Goal: Information Seeking & Learning: Compare options

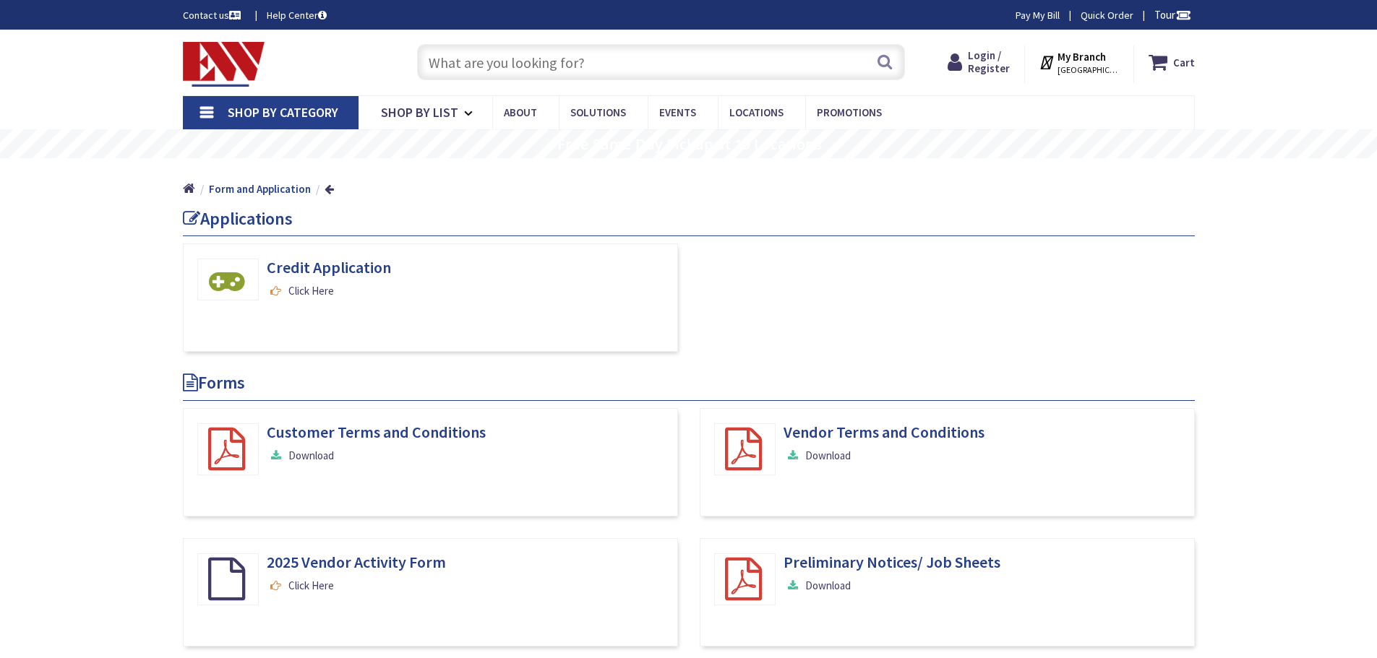
click at [433, 105] on span "Shop By List" at bounding box center [419, 112] width 77 height 17
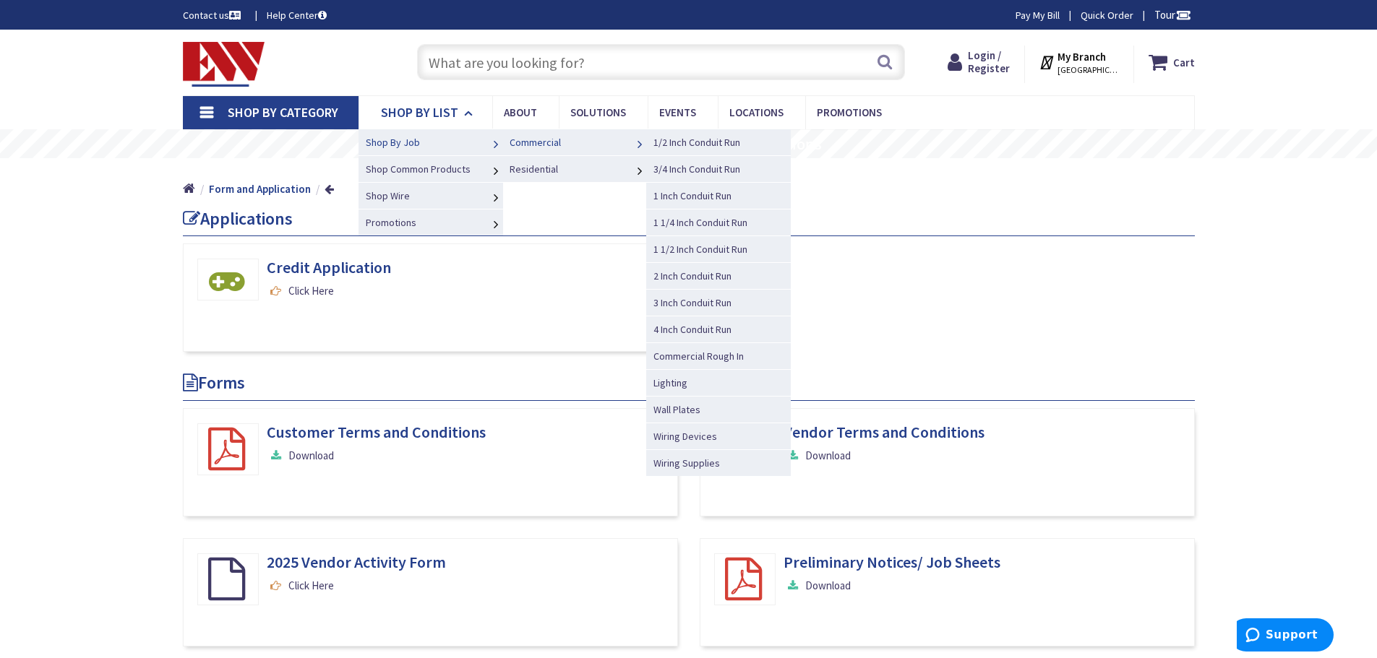
click at [517, 144] on span "Commercial" at bounding box center [534, 142] width 51 height 13
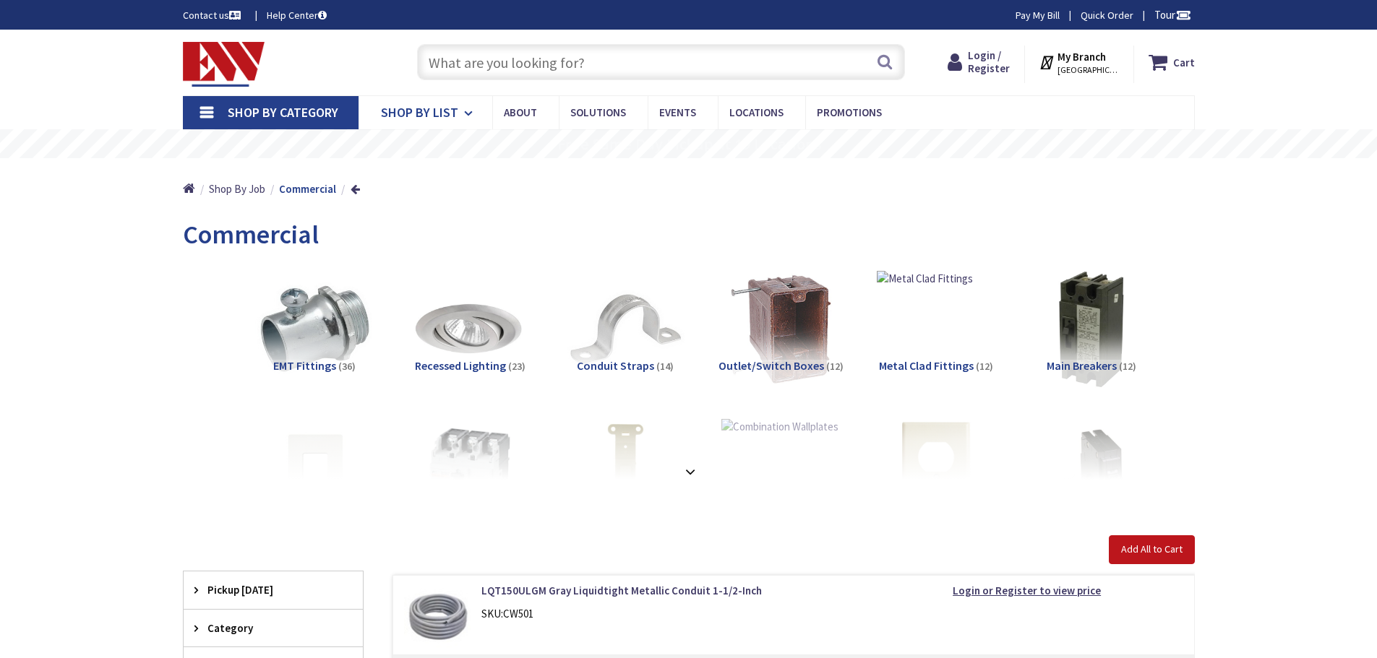
click at [455, 110] on span "Shop By List" at bounding box center [419, 112] width 77 height 17
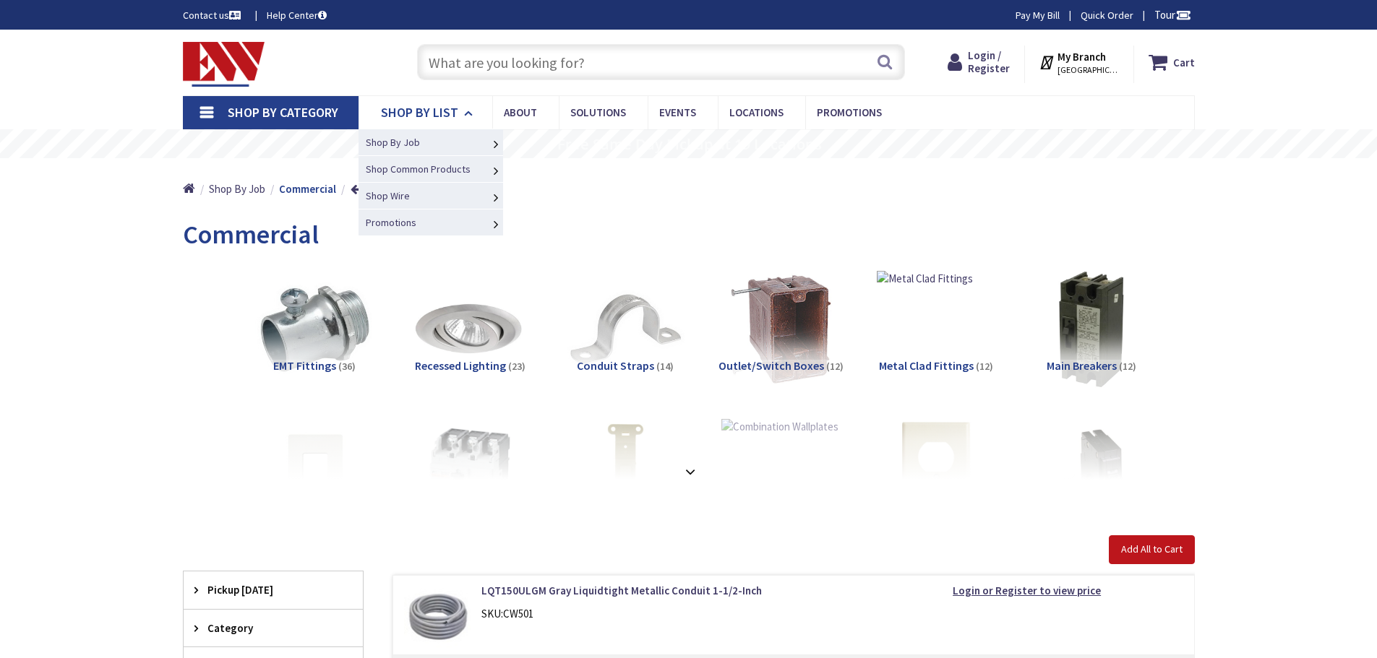
type input "Pinecrest View Ct, [GEOGRAPHIC_DATA], [GEOGRAPHIC_DATA] 20171, [GEOGRAPHIC_DATA]"
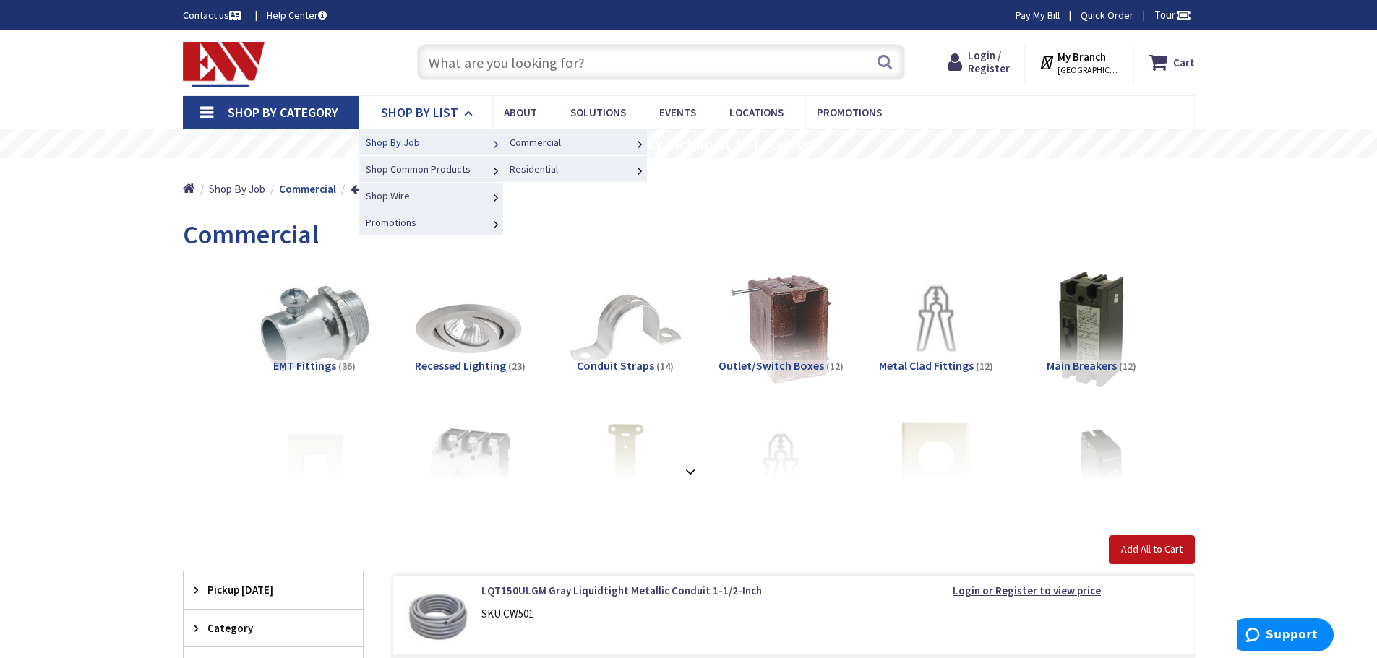
click at [418, 149] on link "Shop By Job" at bounding box center [430, 142] width 145 height 27
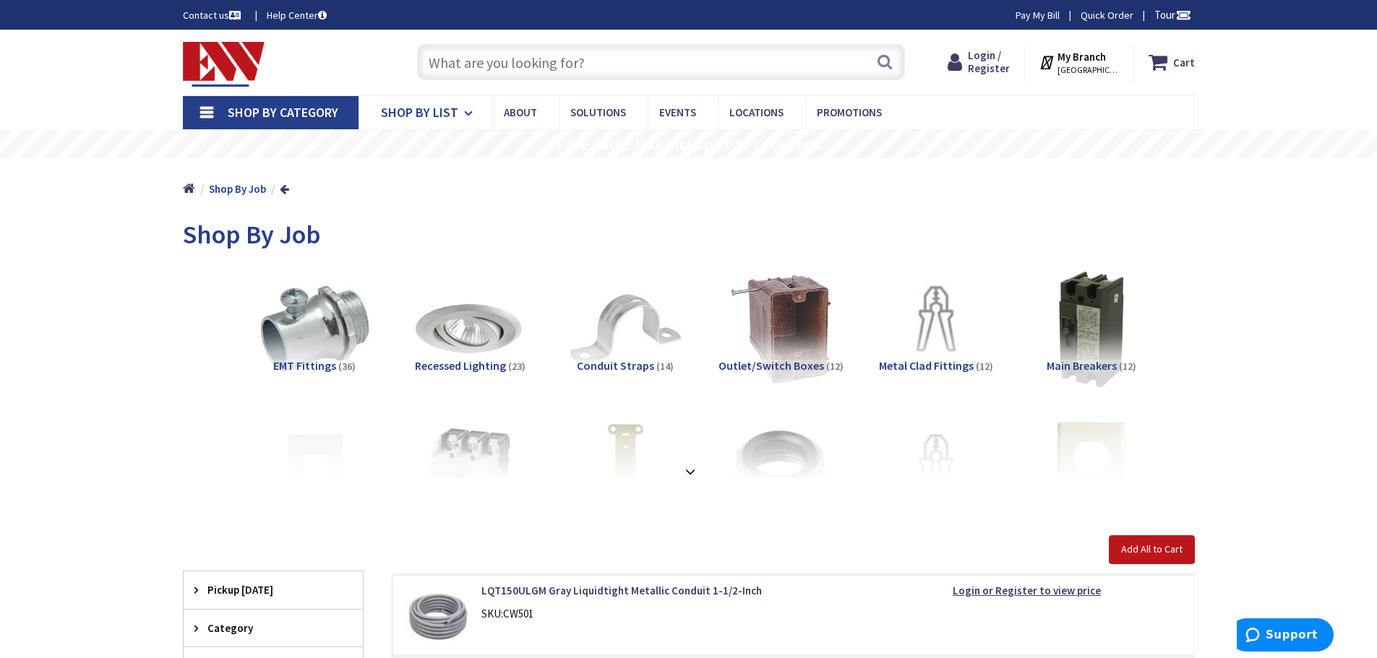
click at [431, 113] on span "Shop By List" at bounding box center [419, 112] width 77 height 17
click at [437, 112] on span "Shop By List" at bounding box center [419, 112] width 77 height 17
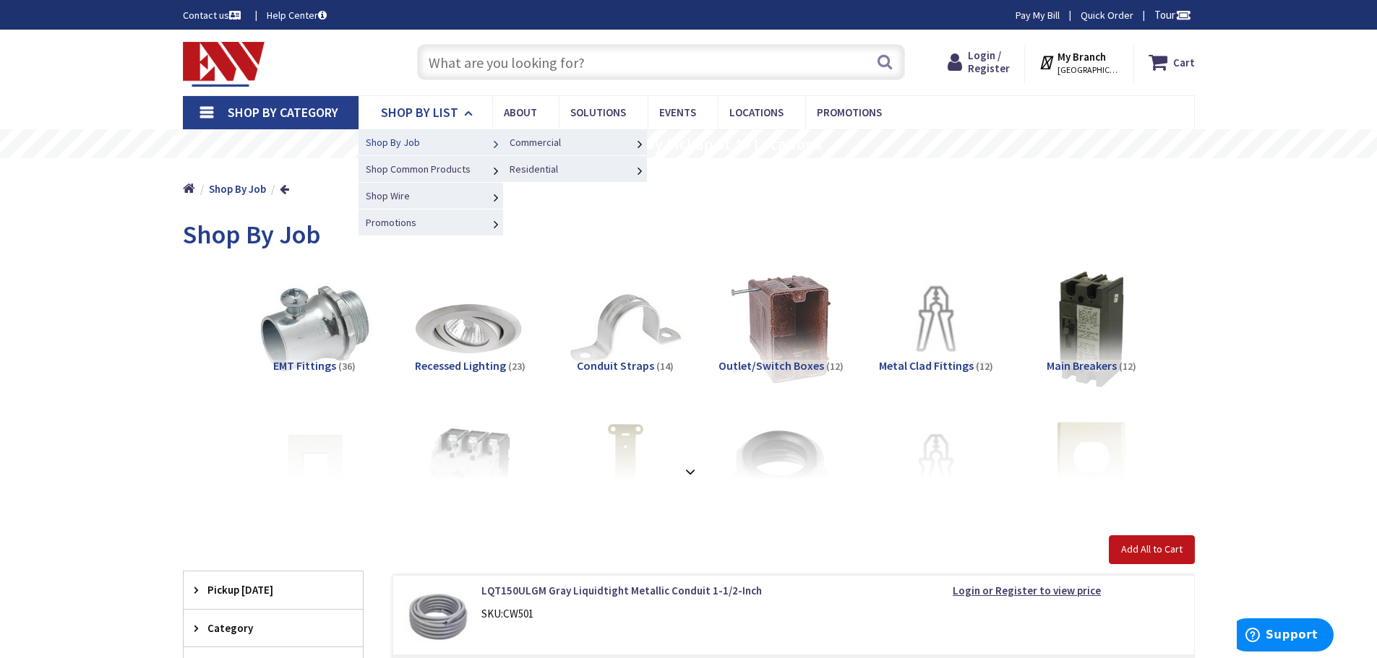
click at [410, 144] on span "Shop By Job" at bounding box center [393, 142] width 54 height 13
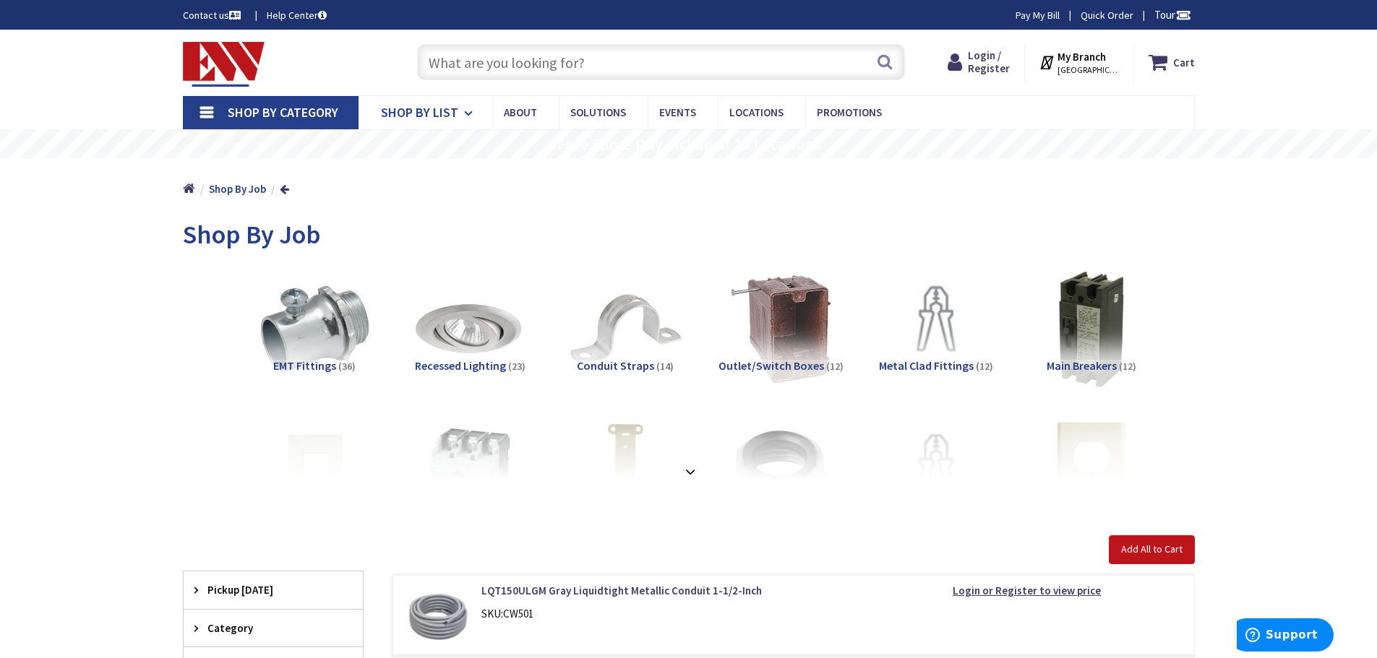
click at [443, 108] on span "Shop By List" at bounding box center [419, 112] width 77 height 17
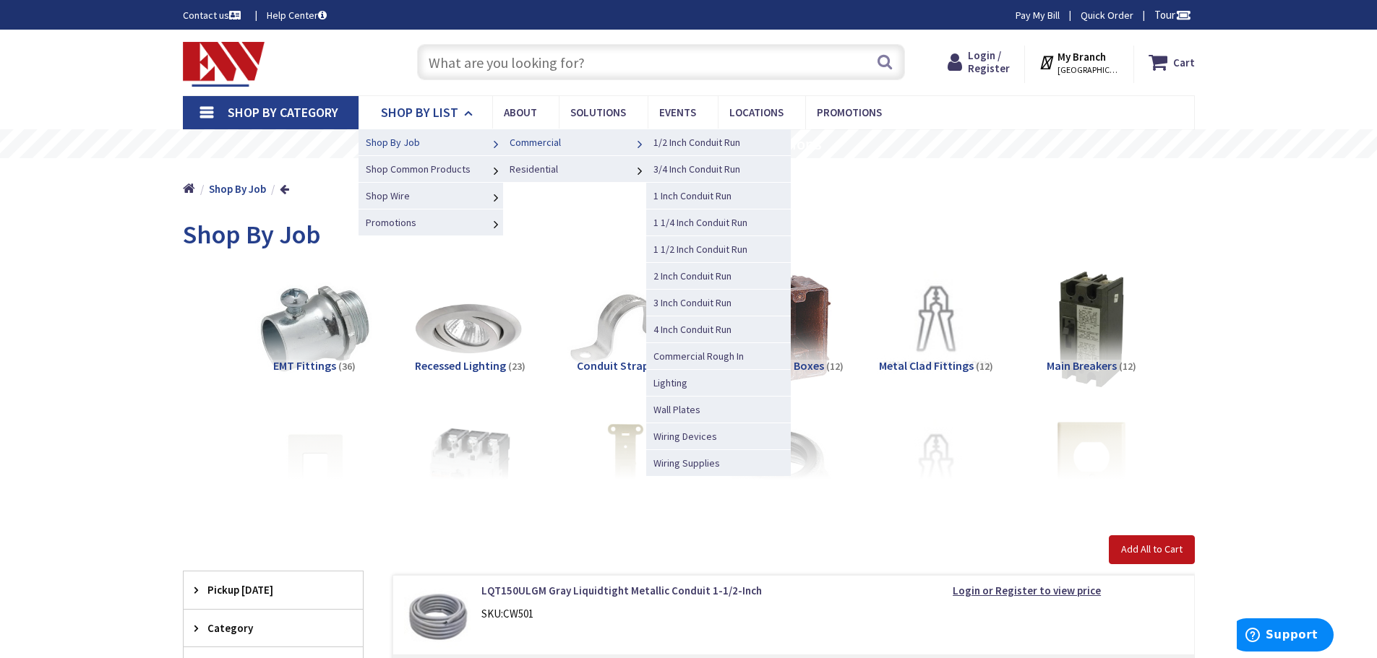
click at [544, 143] on span "Commercial" at bounding box center [534, 142] width 51 height 13
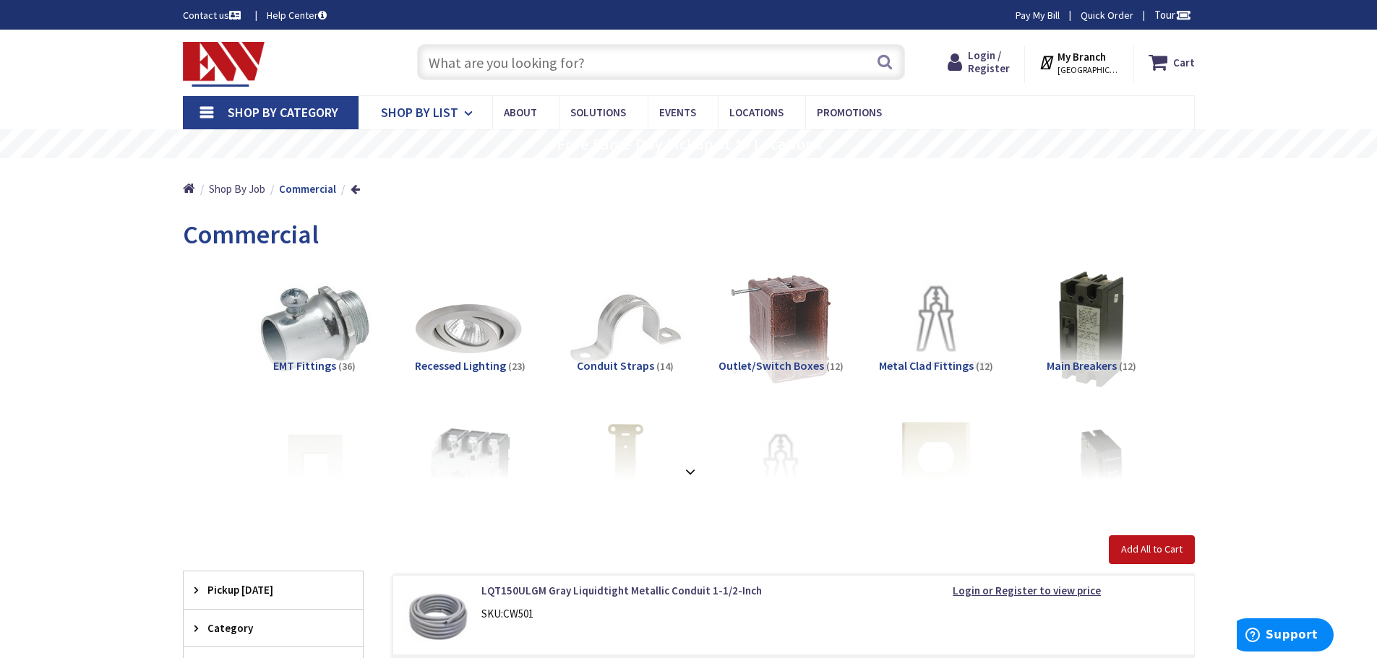
click at [431, 111] on span "Shop By List" at bounding box center [419, 112] width 77 height 17
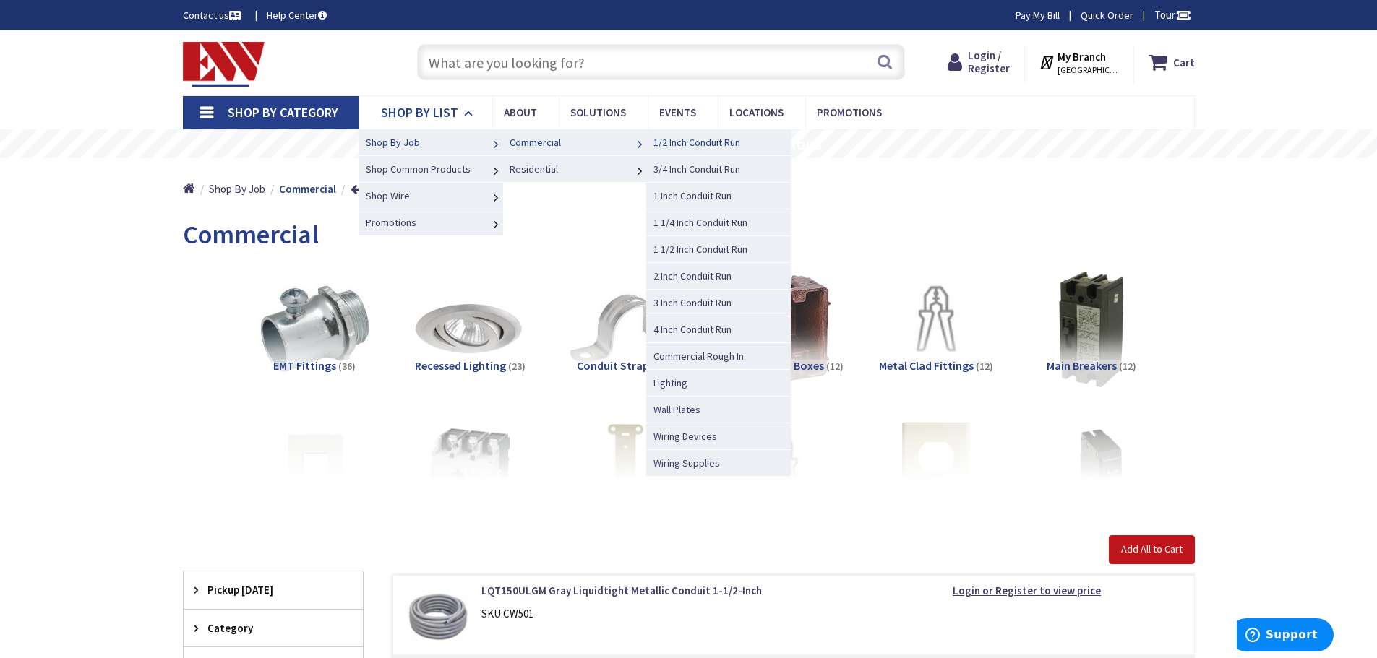
click at [680, 142] on span "1/2 Inch Conduit Run" at bounding box center [696, 142] width 87 height 13
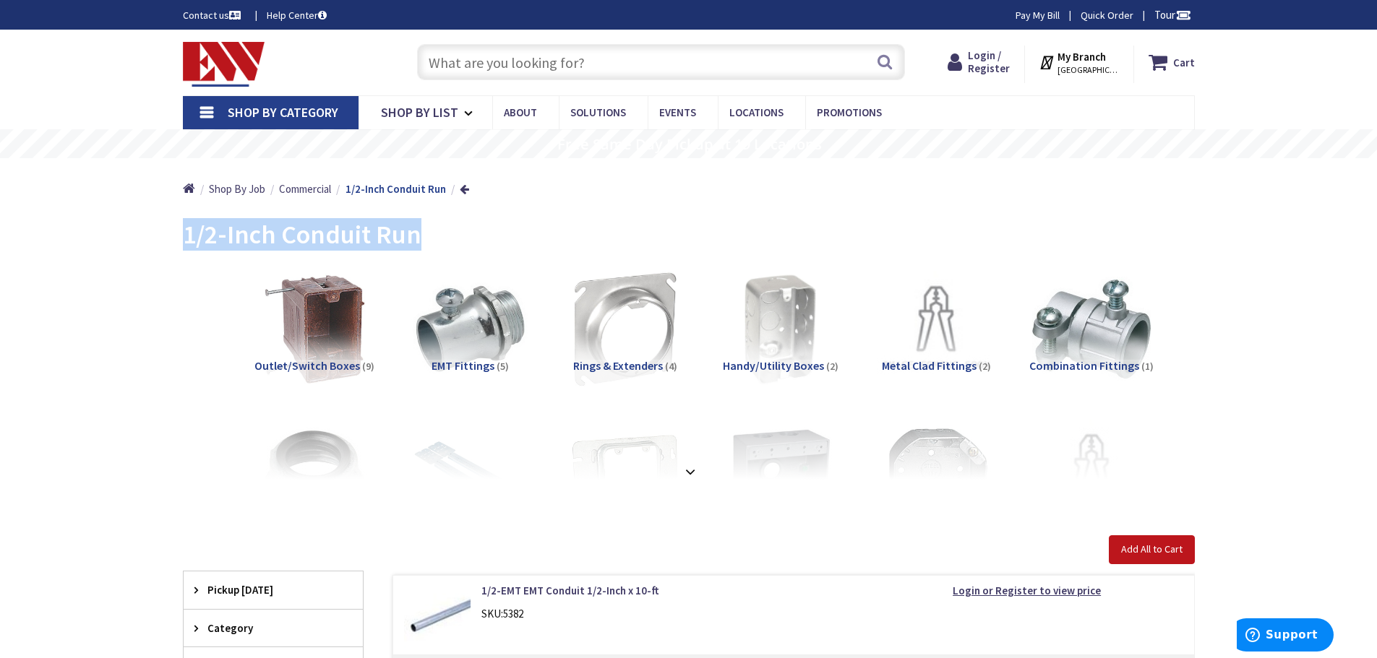
drag, startPoint x: 428, startPoint y: 238, endPoint x: 179, endPoint y: 234, distance: 248.6
copy span "1/2-Inch Conduit Run"
click at [445, 117] on span "Shop By List" at bounding box center [419, 112] width 77 height 17
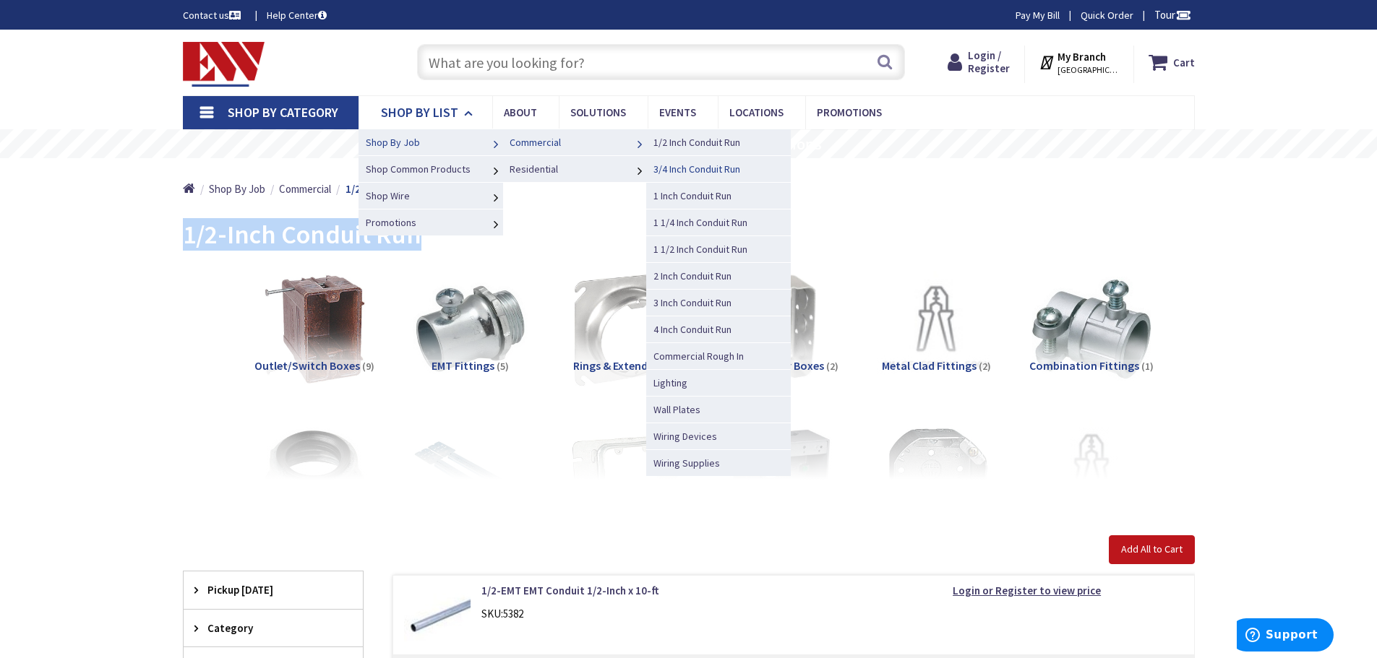
click at [688, 168] on span "3/4 Inch Conduit Run" at bounding box center [696, 169] width 87 height 13
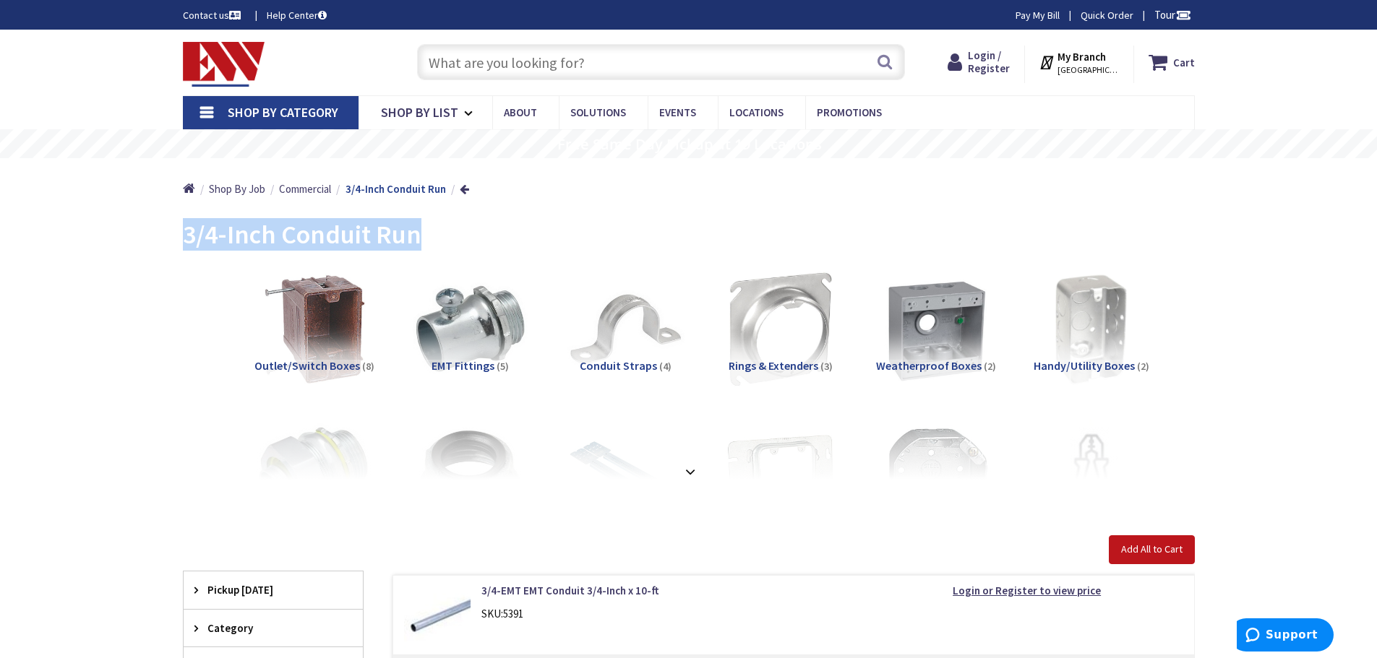
drag, startPoint x: 419, startPoint y: 234, endPoint x: 186, endPoint y: 244, distance: 233.6
click at [186, 244] on div "3/4-Inch Conduit Run" at bounding box center [689, 237] width 1012 height 54
copy span "3/4-Inch Conduit Run"
click at [447, 115] on span "Shop By List" at bounding box center [419, 112] width 77 height 17
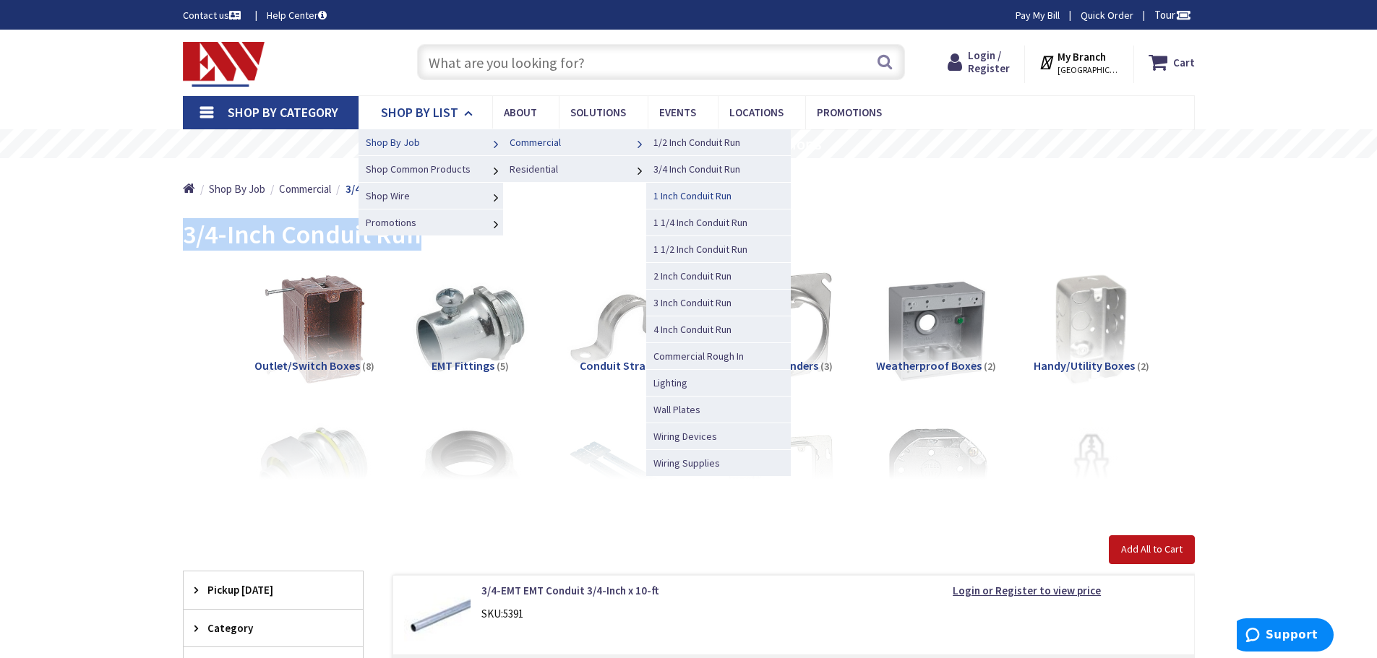
click at [687, 196] on span "1 Inch Conduit Run" at bounding box center [692, 195] width 78 height 13
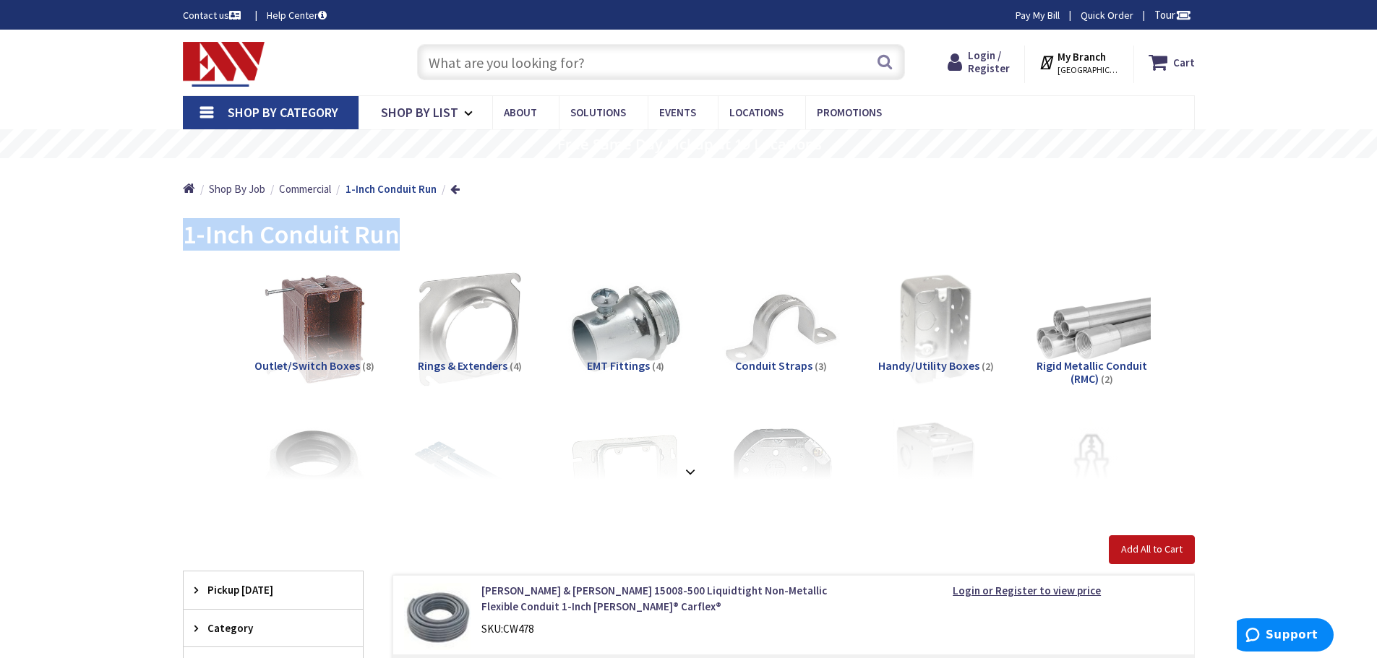
drag, startPoint x: 403, startPoint y: 238, endPoint x: 168, endPoint y: 247, distance: 235.8
copy span "1-Inch Conduit Run"
click at [410, 123] on link "Shop By List" at bounding box center [425, 112] width 134 height 33
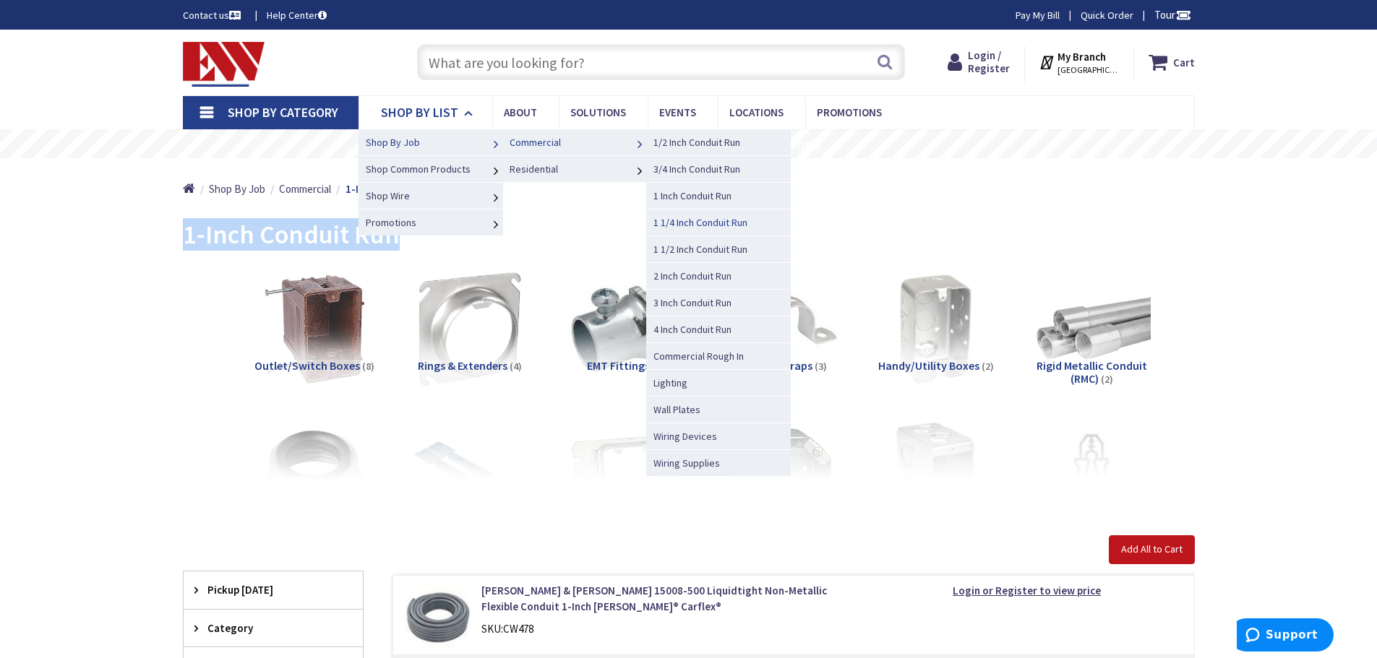
click at [689, 223] on span "1 1/4 Inch Conduit Run" at bounding box center [700, 222] width 94 height 13
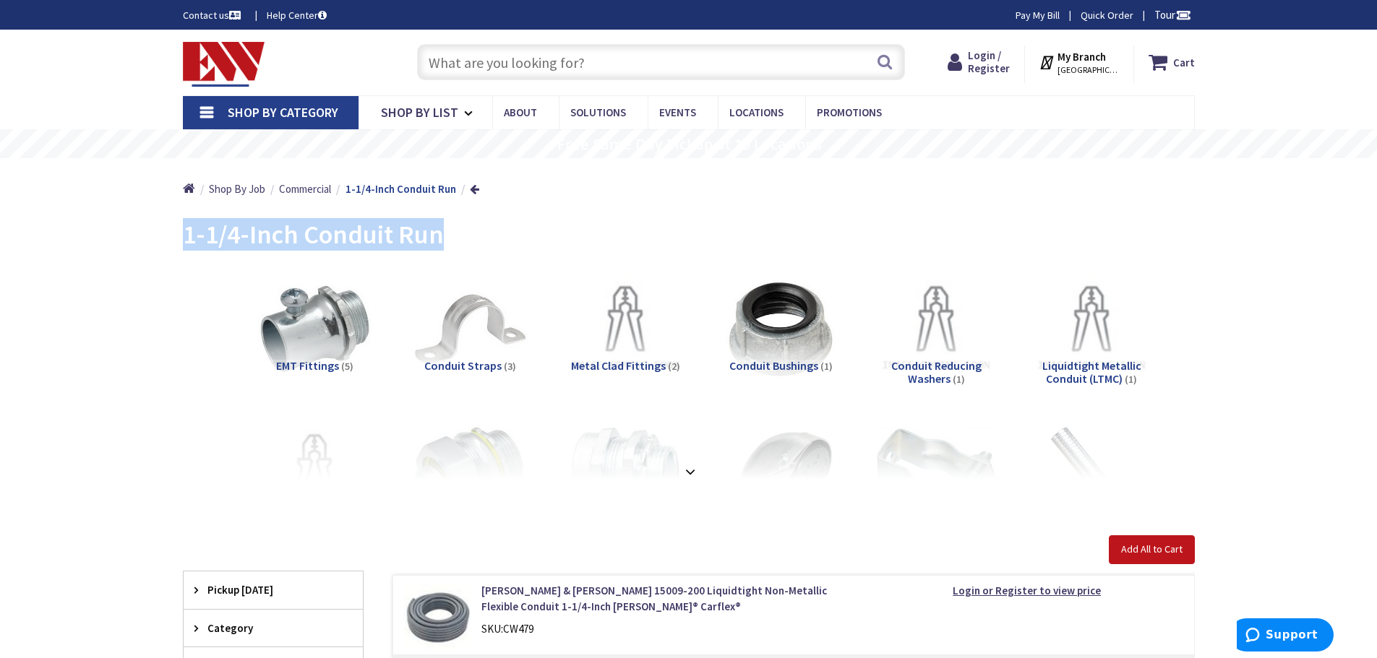
drag, startPoint x: 478, startPoint y: 244, endPoint x: 171, endPoint y: 232, distance: 307.4
copy span "1-1/4-Inch Conduit Run"
click at [442, 106] on span "Shop By List" at bounding box center [419, 112] width 77 height 17
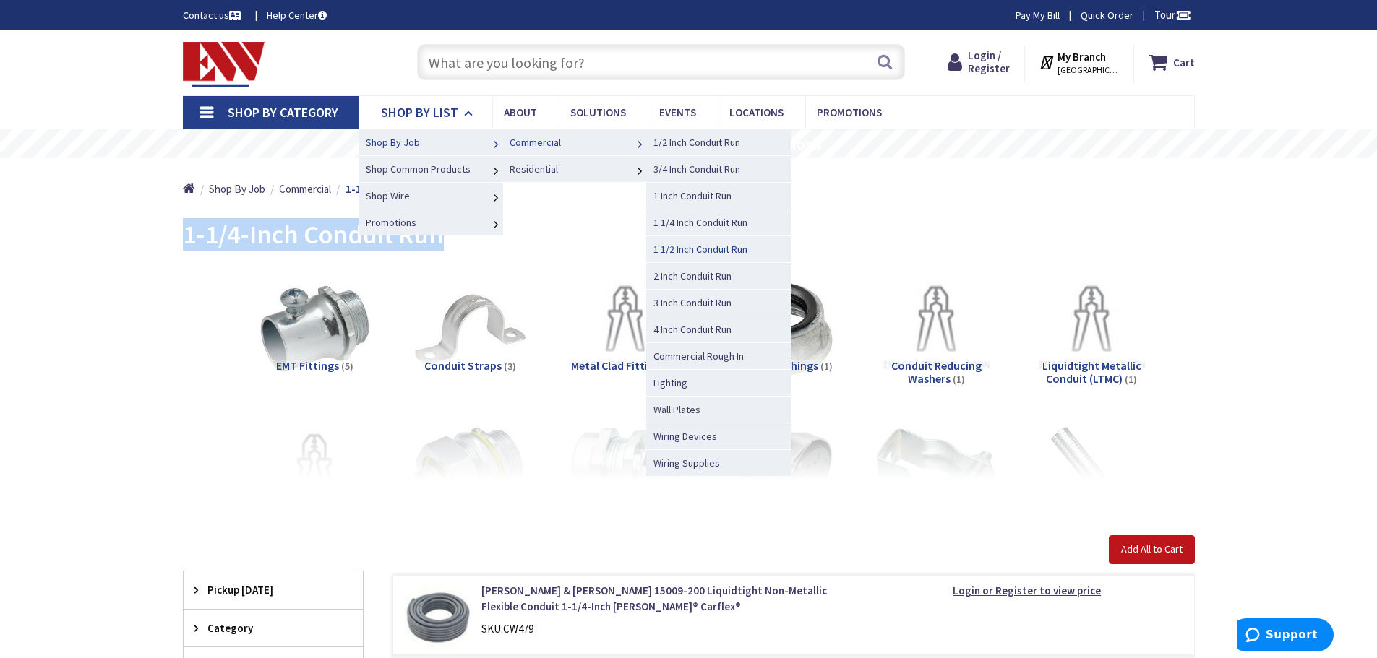
click at [667, 247] on span "1 1/2 Inch Conduit Run" at bounding box center [700, 249] width 94 height 13
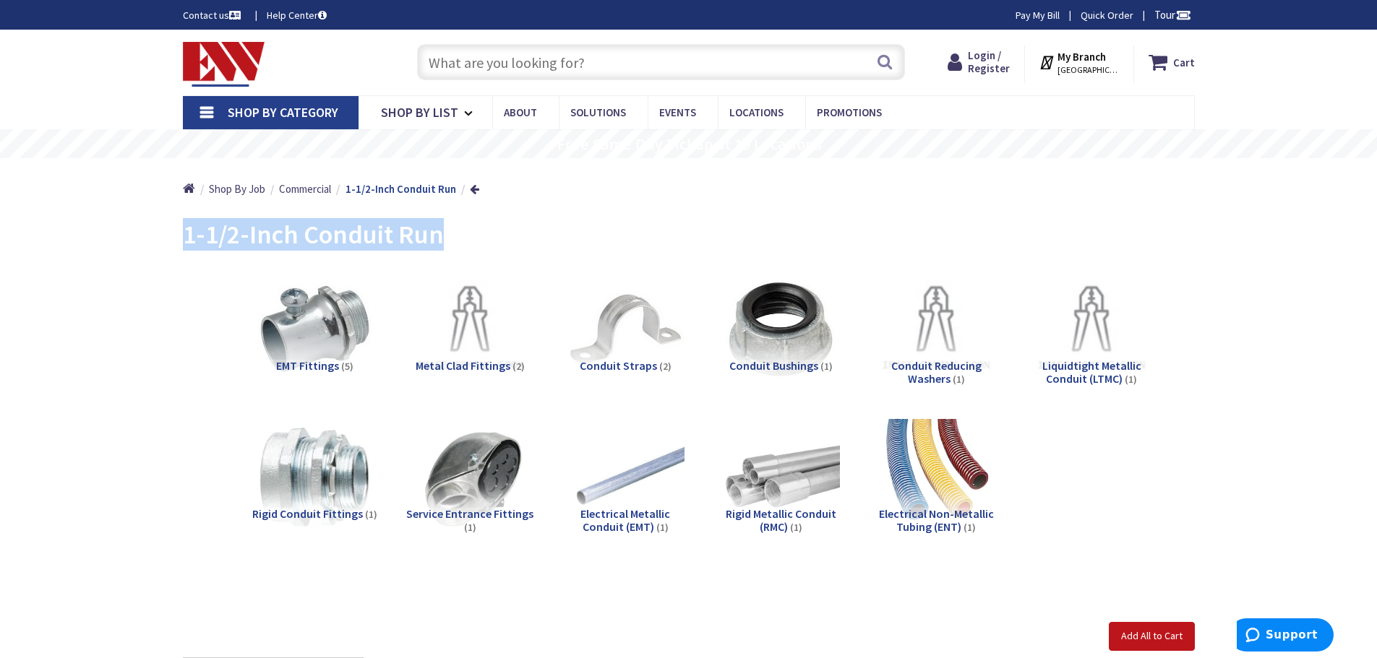
drag, startPoint x: 443, startPoint y: 243, endPoint x: 181, endPoint y: 240, distance: 261.6
copy span "1-1/2-Inch Conduit Run"
click at [429, 113] on span "Shop By List" at bounding box center [419, 112] width 77 height 17
click at [438, 107] on span "Shop By List" at bounding box center [419, 112] width 77 height 17
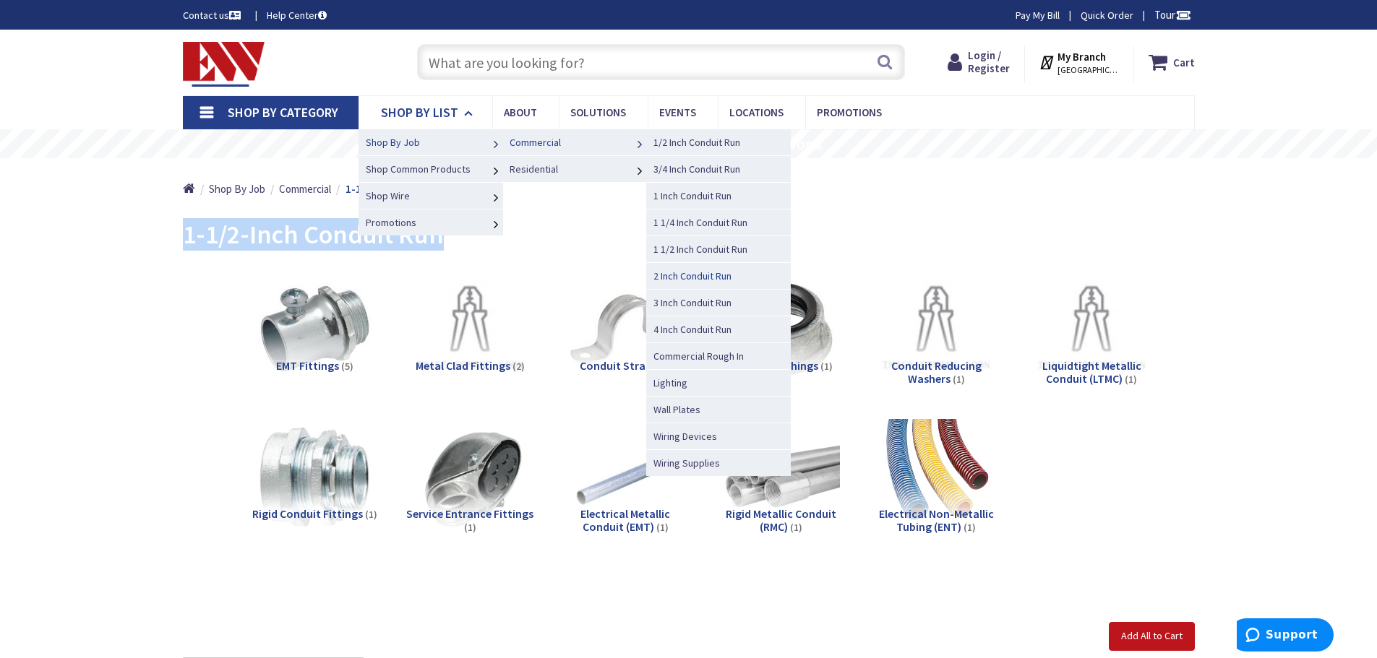
click at [681, 276] on span "2 Inch Conduit Run" at bounding box center [692, 276] width 78 height 13
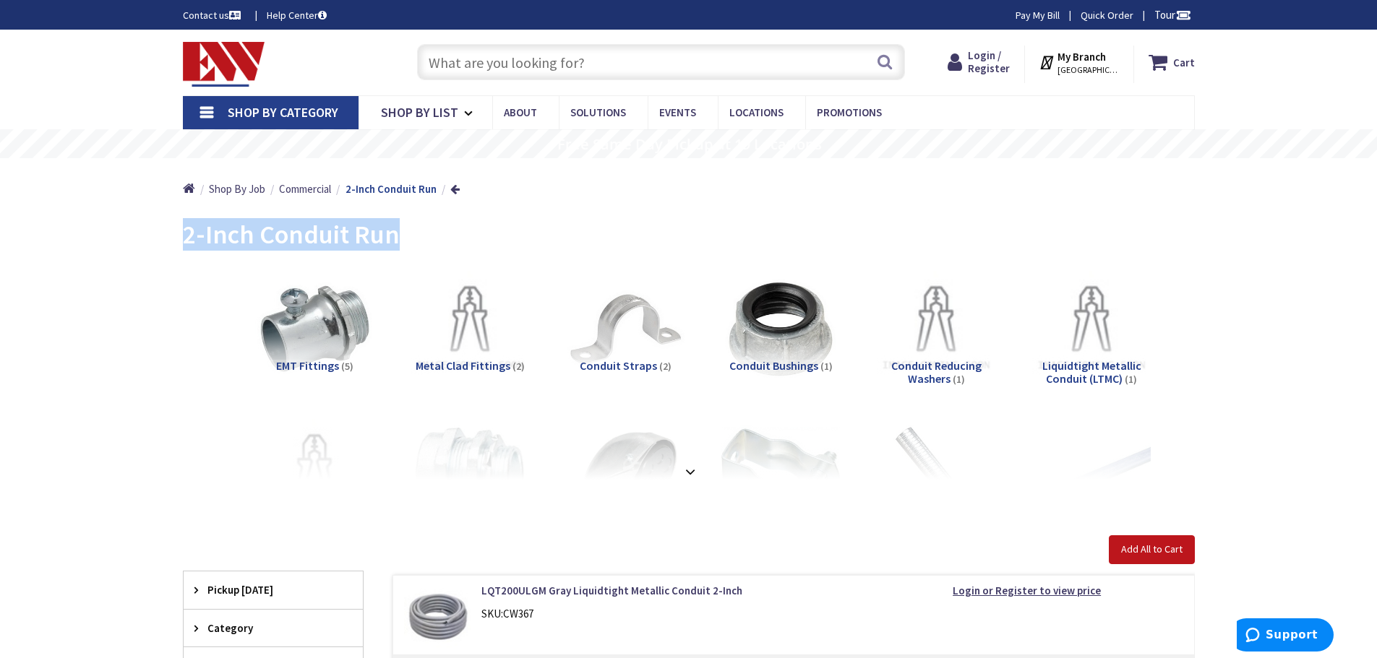
drag, startPoint x: 405, startPoint y: 235, endPoint x: 187, endPoint y: 233, distance: 218.3
click at [187, 233] on div "2-Inch Conduit Run" at bounding box center [689, 237] width 1012 height 54
copy span "2-Inch Conduit Run"
click at [395, 110] on span "Shop By List" at bounding box center [419, 112] width 77 height 17
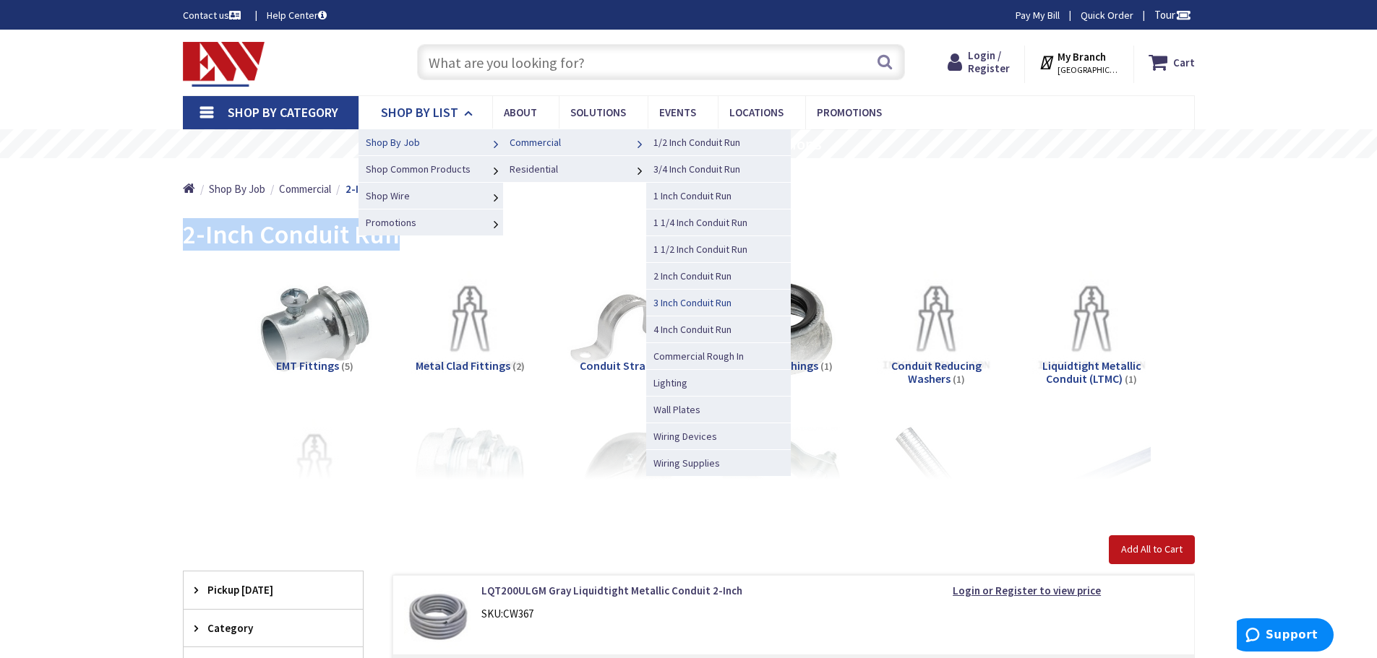
click at [680, 301] on span "3 Inch Conduit Run" at bounding box center [692, 302] width 78 height 13
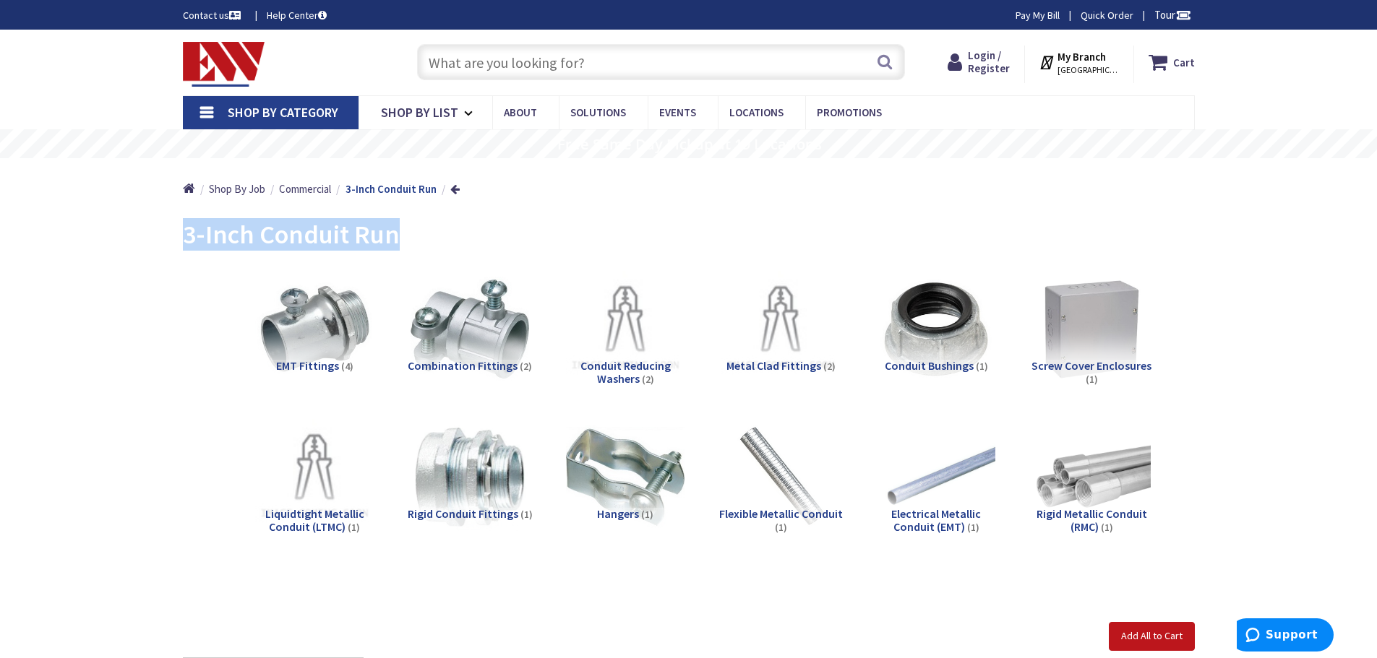
drag, startPoint x: 398, startPoint y: 240, endPoint x: 165, endPoint y: 237, distance: 232.7
copy span "3-Inch Conduit Run"
click at [443, 121] on span "Shop By List" at bounding box center [419, 112] width 77 height 17
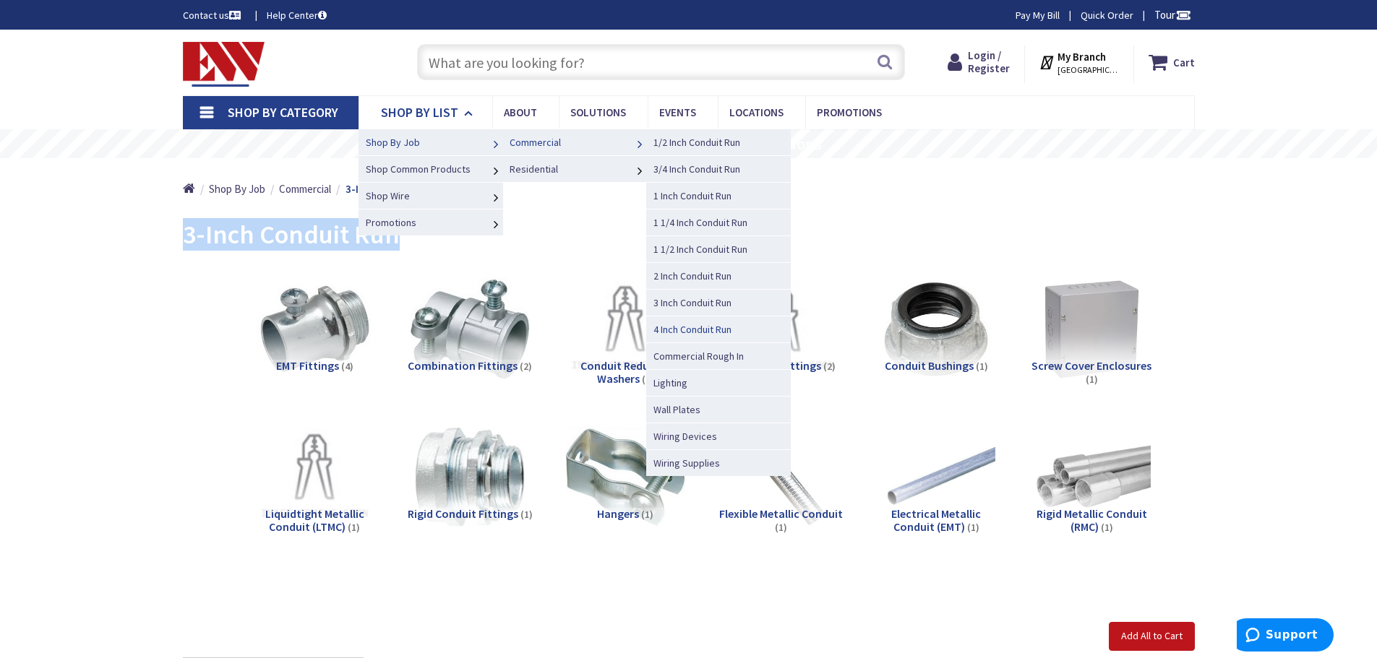
click at [676, 329] on span "4 Inch Conduit Run" at bounding box center [692, 329] width 78 height 13
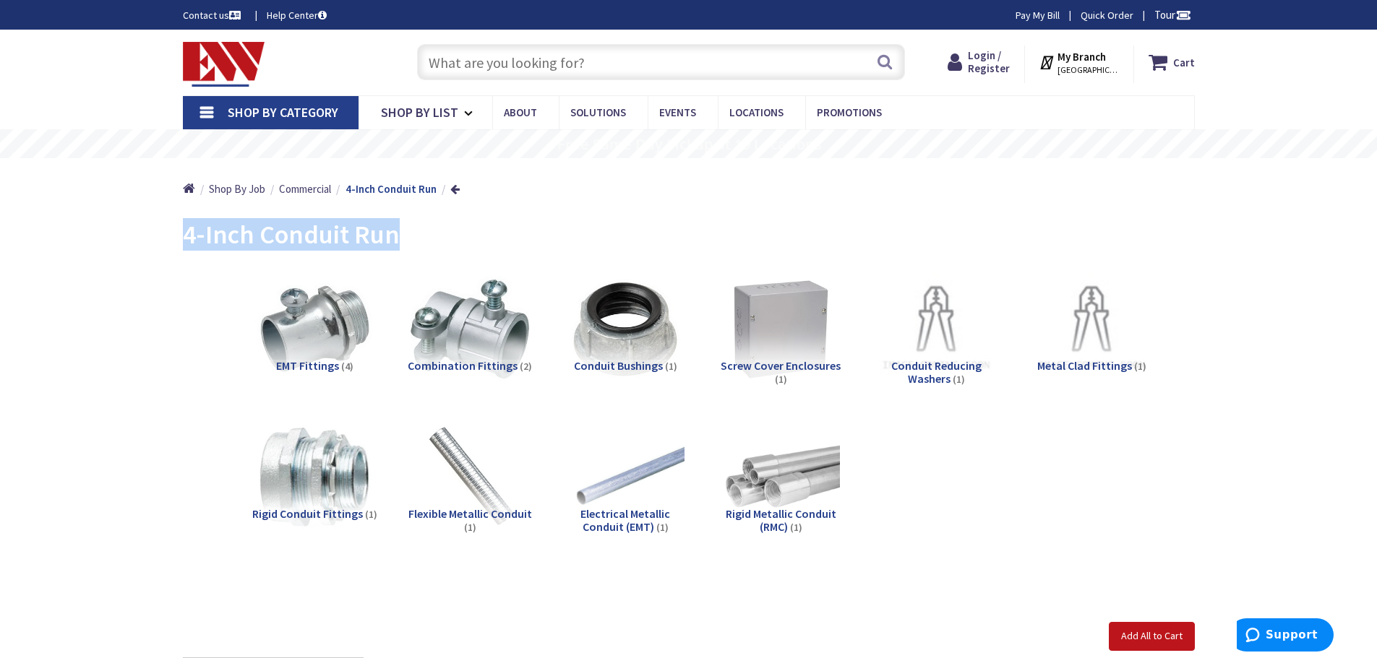
drag, startPoint x: 398, startPoint y: 236, endPoint x: 179, endPoint y: 233, distance: 219.0
copy span "4-Inch Conduit Run"
click at [438, 112] on span "Shop By List" at bounding box center [419, 112] width 77 height 17
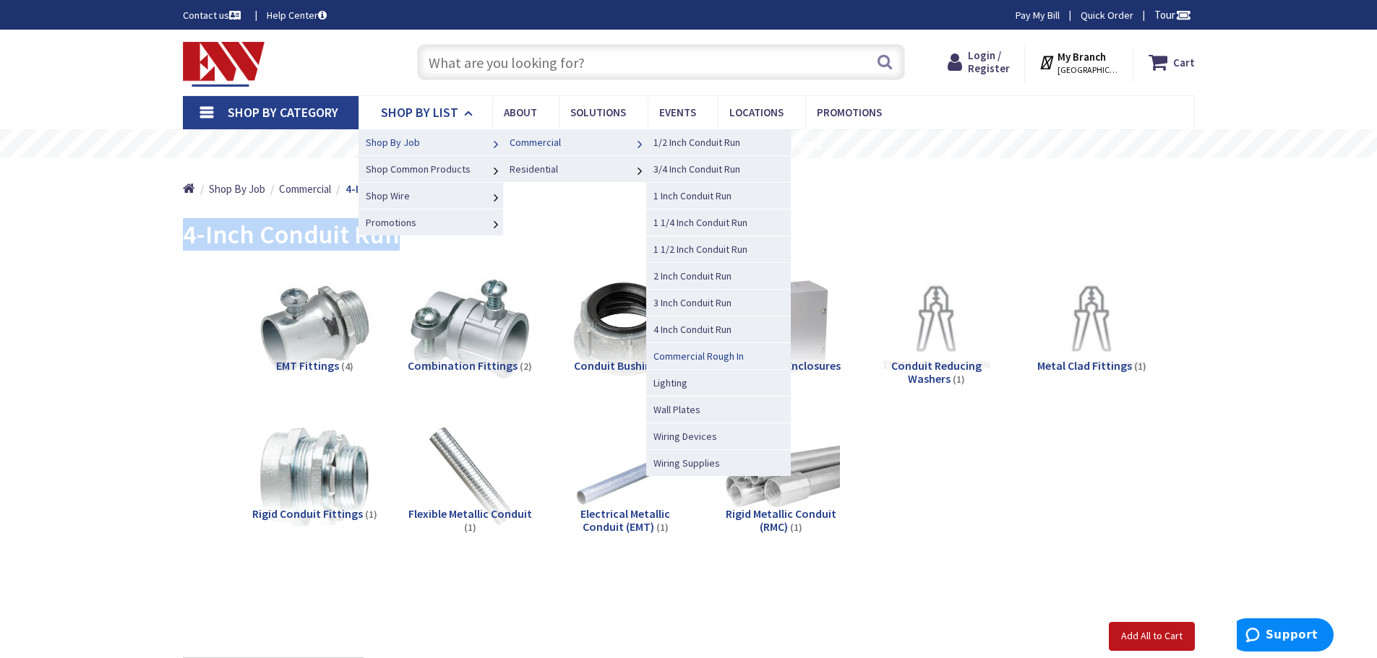
click at [715, 355] on span "Commercial Rough In" at bounding box center [698, 356] width 90 height 13
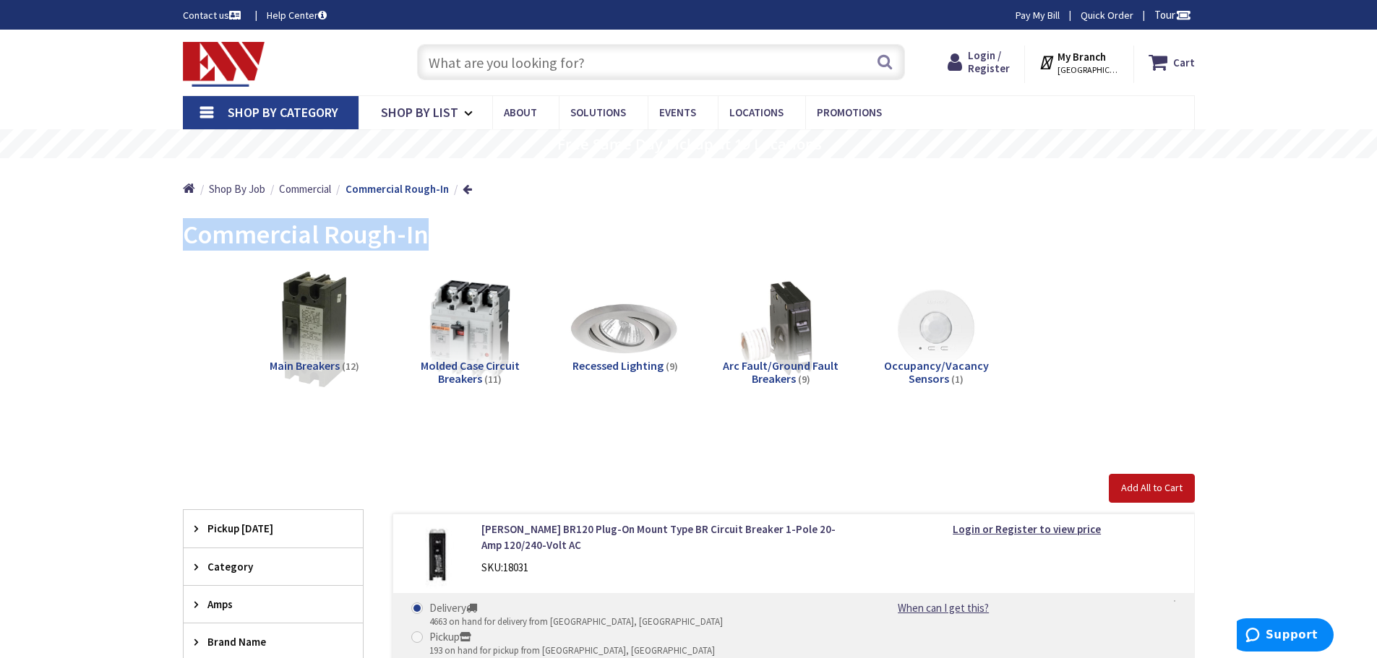
drag, startPoint x: 403, startPoint y: 244, endPoint x: 179, endPoint y: 242, distance: 224.8
copy span "Commercial Rough-In"
click at [408, 116] on span "Shop By List" at bounding box center [419, 112] width 77 height 17
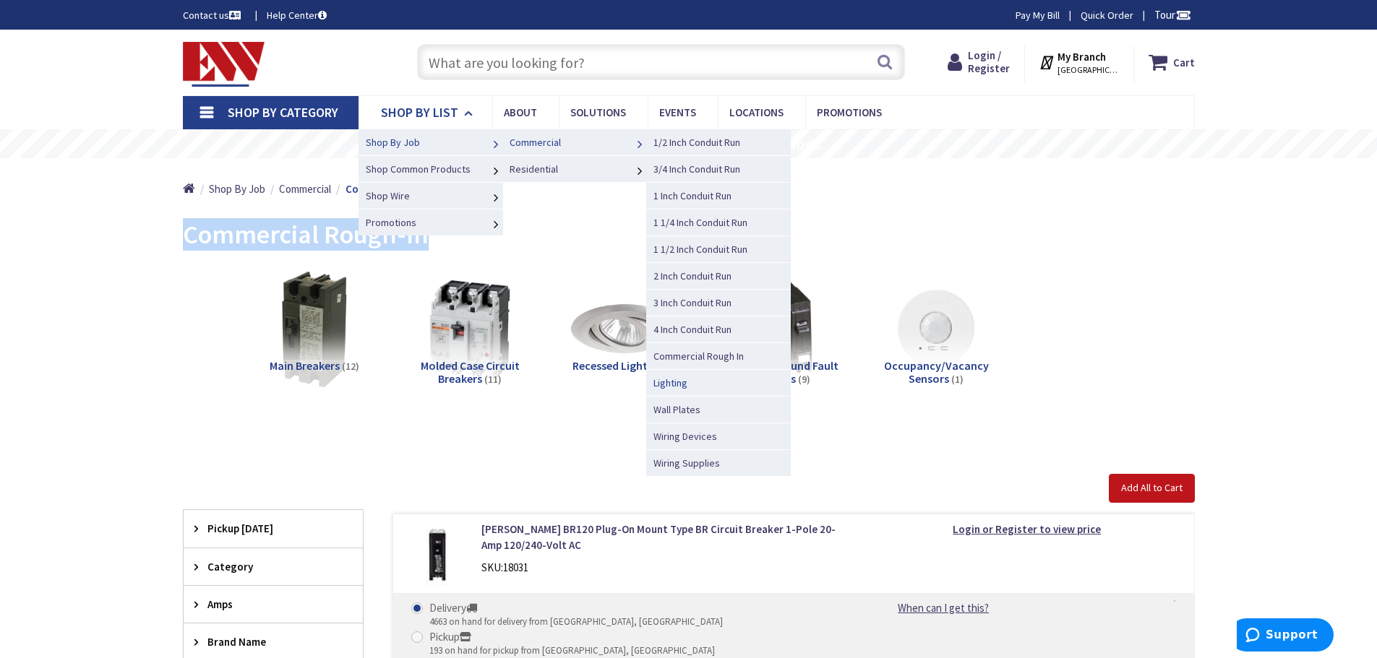
click at [671, 383] on span "Lighting" at bounding box center [670, 383] width 34 height 13
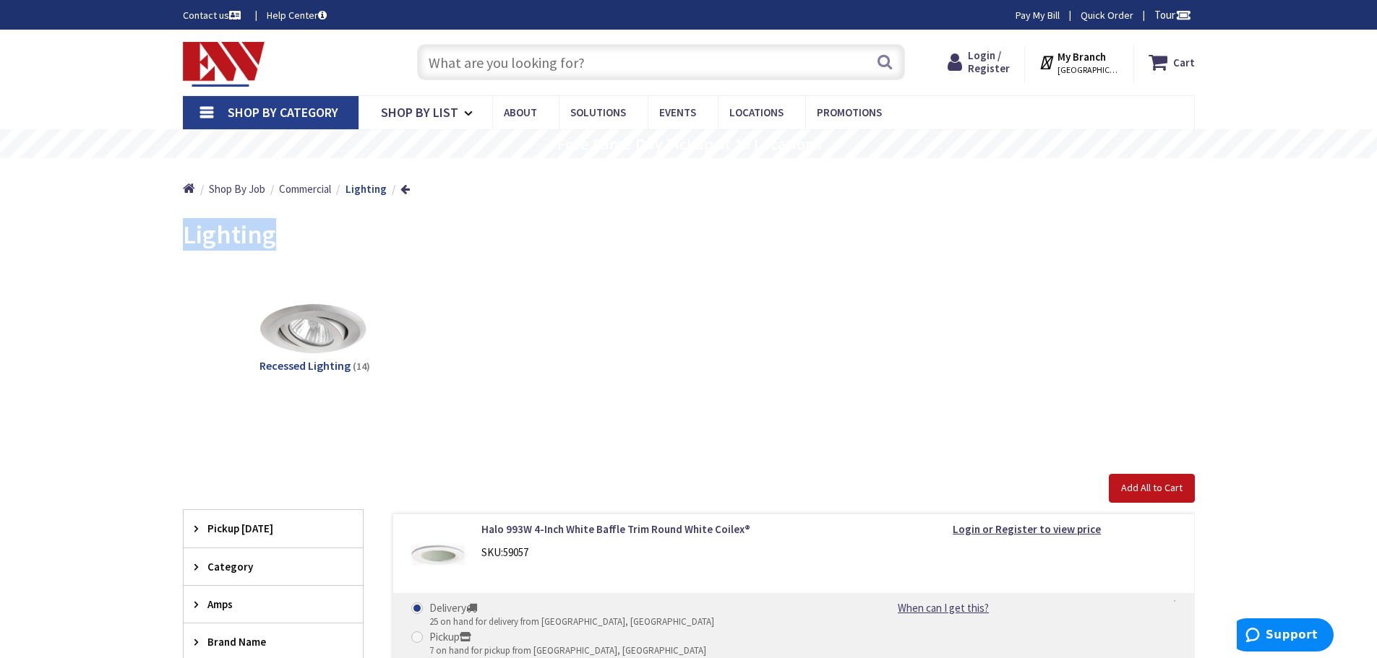
drag, startPoint x: 274, startPoint y: 237, endPoint x: 179, endPoint y: 237, distance: 95.4
copy span "Lighting"
click at [425, 115] on span "Shop By List" at bounding box center [419, 112] width 77 height 17
click at [452, 111] on span "Shop By List" at bounding box center [419, 112] width 77 height 17
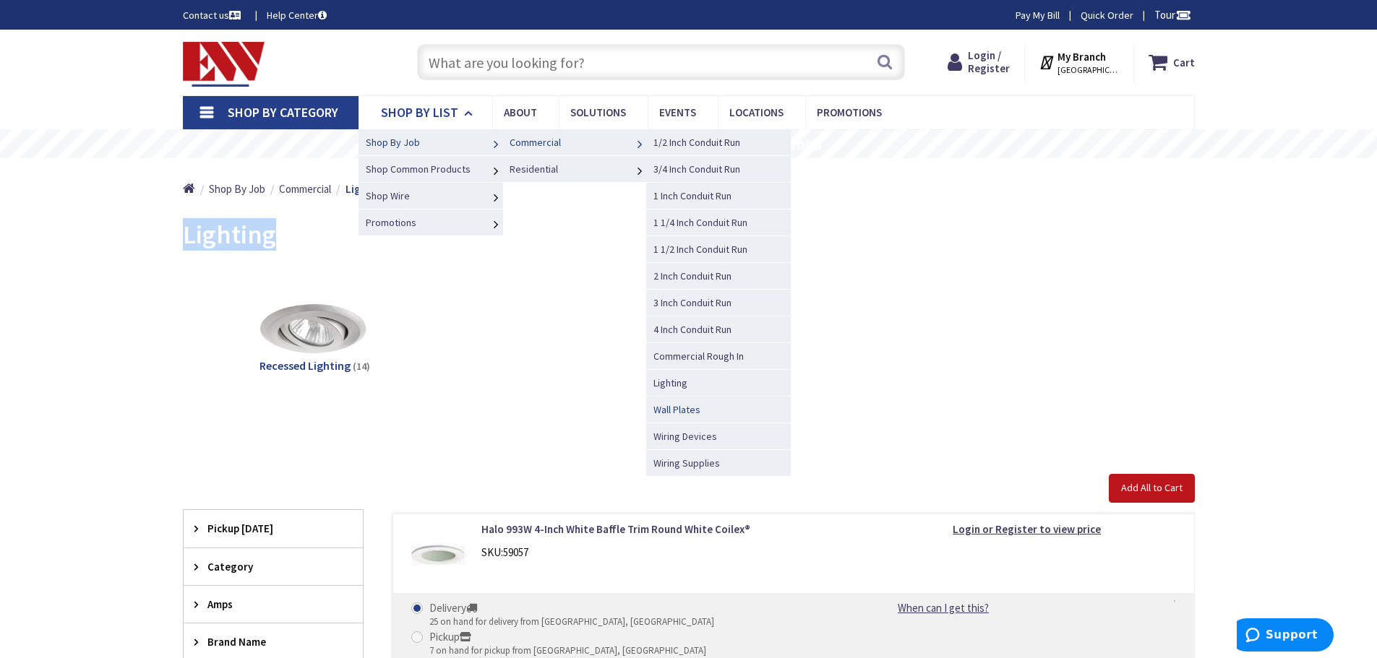
click at [675, 408] on span "Wall Plates" at bounding box center [676, 409] width 47 height 13
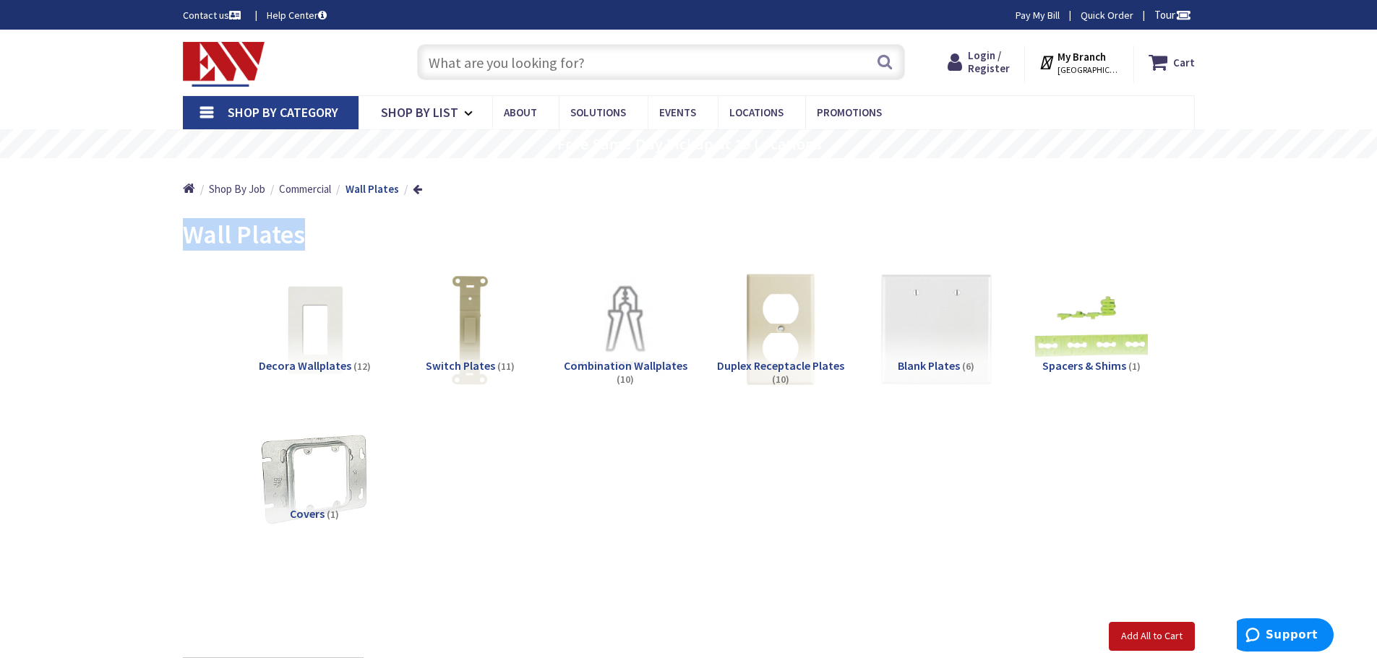
drag, startPoint x: 313, startPoint y: 245, endPoint x: 189, endPoint y: 241, distance: 123.7
click at [189, 241] on div "Wall Plates" at bounding box center [689, 237] width 1012 height 54
copy span "Wall Plates"
click at [405, 105] on span "Shop By List" at bounding box center [419, 112] width 77 height 17
click at [461, 107] on link "Shop By List" at bounding box center [425, 112] width 134 height 33
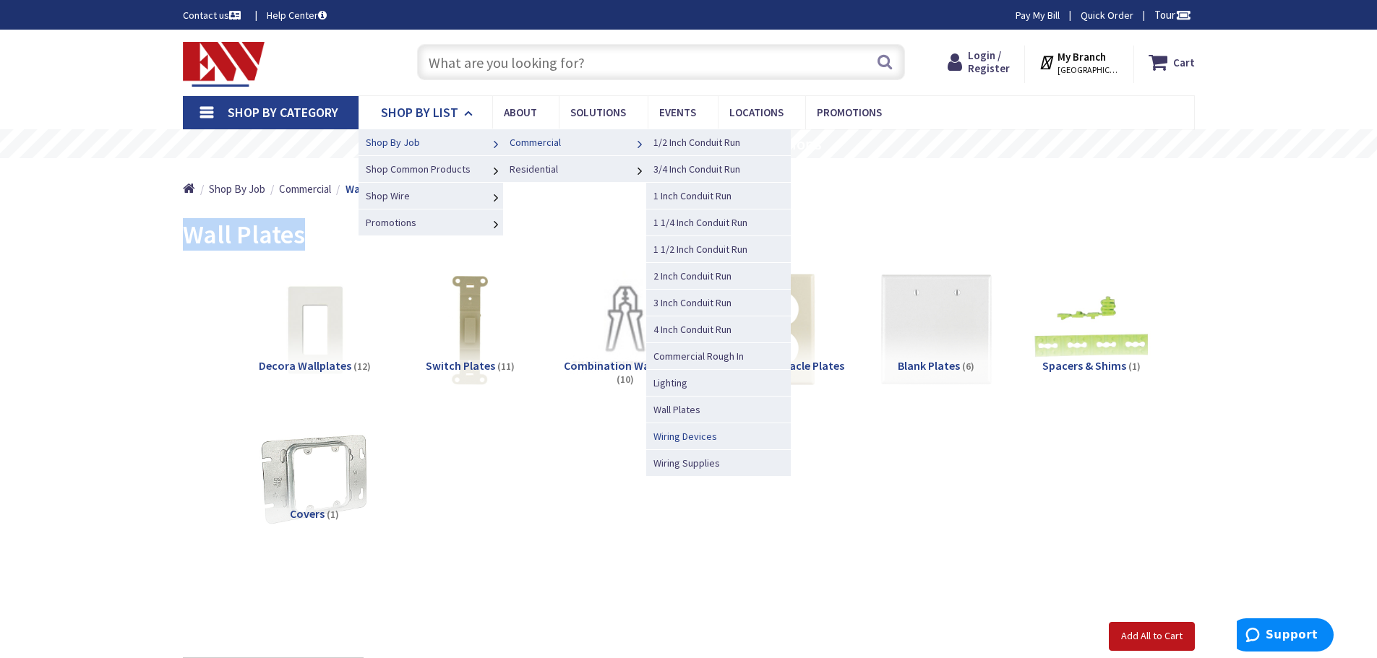
click at [680, 436] on span "Wiring Devices" at bounding box center [685, 436] width 64 height 13
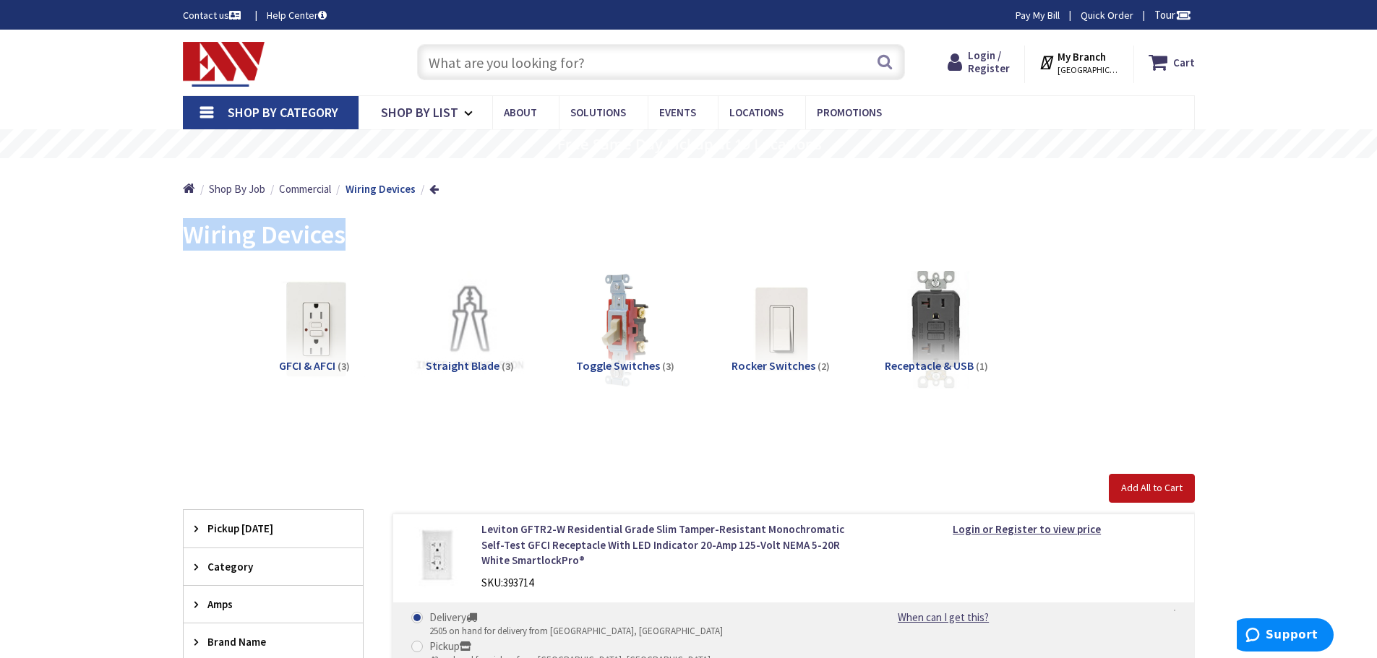
drag, startPoint x: 350, startPoint y: 234, endPoint x: 175, endPoint y: 230, distance: 174.9
copy span "Wiring Devices"
click at [404, 107] on span "Shop By List" at bounding box center [419, 112] width 77 height 17
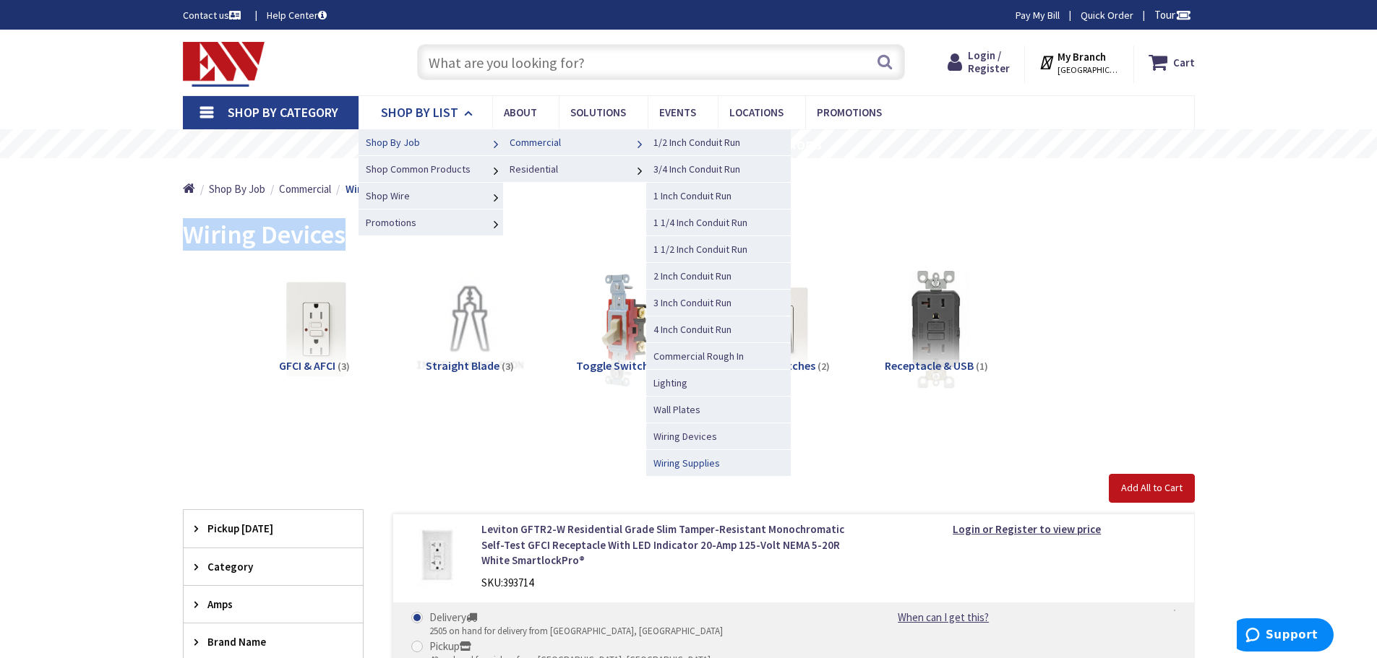
click at [699, 465] on span "Wiring Supplies" at bounding box center [686, 463] width 66 height 13
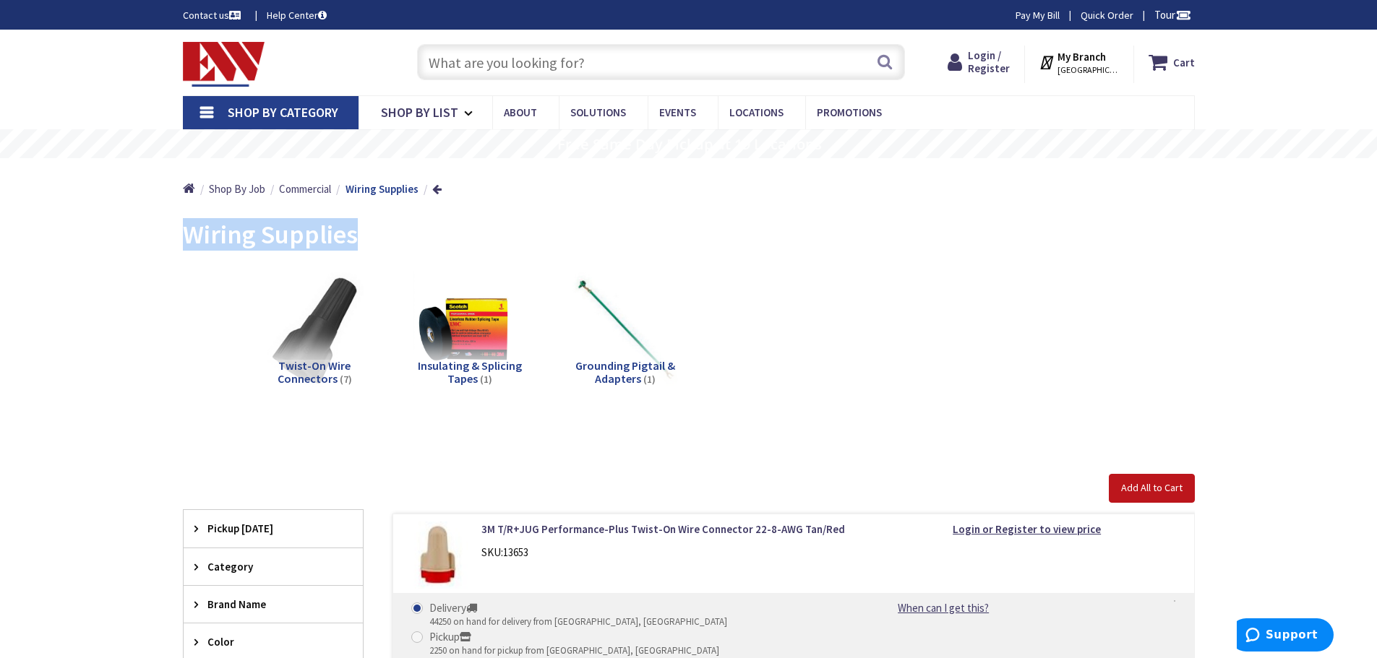
drag, startPoint x: 357, startPoint y: 246, endPoint x: 184, endPoint y: 247, distance: 172.7
click at [184, 247] on div "Wiring Supplies" at bounding box center [689, 237] width 1012 height 54
copy span "Wiring Supplies"
click at [439, 110] on span "Shop By List" at bounding box center [419, 112] width 77 height 17
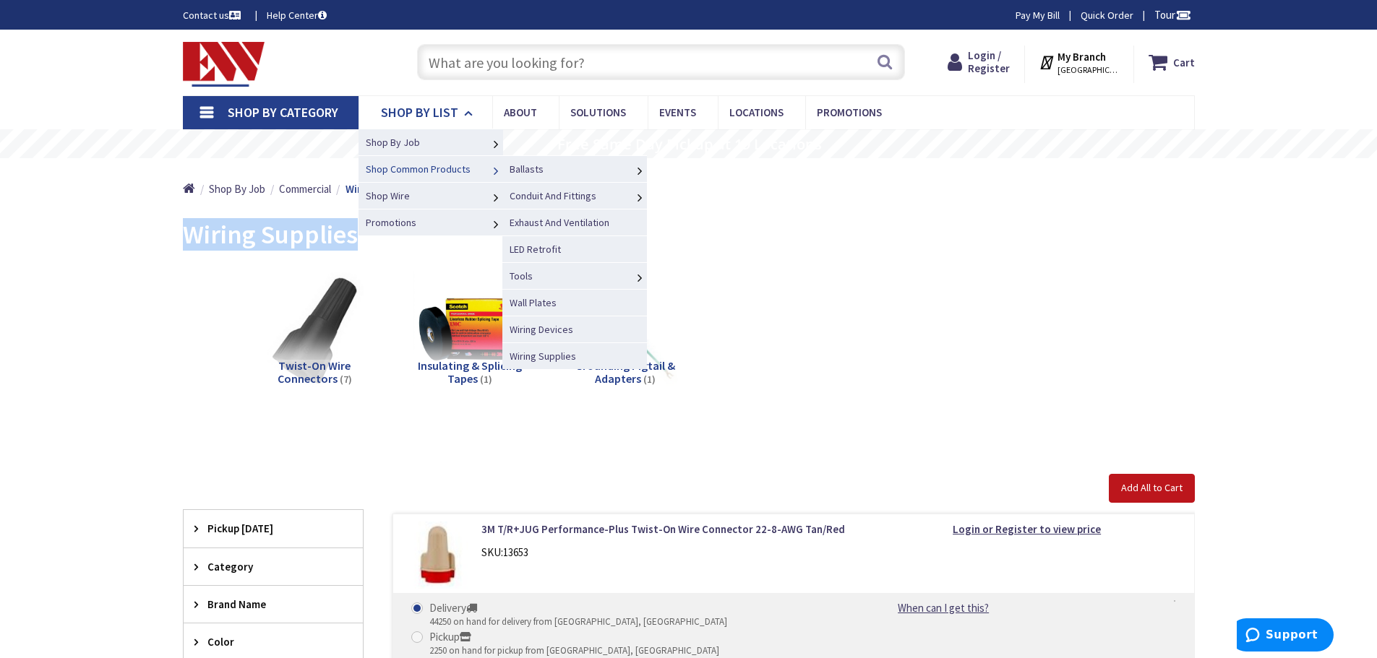
click at [428, 167] on span "Shop Common Products" at bounding box center [418, 169] width 105 height 13
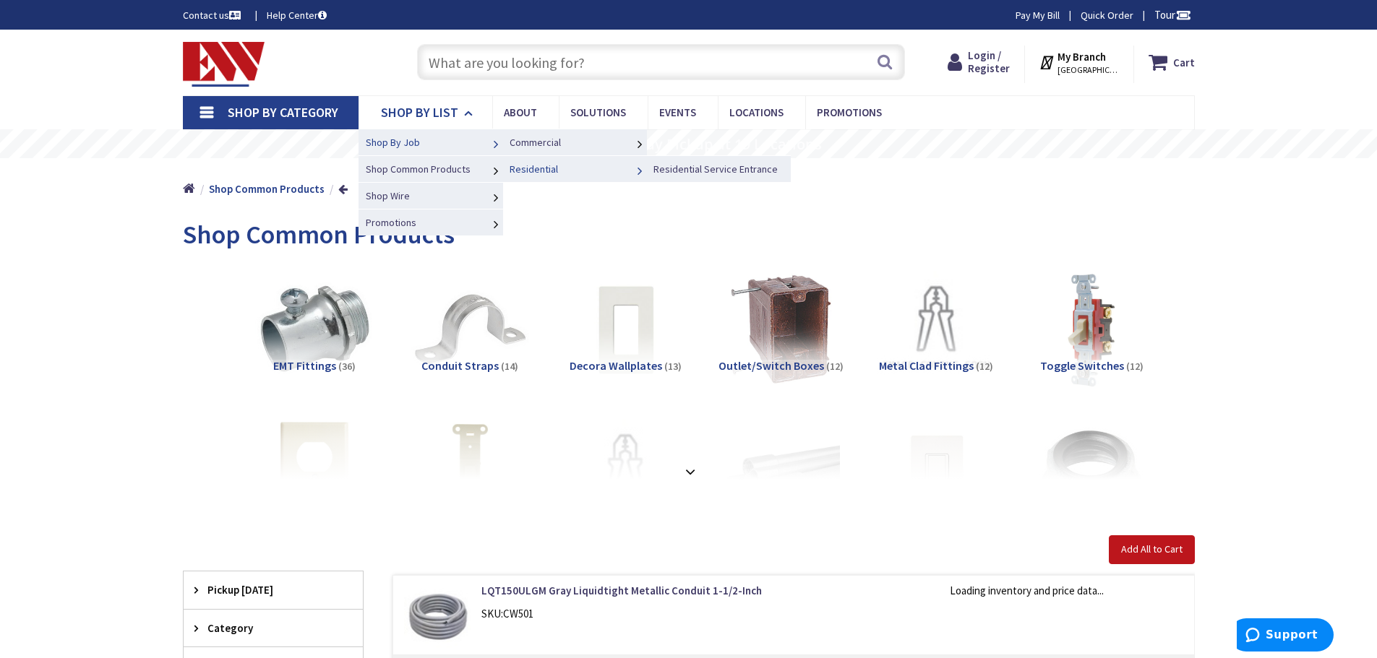
click at [543, 168] on span "Residential" at bounding box center [533, 169] width 48 height 13
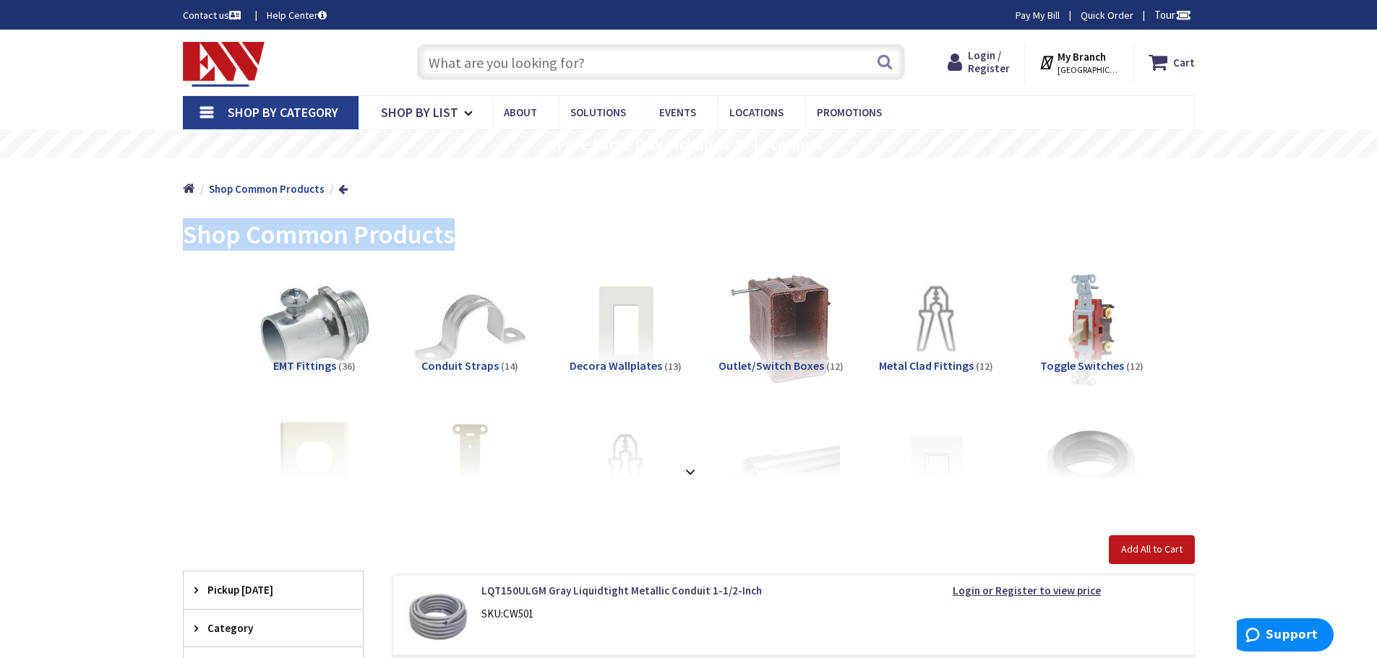
drag, startPoint x: 460, startPoint y: 237, endPoint x: 189, endPoint y: 225, distance: 271.3
click at [189, 225] on div "Shop Common Products" at bounding box center [689, 237] width 1012 height 54
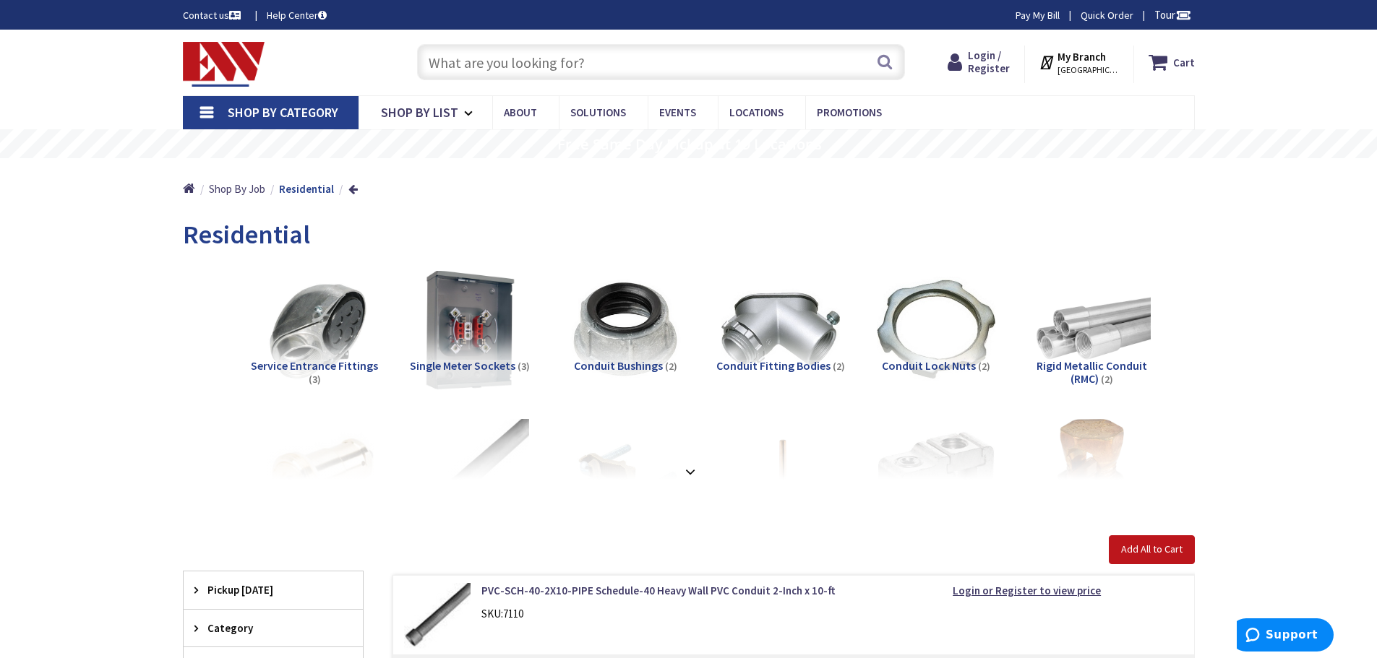
click at [446, 280] on img at bounding box center [469, 329] width 131 height 131
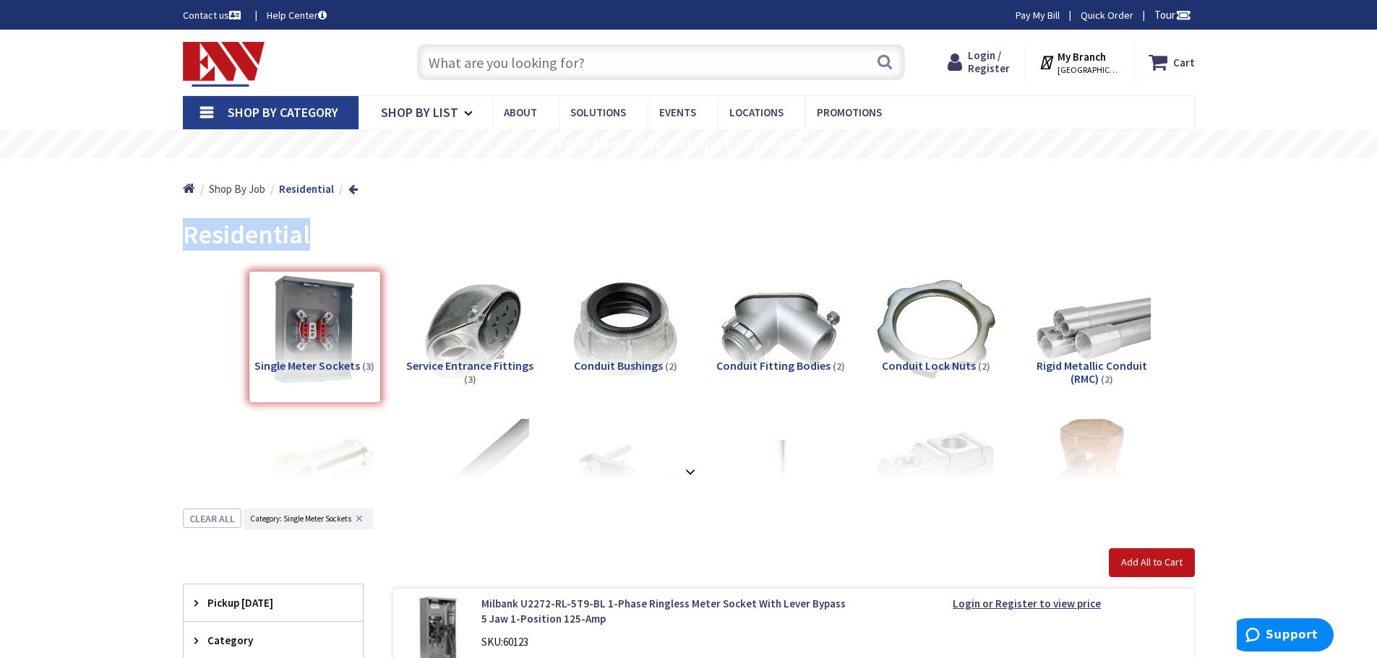
drag, startPoint x: 310, startPoint y: 236, endPoint x: 153, endPoint y: 231, distance: 156.9
click at [153, 231] on main "Back Residential View Subcategories Single Meter Sockets (3) Service Entrance F…" at bounding box center [689, 659] width 1084 height 898
copy span "Residential"
click at [545, 212] on div "Residential" at bounding box center [689, 237] width 1012 height 54
click at [439, 114] on span "Shop By List" at bounding box center [419, 112] width 77 height 17
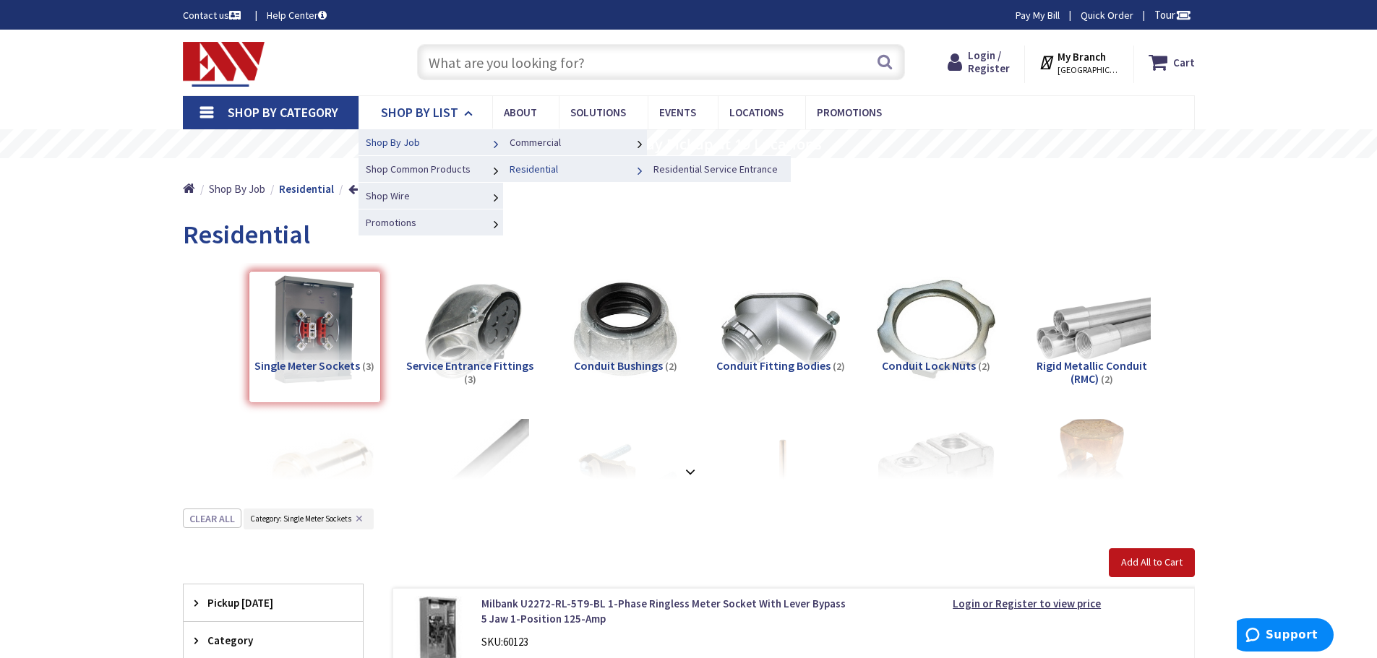
click at [530, 167] on span "Residential" at bounding box center [533, 169] width 48 height 13
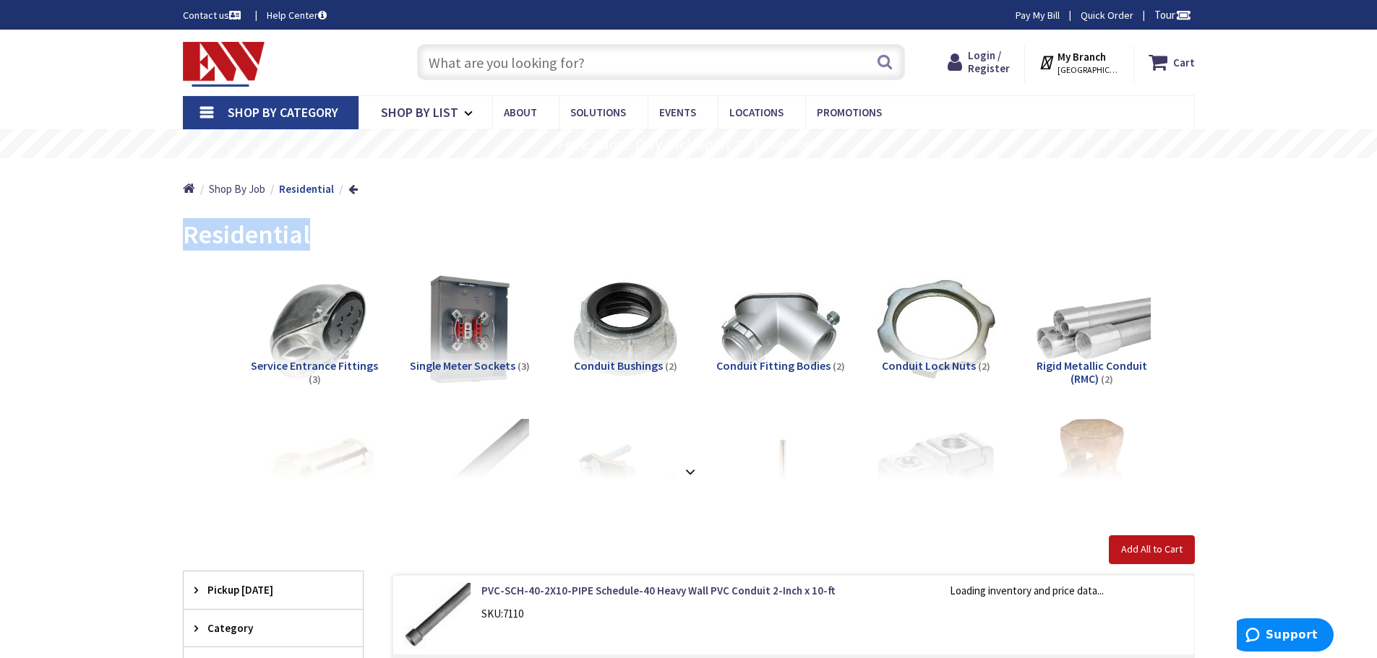
drag, startPoint x: 317, startPoint y: 229, endPoint x: 175, endPoint y: 226, distance: 141.7
copy span "Residential"
click at [435, 113] on span "Shop By List" at bounding box center [419, 112] width 77 height 17
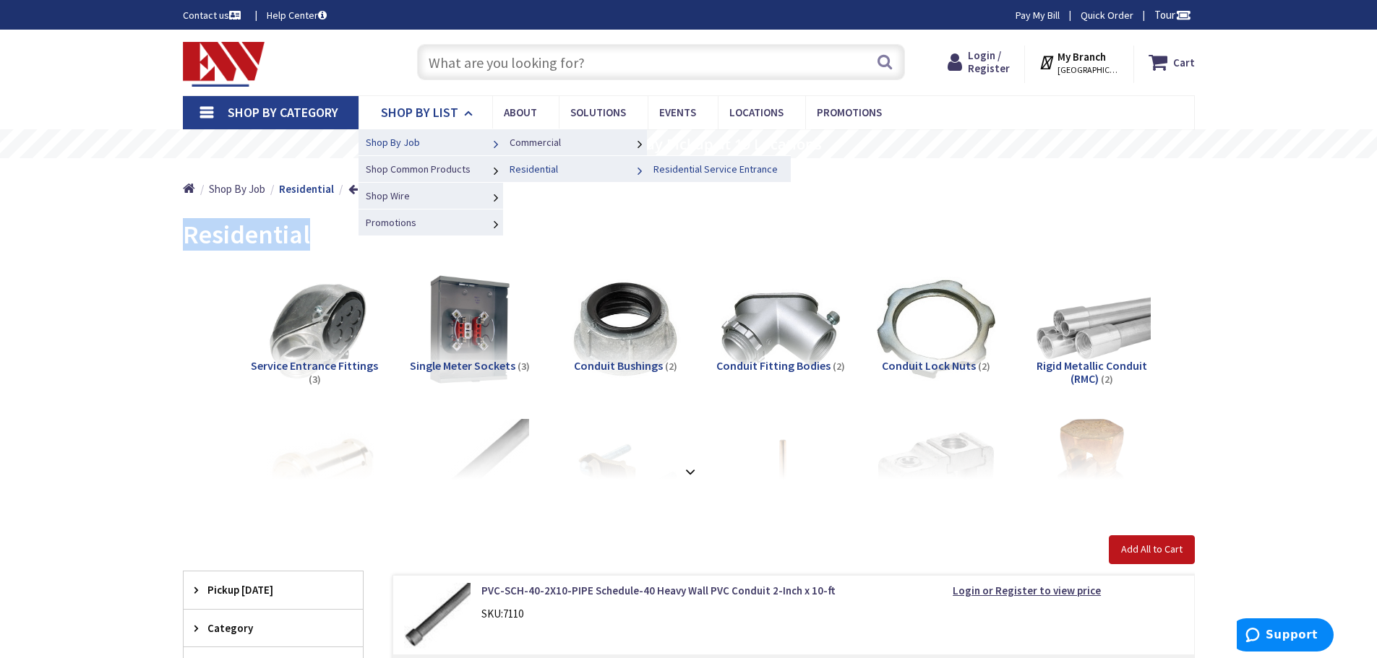
click at [734, 175] on span "Residential Service Entrance" at bounding box center [715, 169] width 124 height 13
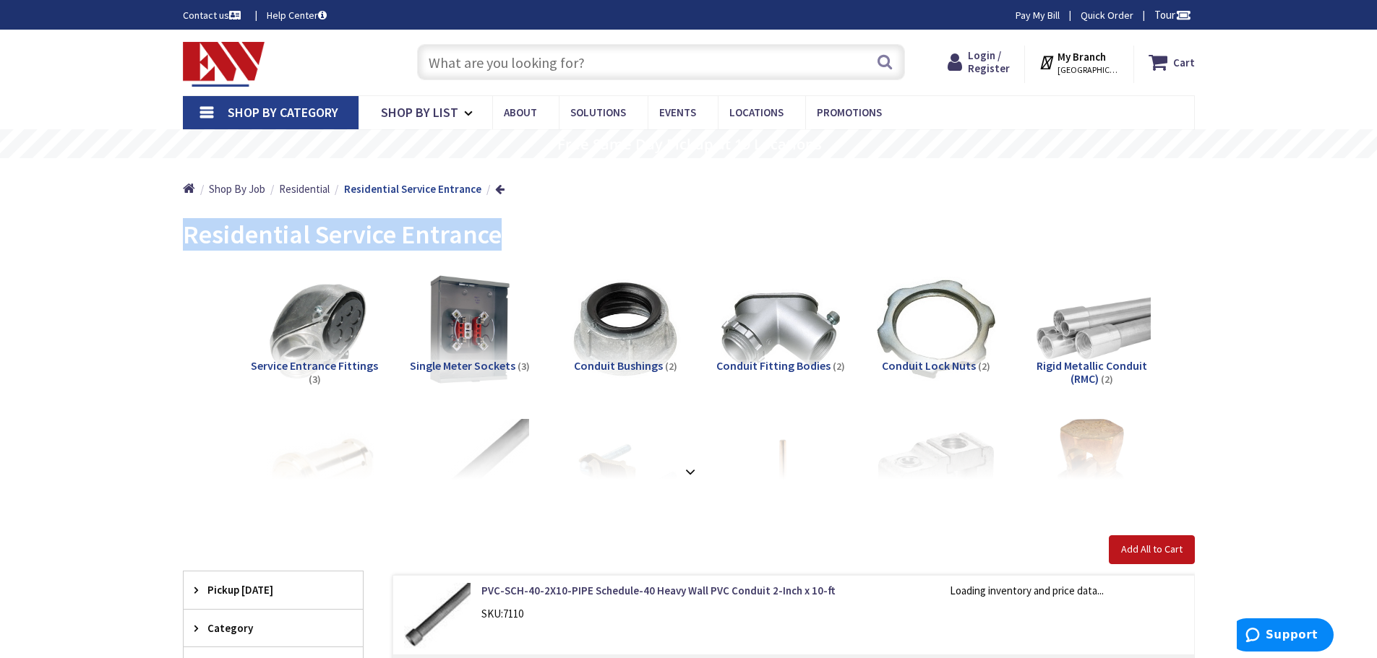
drag, startPoint x: 444, startPoint y: 237, endPoint x: 175, endPoint y: 238, distance: 269.6
copy span "Residential Service Entrance"
click at [419, 113] on span "Shop By List" at bounding box center [419, 112] width 77 height 17
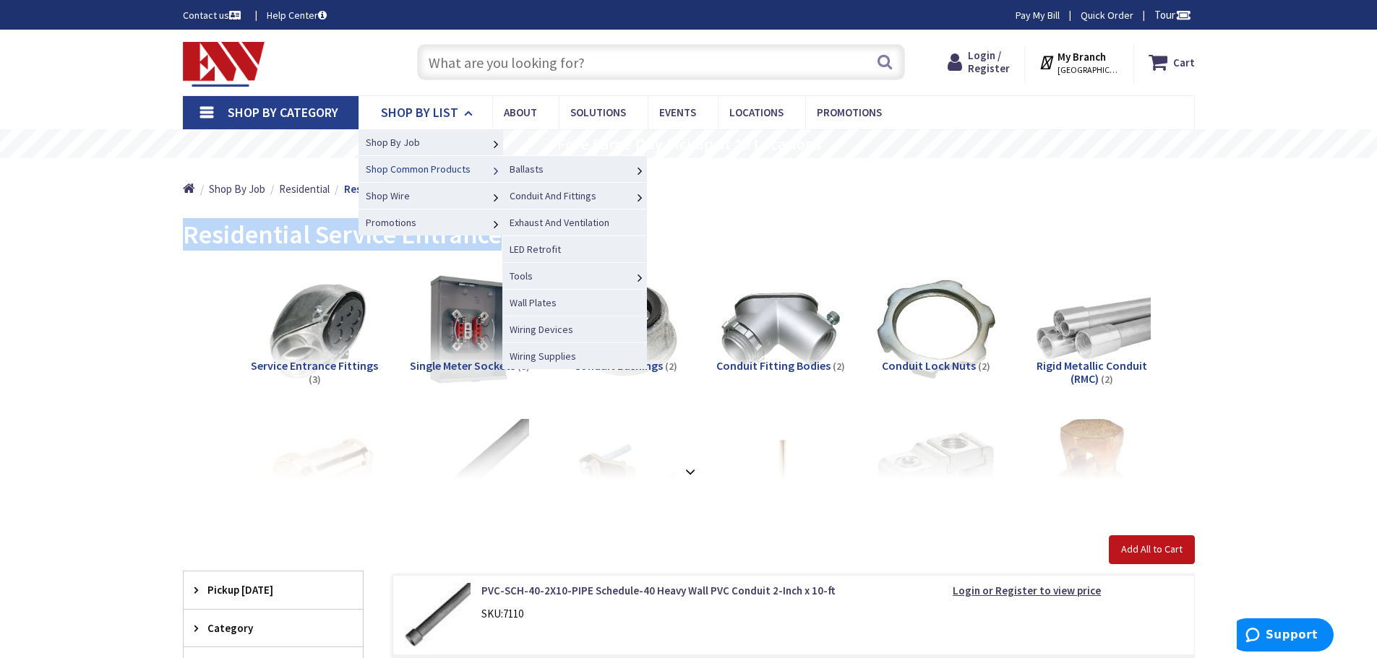
click at [417, 168] on span "Shop Common Products" at bounding box center [418, 169] width 105 height 13
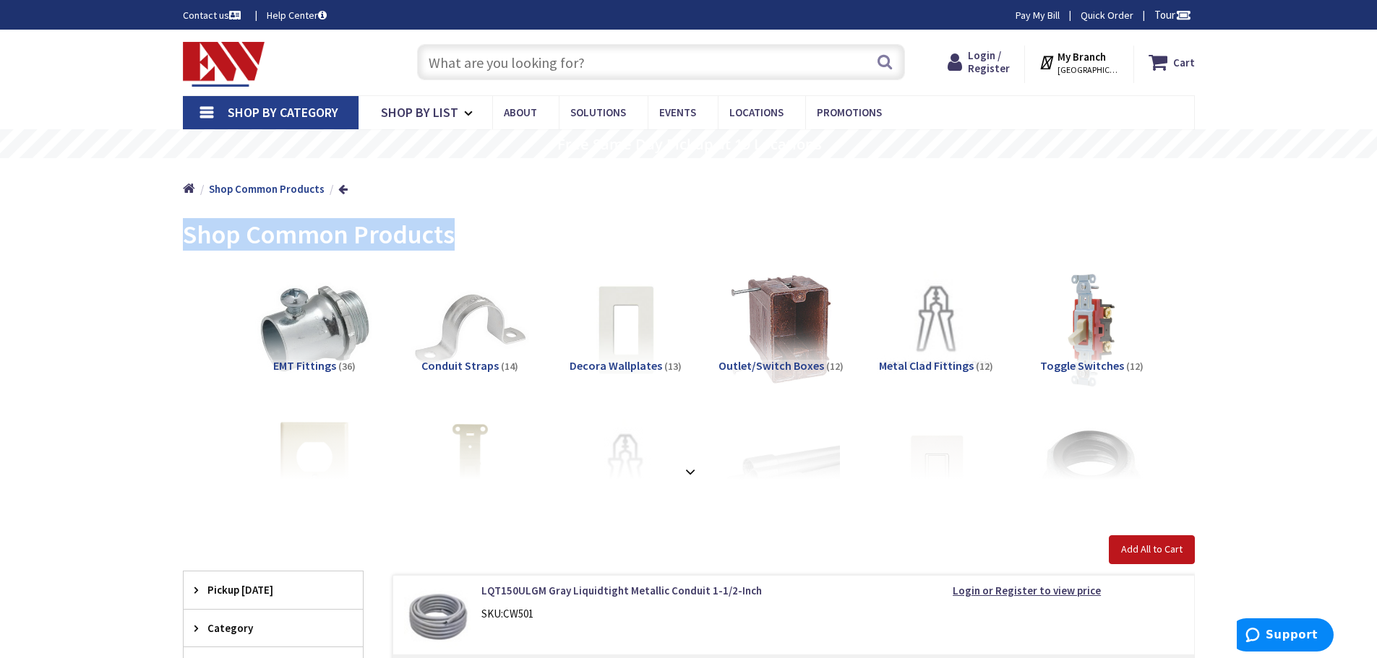
drag, startPoint x: 461, startPoint y: 241, endPoint x: 181, endPoint y: 238, distance: 280.4
copy span "Shop Common Products"
click at [425, 111] on span "Shop By List" at bounding box center [419, 112] width 77 height 17
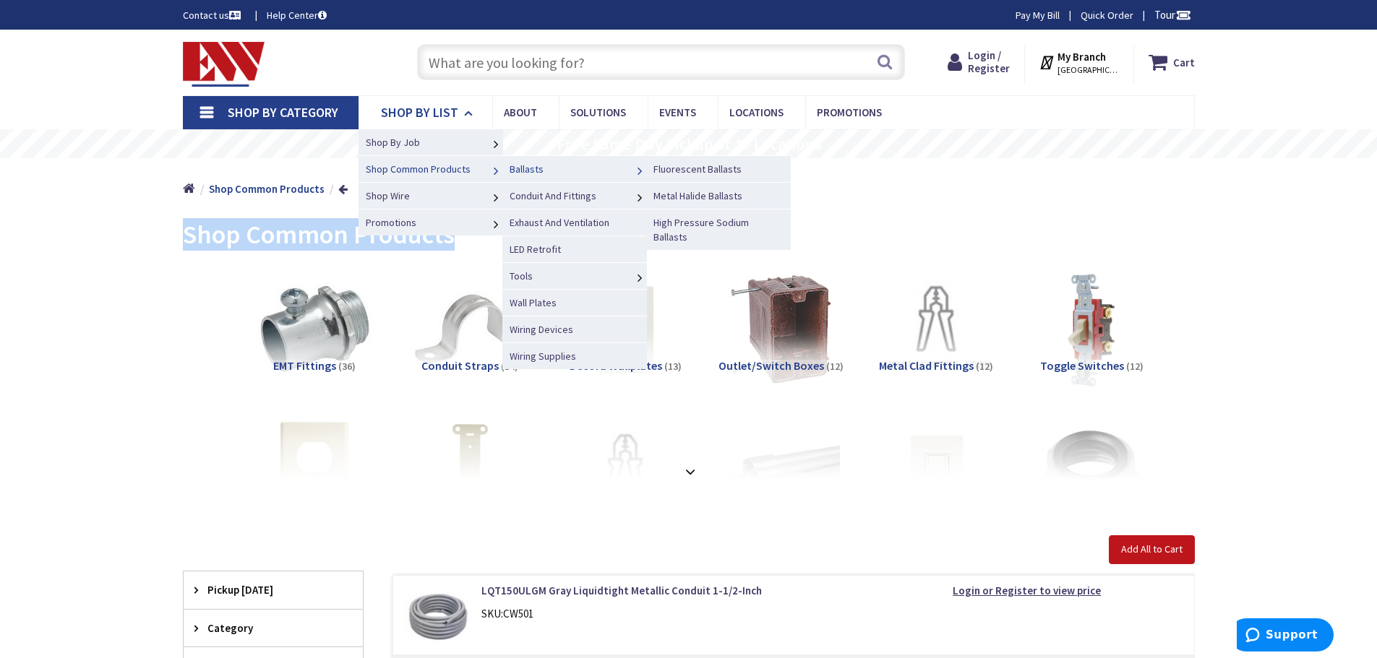
click at [521, 168] on span "Ballasts" at bounding box center [526, 169] width 34 height 13
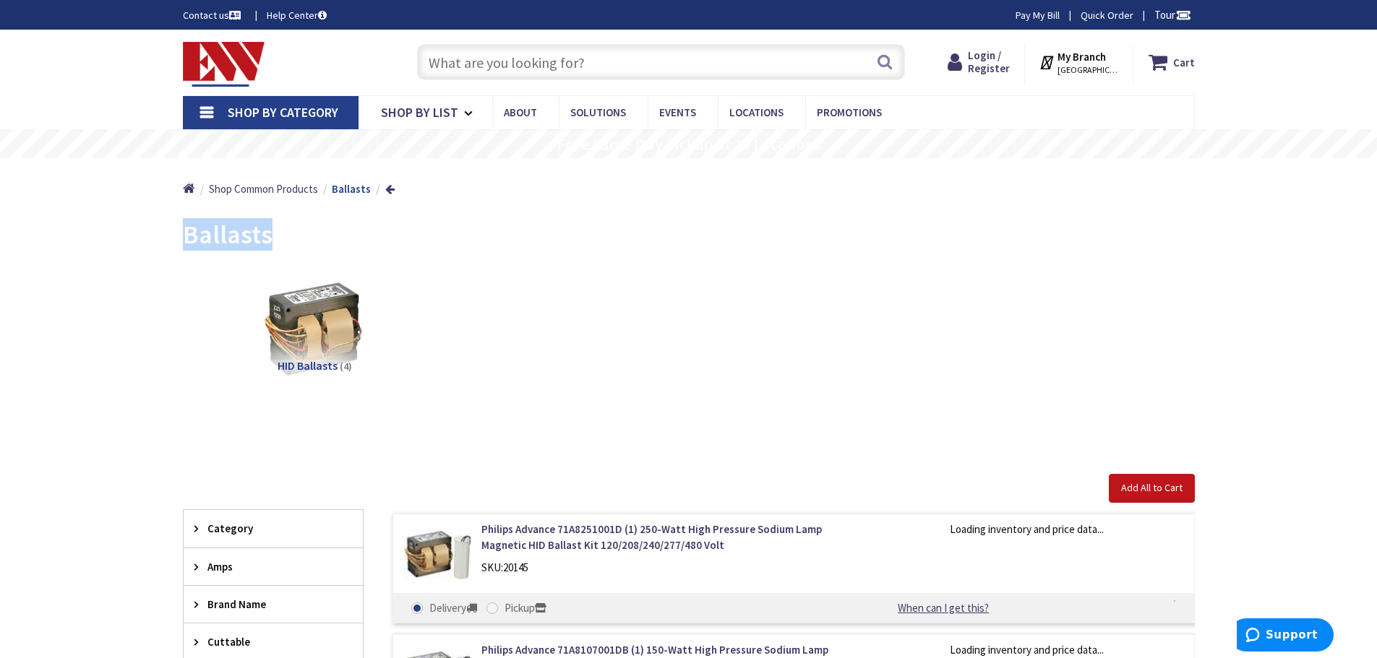
drag, startPoint x: 276, startPoint y: 244, endPoint x: 176, endPoint y: 244, distance: 100.5
click at [176, 244] on main "Back Ballasts View Subcategories HID Ballasts (4) Clear all Add All to Cart No …" at bounding box center [689, 618] width 1084 height 817
copy span "Ballasts"
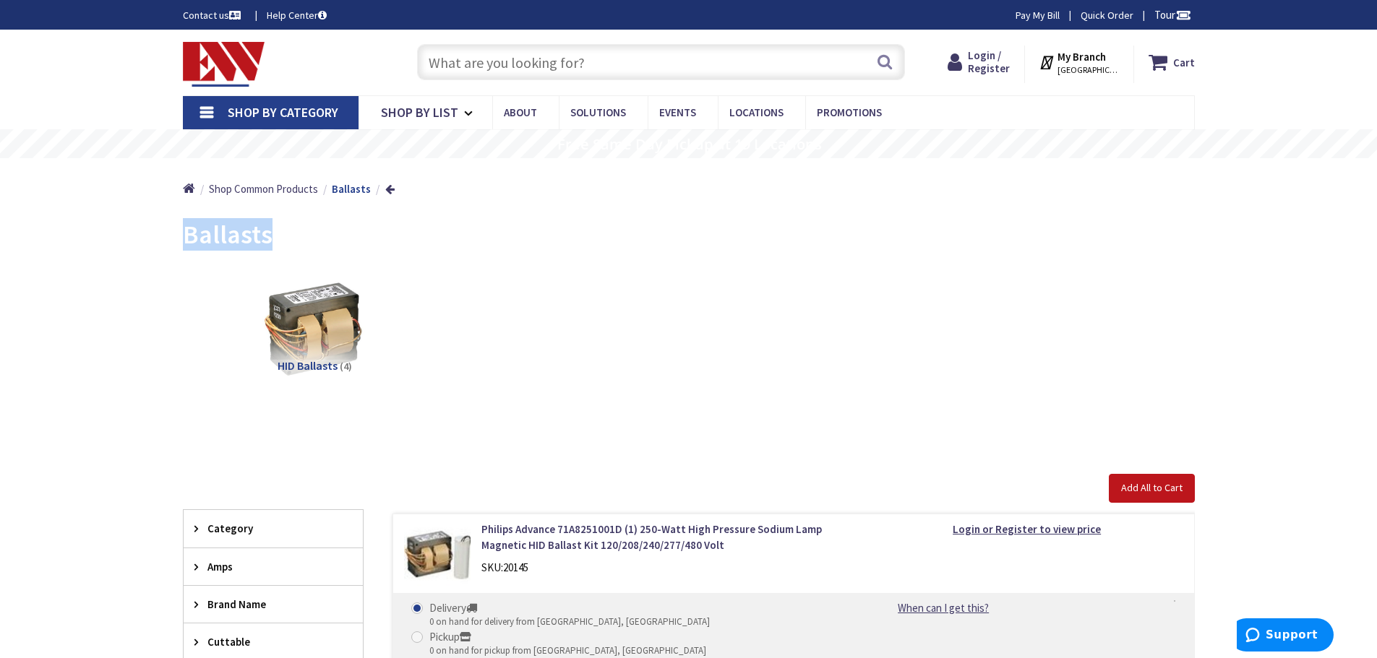
copy span "Ballasts"
click at [433, 114] on span "Shop By List" at bounding box center [419, 112] width 77 height 17
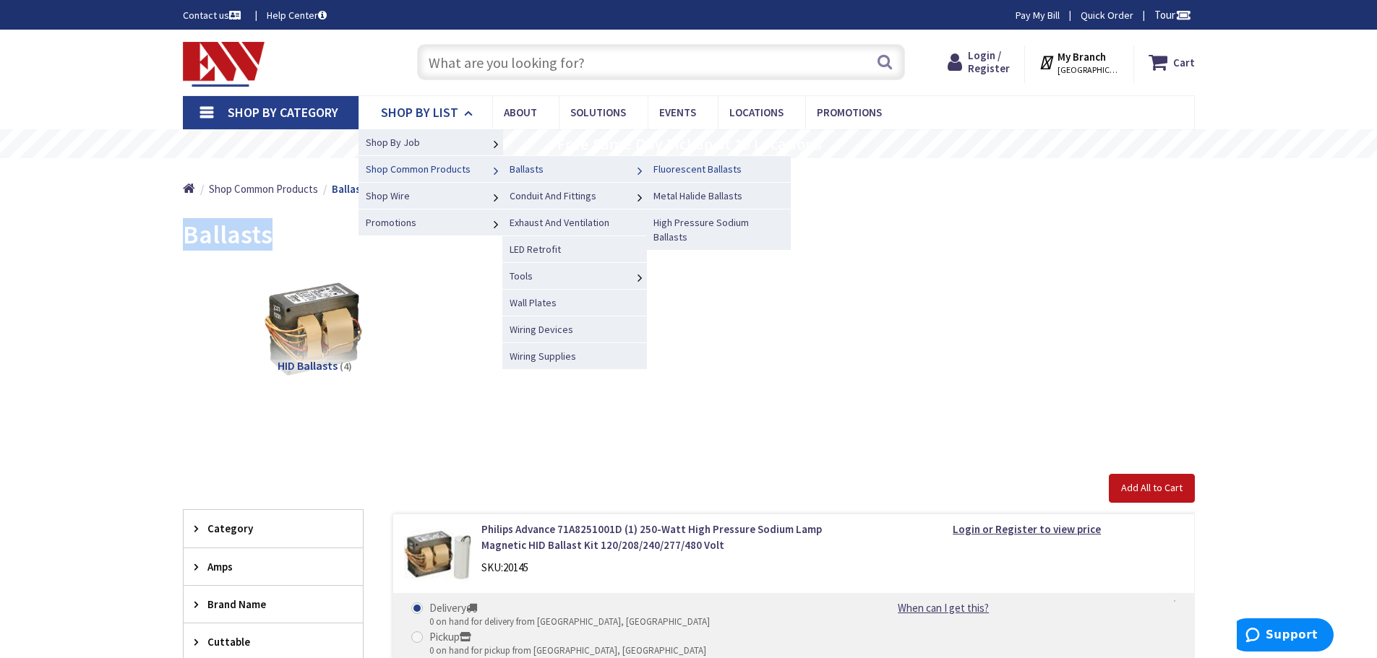
click at [683, 169] on span "Fluorescent Ballasts" at bounding box center [697, 169] width 88 height 13
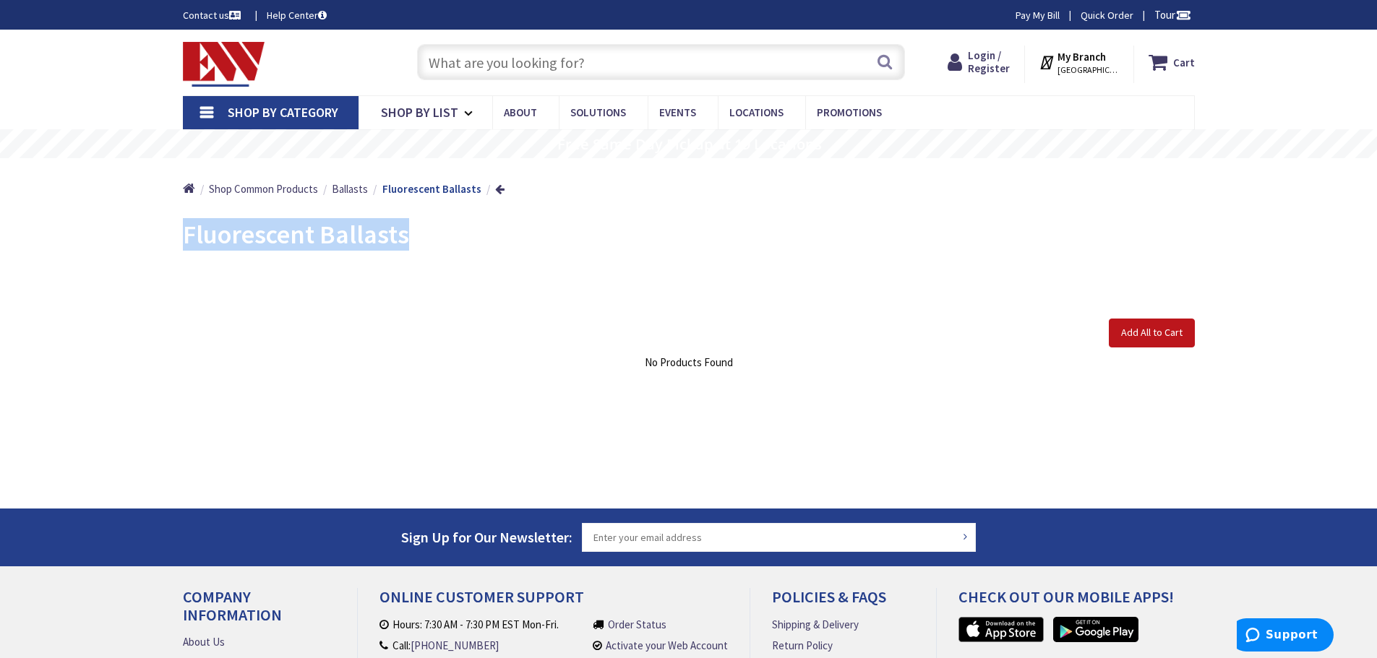
drag, startPoint x: 419, startPoint y: 246, endPoint x: 188, endPoint y: 244, distance: 231.3
click at [188, 244] on div "Fluorescent Ballasts" at bounding box center [689, 237] width 1012 height 54
copy span "Fluorescent Ballasts"
click at [464, 109] on icon at bounding box center [471, 114] width 14 height 32
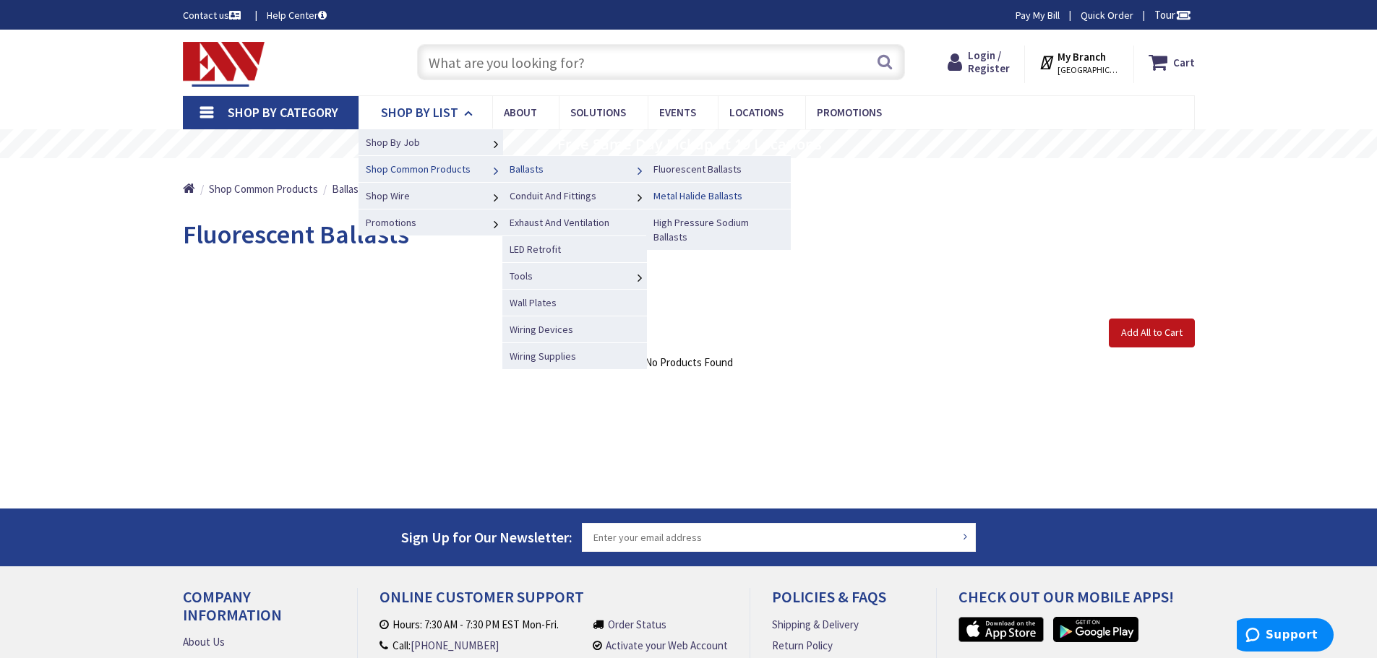
click at [702, 196] on span "Metal Halide Ballasts" at bounding box center [697, 195] width 89 height 13
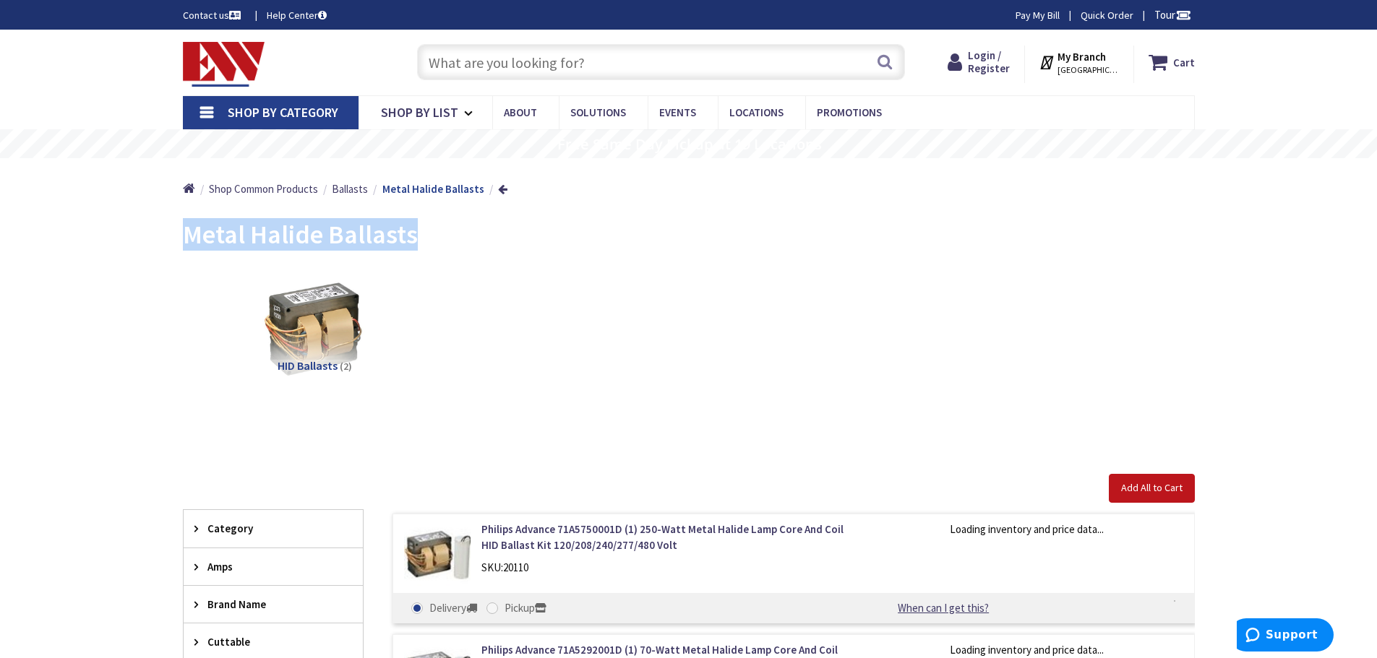
drag, startPoint x: 421, startPoint y: 241, endPoint x: 188, endPoint y: 246, distance: 232.8
click at [188, 246] on div "Metal Halide Ballasts" at bounding box center [689, 237] width 1012 height 54
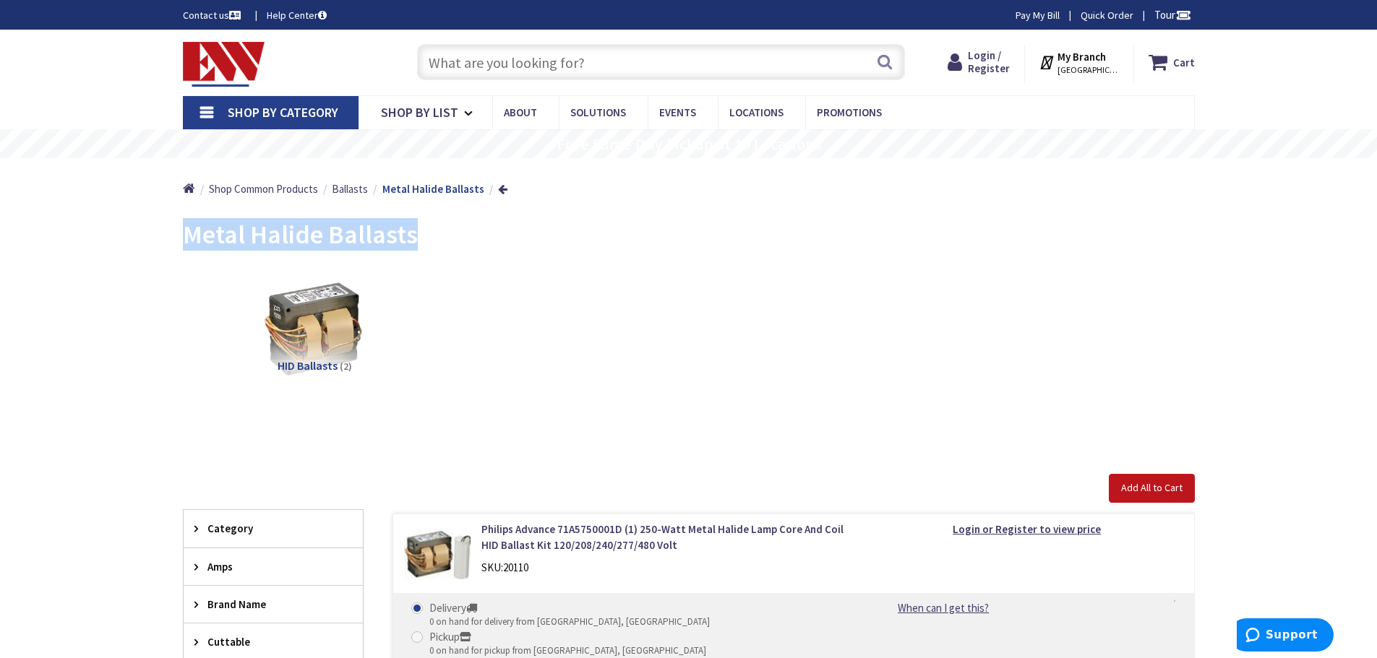
copy span "Metal Halide Ballasts"
click at [427, 116] on span "Shop By List" at bounding box center [419, 112] width 77 height 17
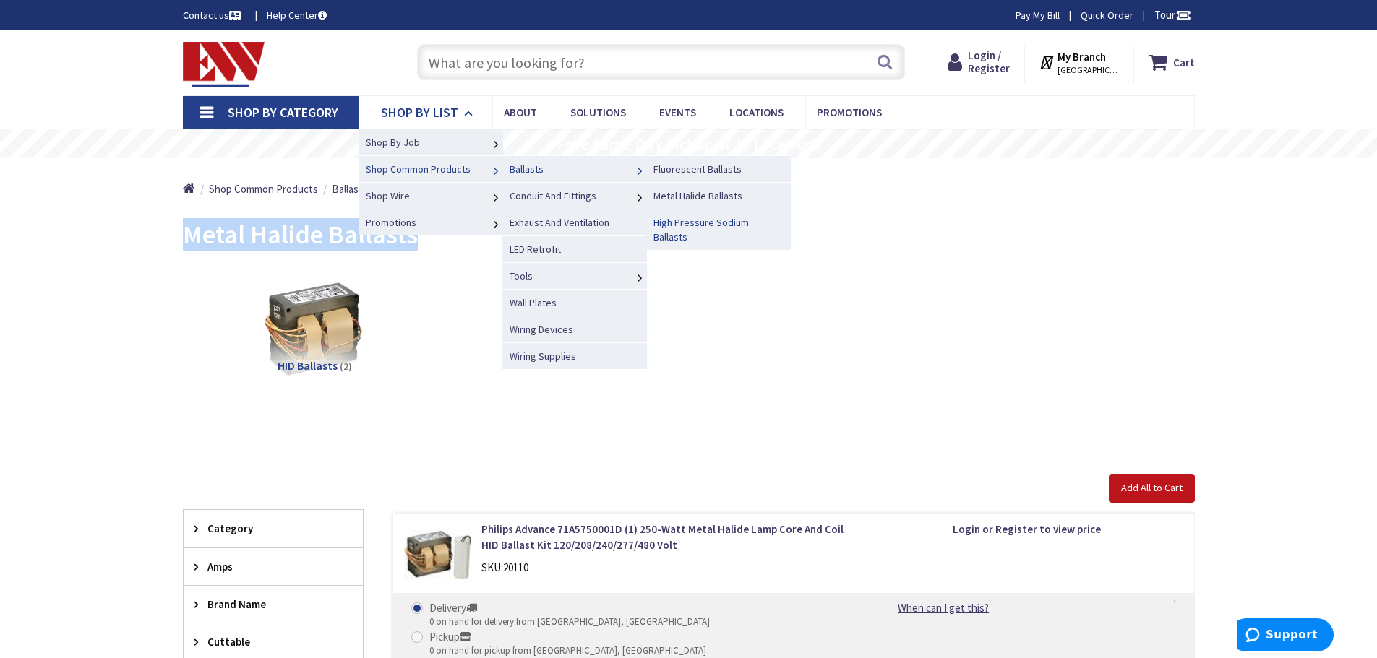
click at [678, 224] on span "High Pressure Sodium Ballasts" at bounding box center [700, 229] width 95 height 27
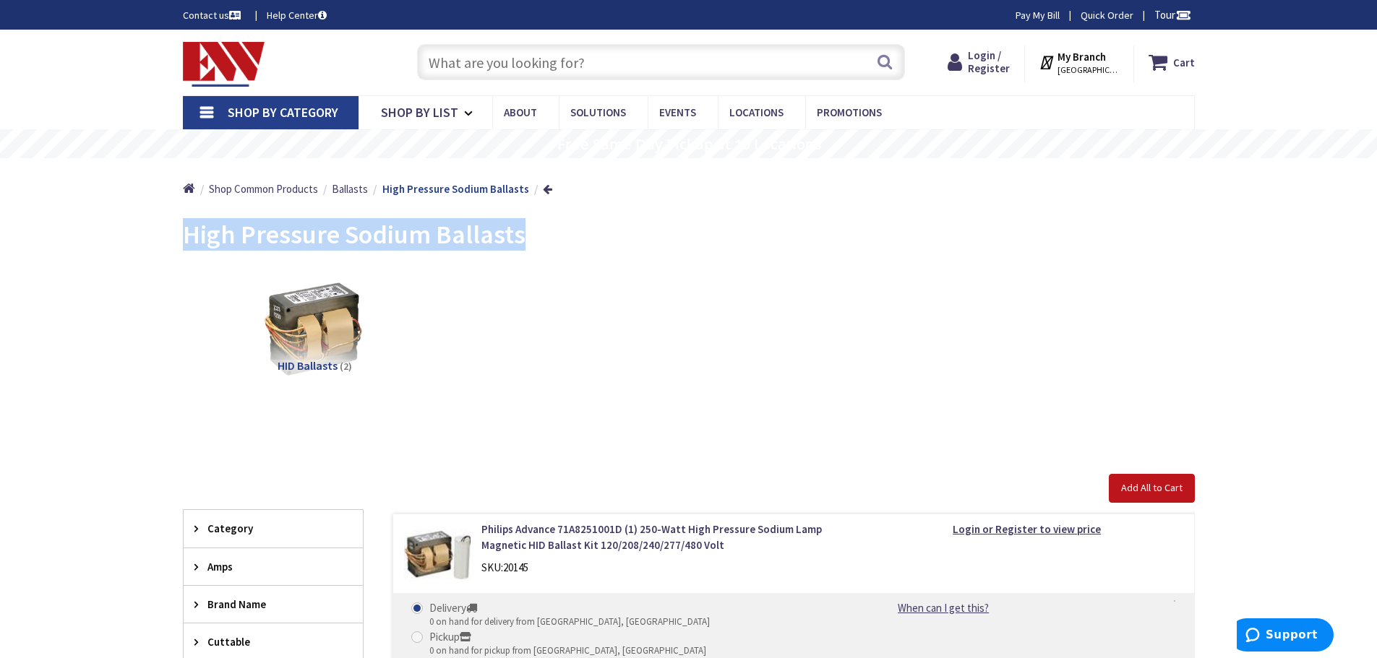
drag, startPoint x: 525, startPoint y: 235, endPoint x: 186, endPoint y: 230, distance: 338.3
click at [186, 230] on div "High Pressure Sodium Ballasts" at bounding box center [689, 237] width 1012 height 54
copy span "High Pressure Sodium Ballasts"
click at [439, 115] on span "Shop By List" at bounding box center [419, 112] width 77 height 17
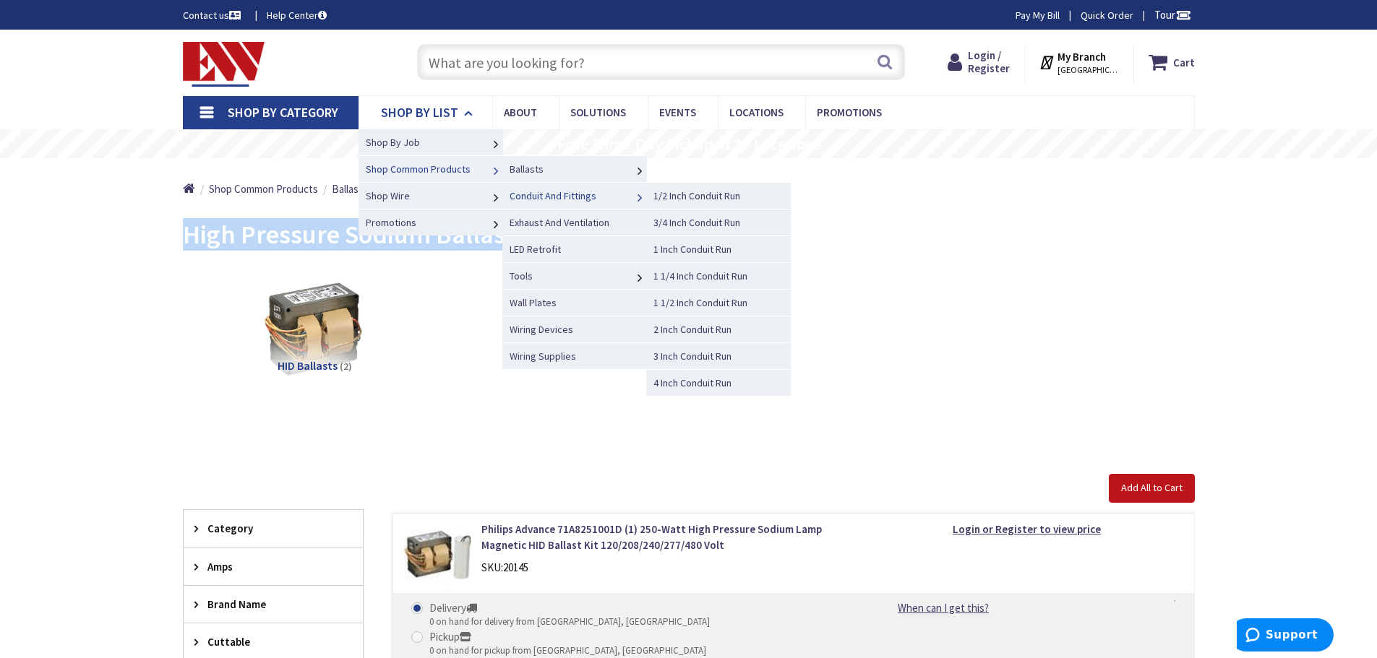
click at [548, 194] on span "Conduit And Fittings" at bounding box center [552, 195] width 87 height 13
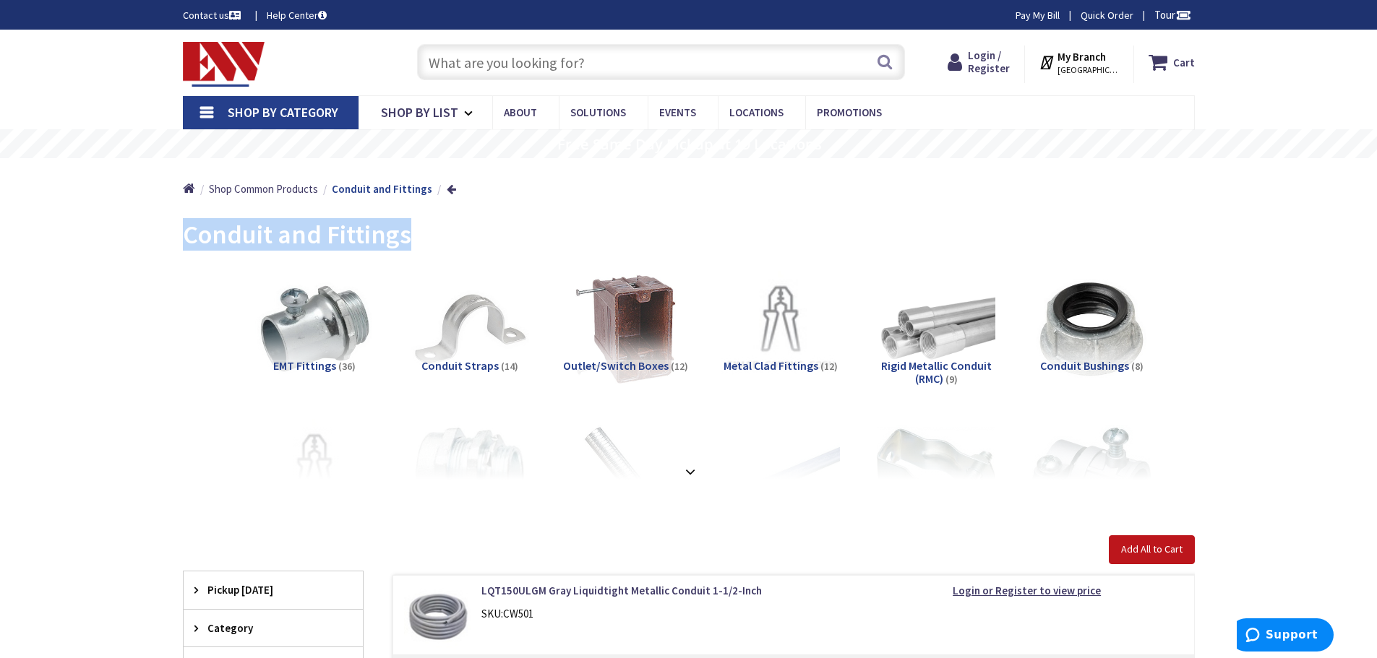
drag, startPoint x: 420, startPoint y: 238, endPoint x: 186, endPoint y: 238, distance: 234.2
click at [186, 238] on div "Conduit and Fittings" at bounding box center [689, 237] width 1012 height 54
copy span "Conduit and Fittings"
click at [467, 109] on icon at bounding box center [471, 114] width 14 height 32
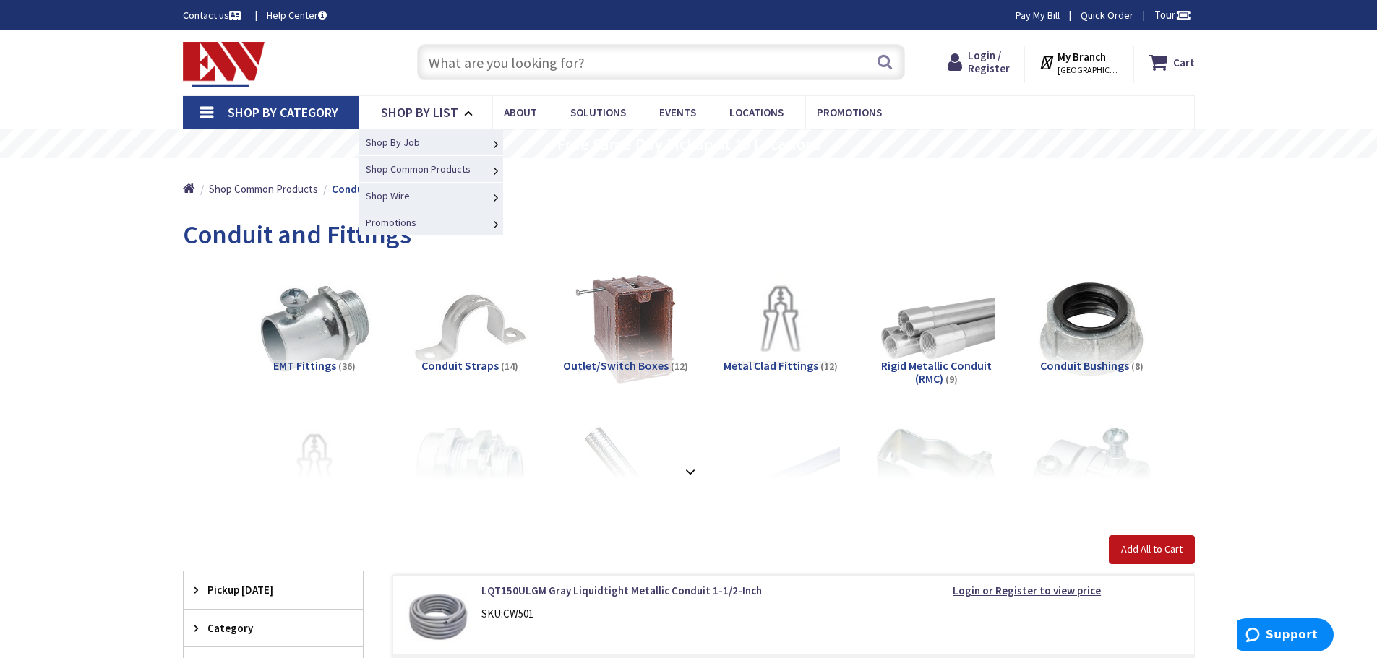
click at [0, 0] on span "1/2 Inch Conduit Run" at bounding box center [0, 0] width 0 height 0
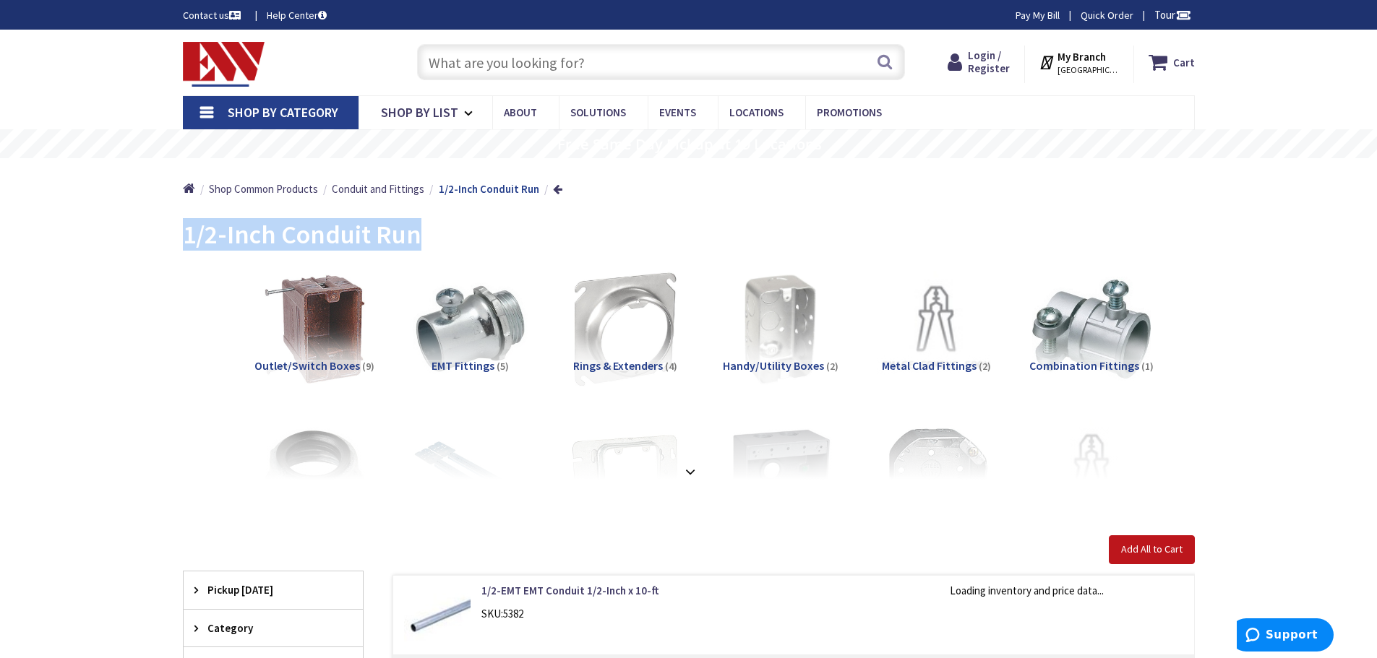
drag, startPoint x: 420, startPoint y: 244, endPoint x: 178, endPoint y: 250, distance: 242.2
copy span "1/2-Inch Conduit Run"
click at [392, 104] on span "Shop By List" at bounding box center [419, 112] width 77 height 17
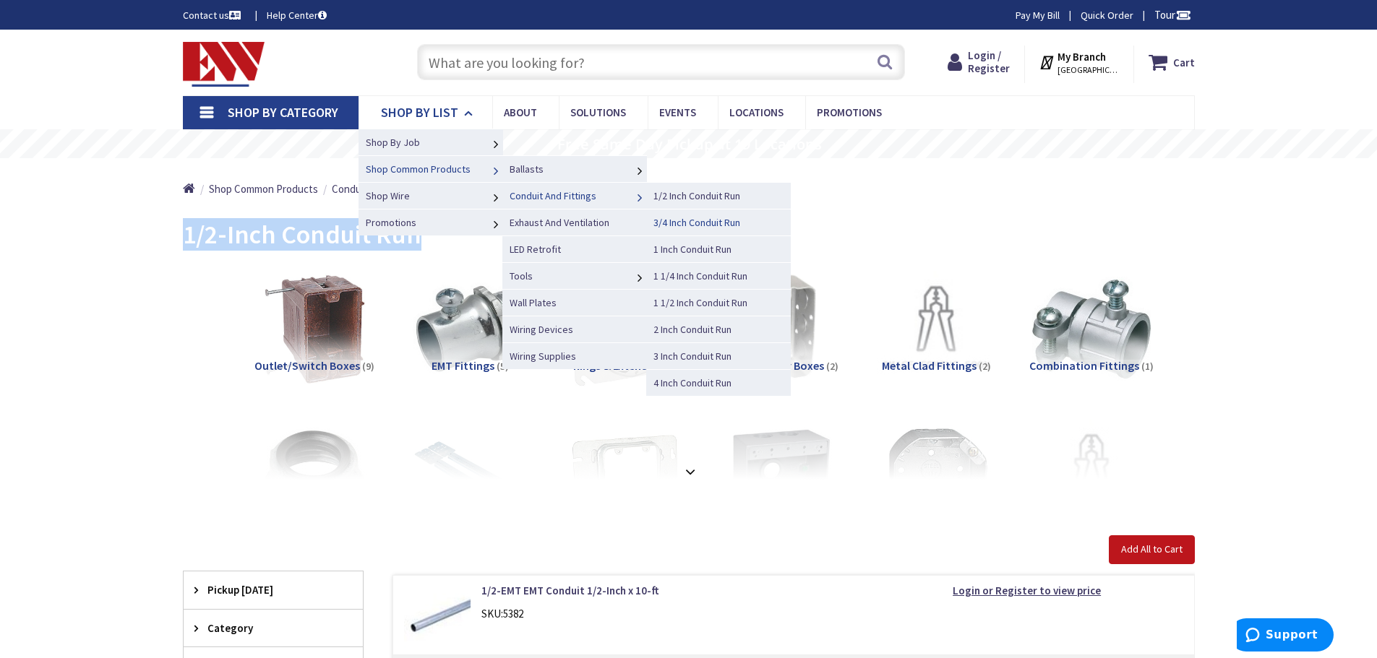
click at [675, 221] on span "3/4 Inch Conduit Run" at bounding box center [696, 222] width 87 height 13
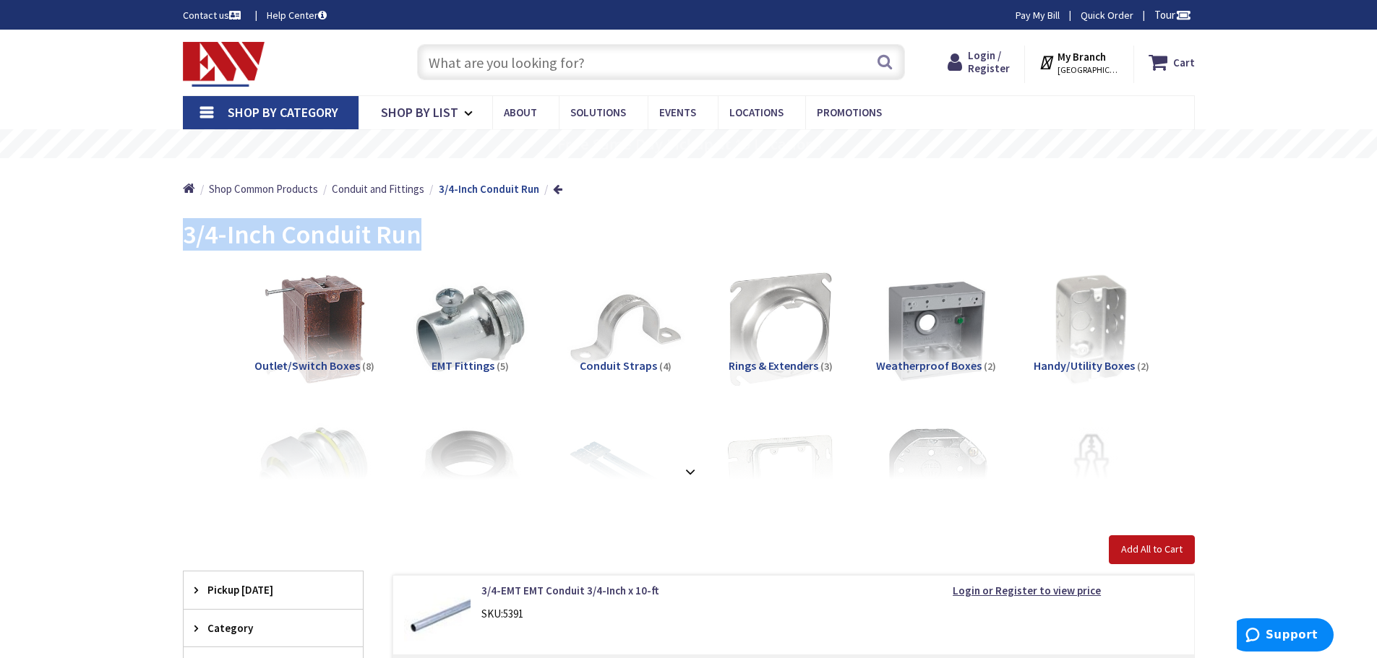
drag, startPoint x: 427, startPoint y: 239, endPoint x: 150, endPoint y: 229, distance: 277.0
copy span "3/4-Inch Conduit Run"
click at [449, 116] on span "Shop By List" at bounding box center [419, 112] width 77 height 17
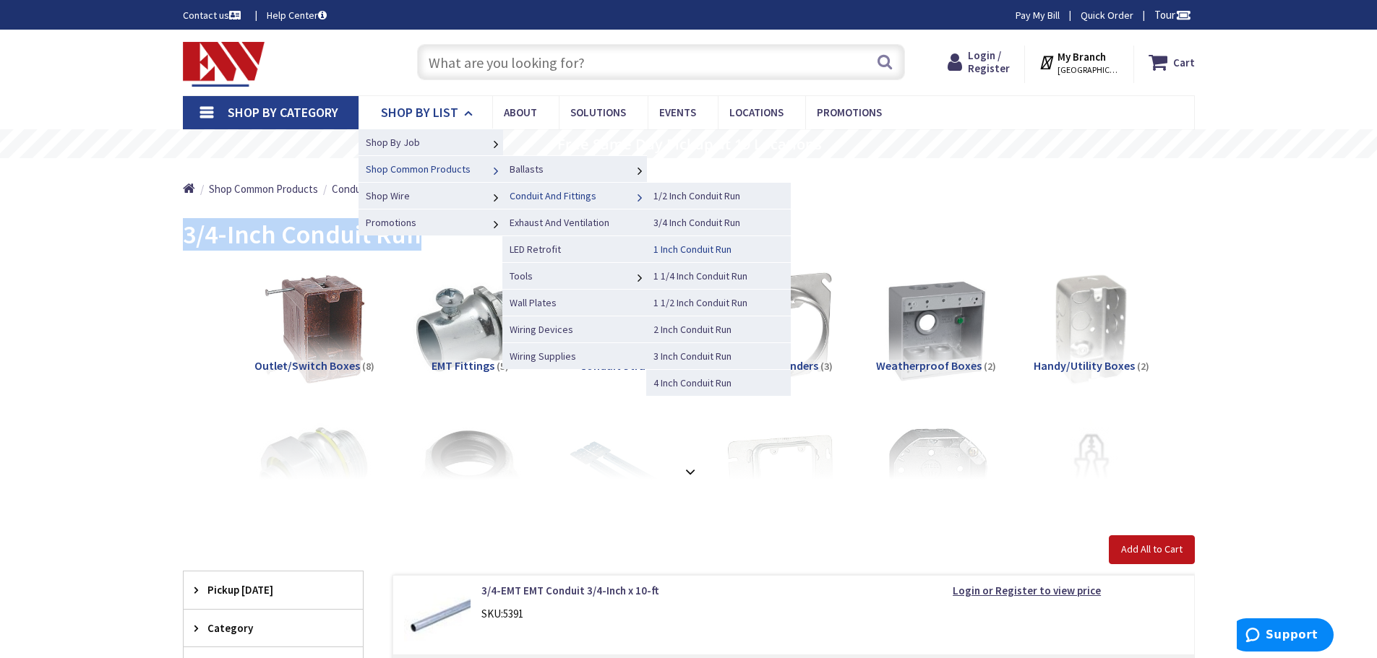
click at [684, 249] on span "1 Inch Conduit Run" at bounding box center [692, 249] width 78 height 13
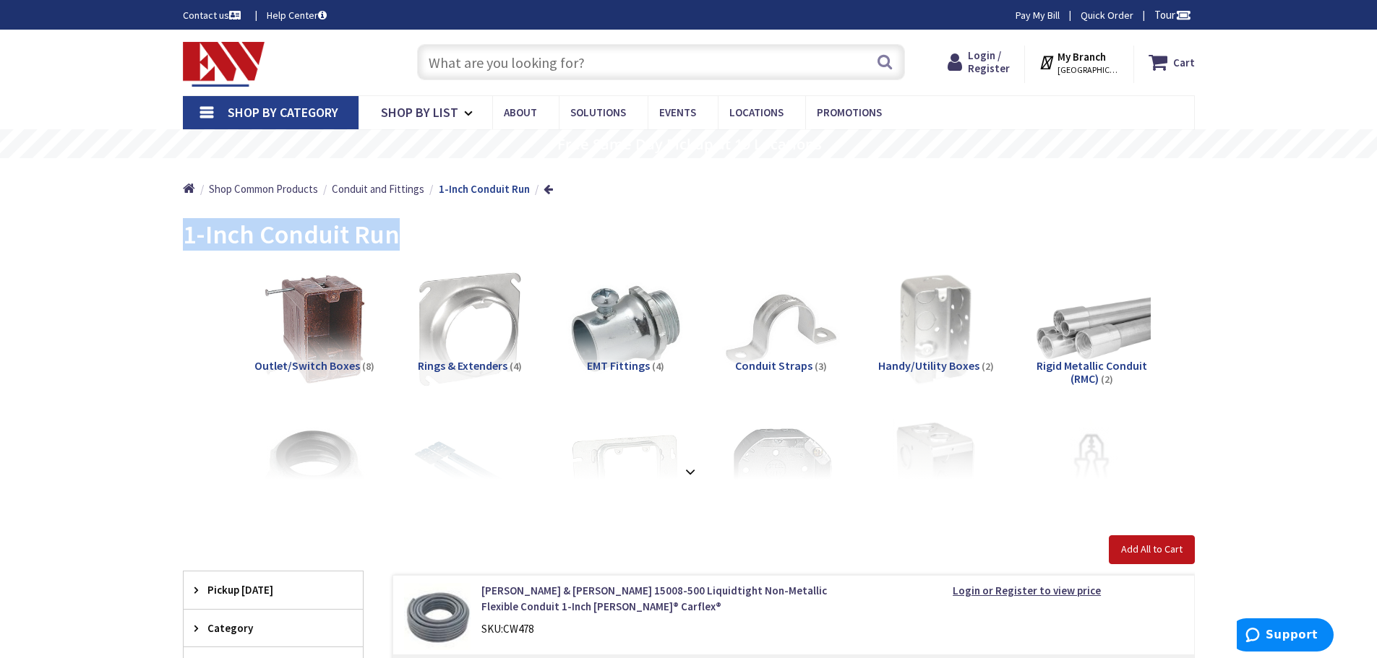
drag, startPoint x: 408, startPoint y: 237, endPoint x: 185, endPoint y: 245, distance: 222.7
click at [185, 245] on div "1-Inch Conduit Run" at bounding box center [689, 237] width 1012 height 54
copy span "1-Inch Conduit Run"
click at [445, 108] on span "Shop By List" at bounding box center [419, 112] width 77 height 17
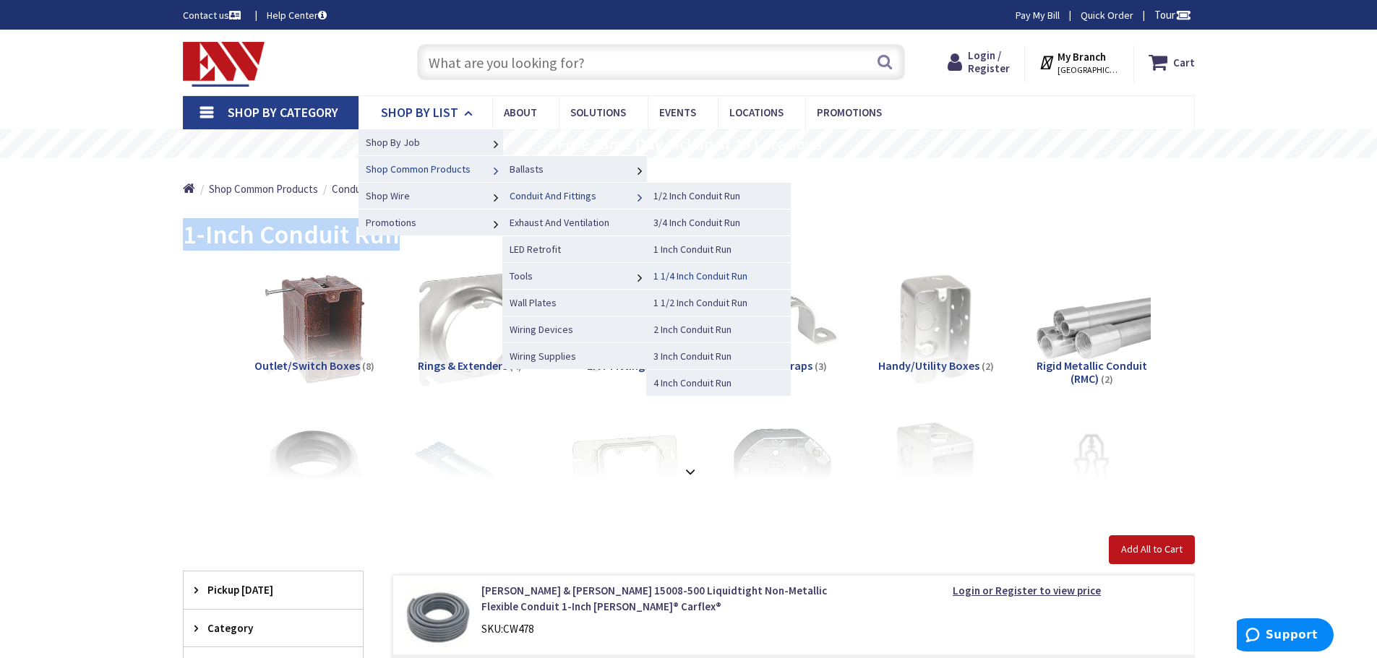
click at [679, 277] on span "1 1/4 Inch Conduit Run" at bounding box center [700, 276] width 94 height 13
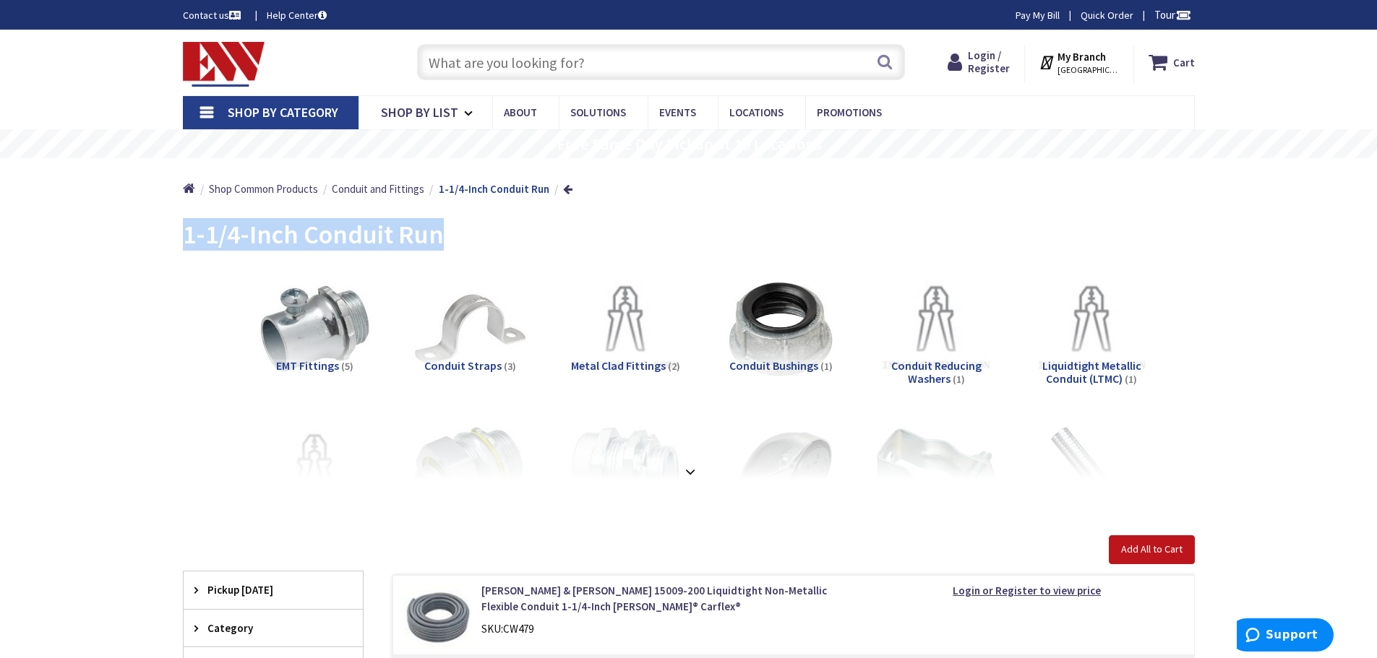
drag, startPoint x: 439, startPoint y: 244, endPoint x: 186, endPoint y: 232, distance: 253.2
click at [186, 232] on span "1-1/4-Inch Conduit Run" at bounding box center [313, 234] width 261 height 33
copy span "1-1/4-Inch Conduit Run"
click at [408, 113] on span "Shop By List" at bounding box center [419, 112] width 77 height 17
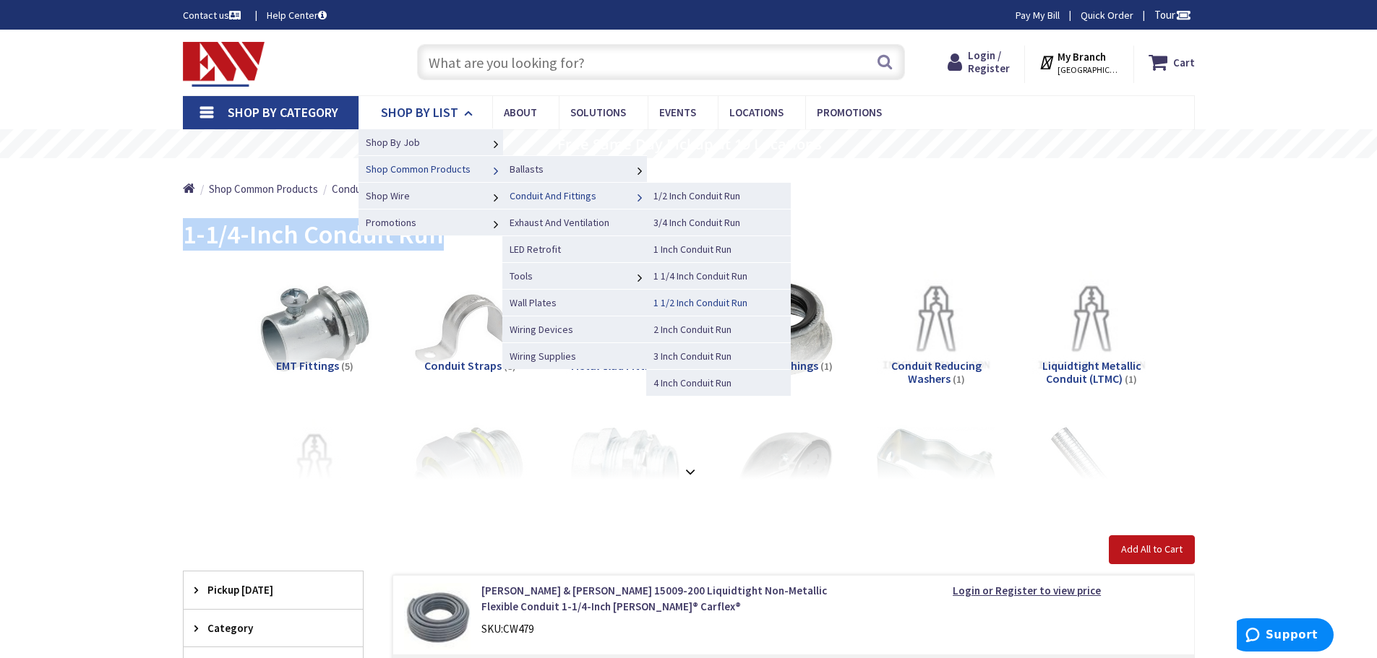
click at [699, 305] on span "1 1/2 Inch Conduit Run" at bounding box center [700, 302] width 94 height 13
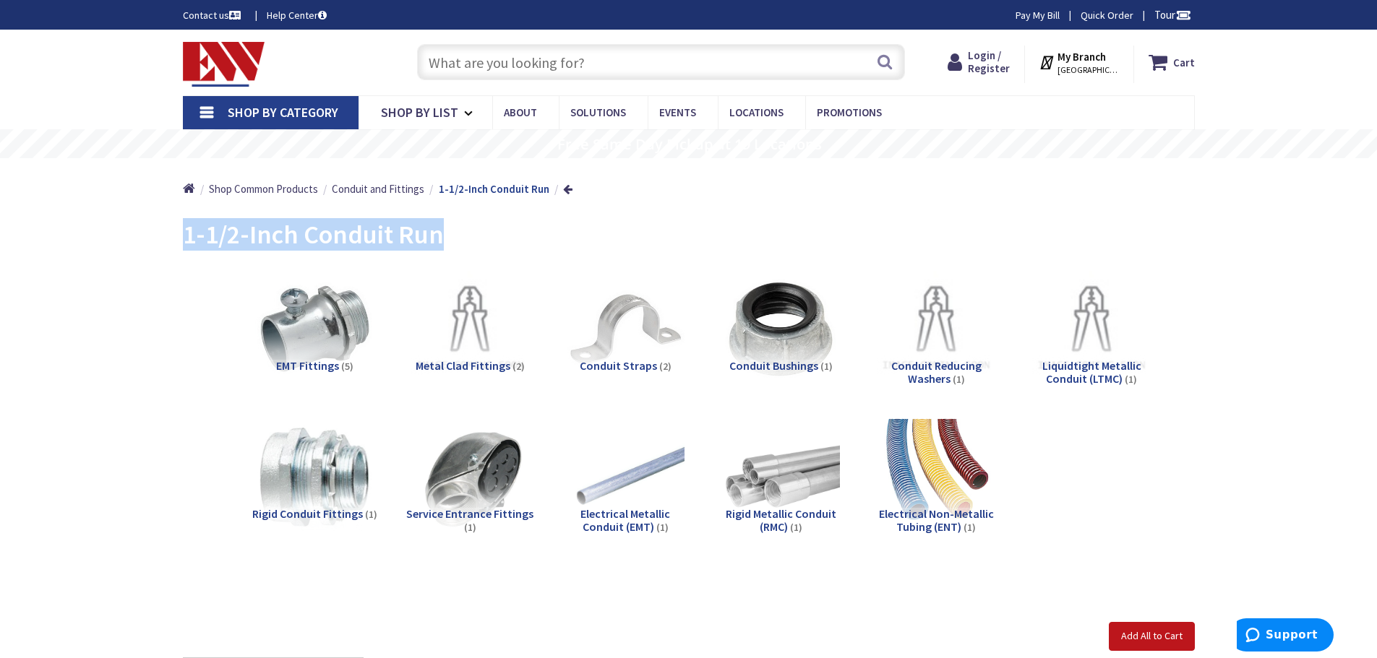
drag, startPoint x: 439, startPoint y: 236, endPoint x: 176, endPoint y: 228, distance: 263.9
copy span "1-1/2-Inch Conduit Run"
click at [437, 109] on span "Shop By List" at bounding box center [419, 112] width 77 height 17
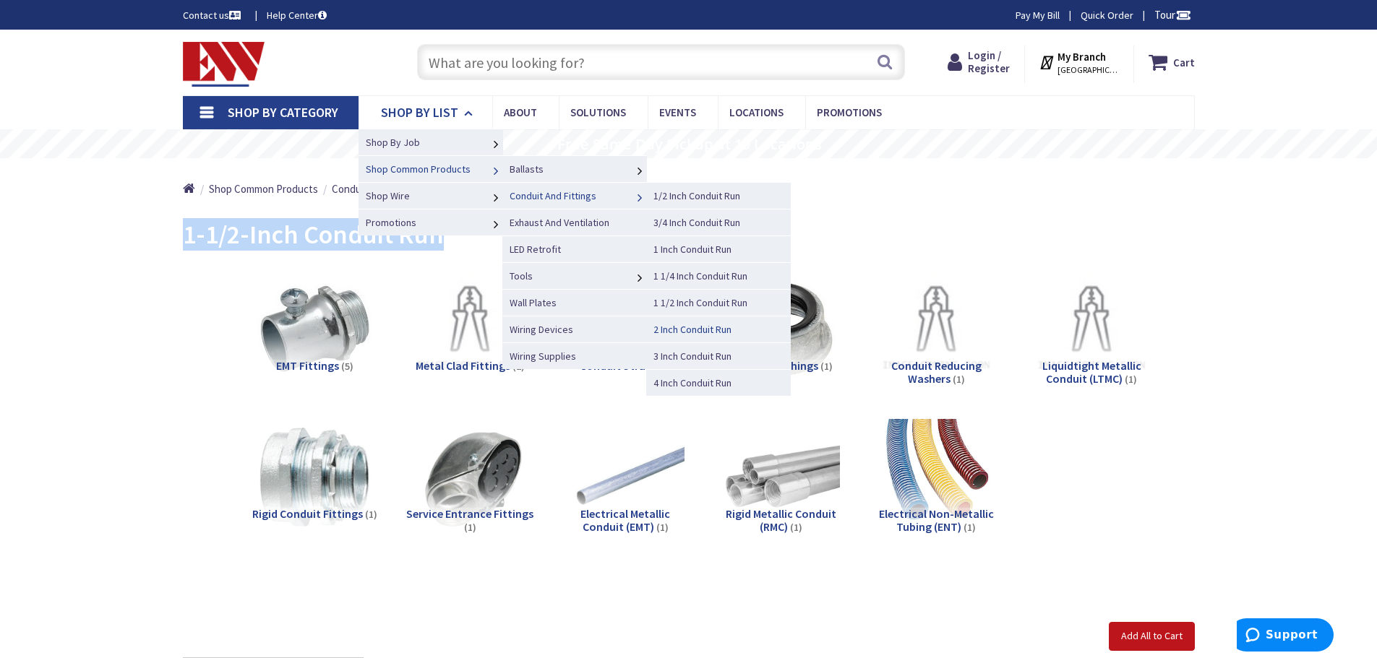
click at [705, 330] on span "2 Inch Conduit Run" at bounding box center [692, 329] width 78 height 13
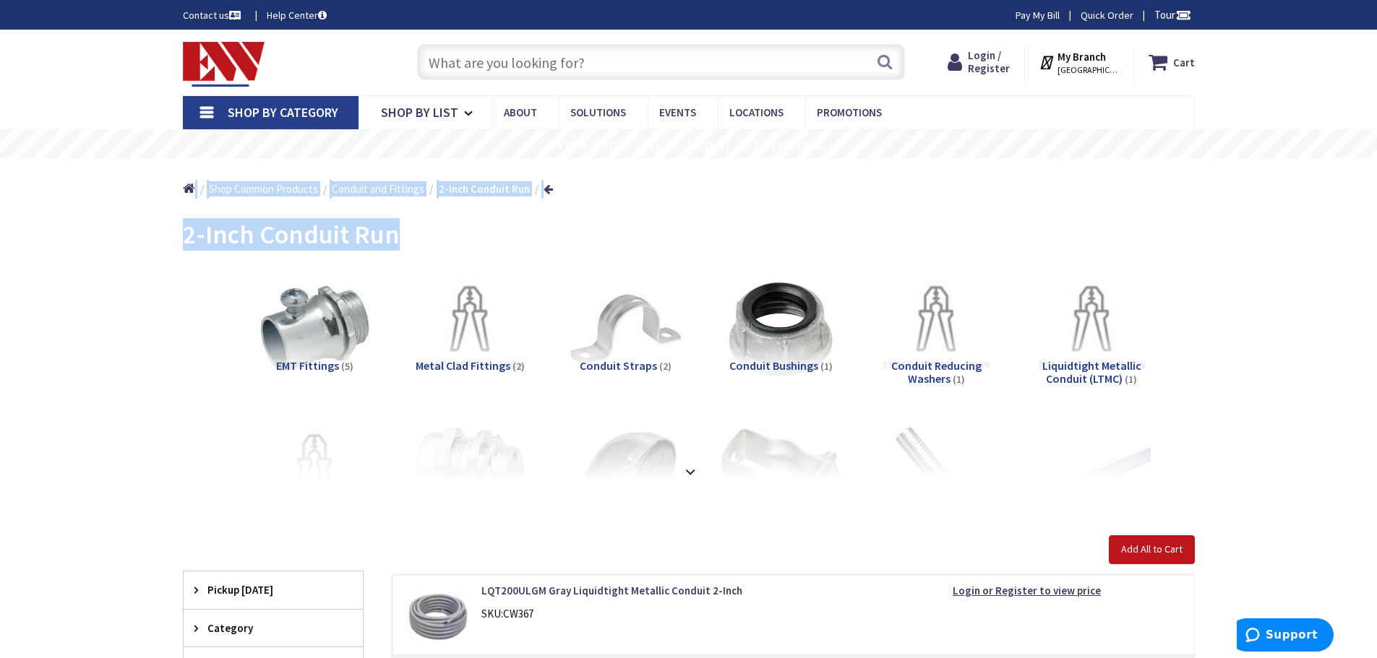
drag, startPoint x: 395, startPoint y: 241, endPoint x: 109, endPoint y: 231, distance: 286.4
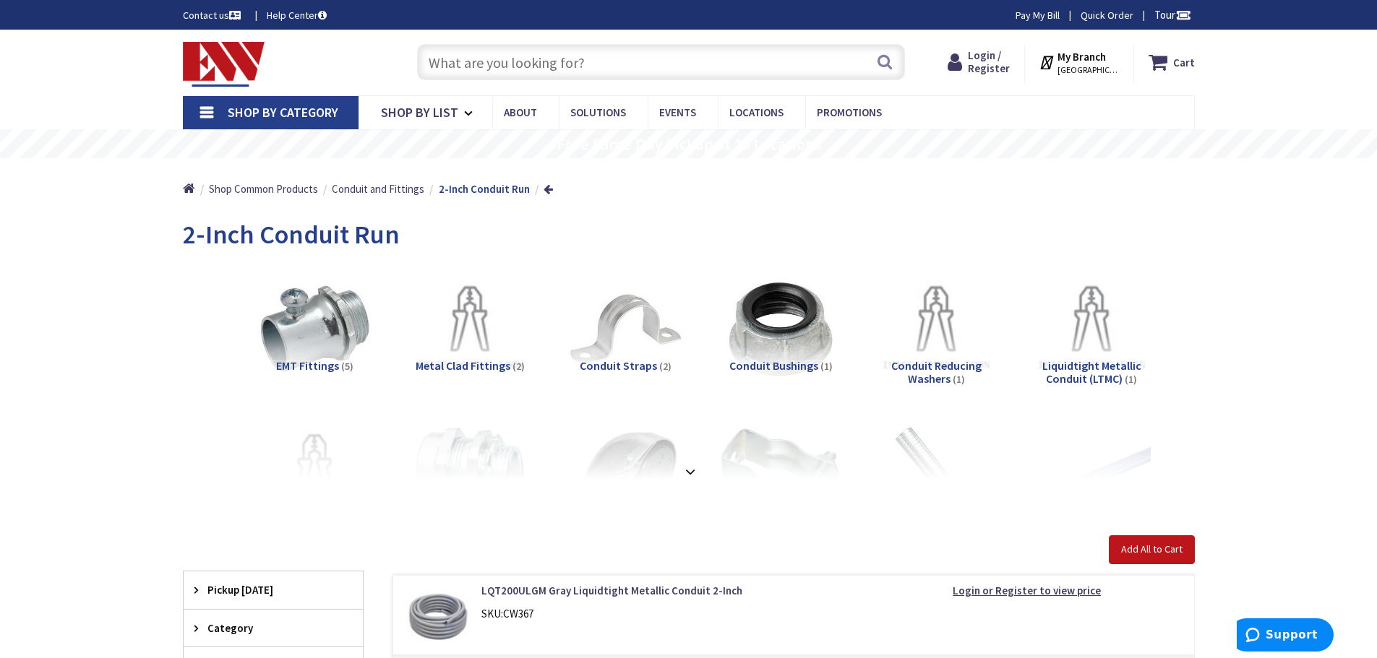
click at [513, 268] on div "EMT Fittings (5) Metal Clad Fittings (2) Conduit Straps (2) Conduit Bushings (1…" at bounding box center [688, 371] width 961 height 217
drag, startPoint x: 401, startPoint y: 241, endPoint x: 184, endPoint y: 241, distance: 217.5
click at [184, 241] on div "2-Inch Conduit Run" at bounding box center [689, 237] width 1012 height 54
copy span "2-Inch Conduit Run"
click at [441, 109] on span "Shop By List" at bounding box center [419, 112] width 77 height 17
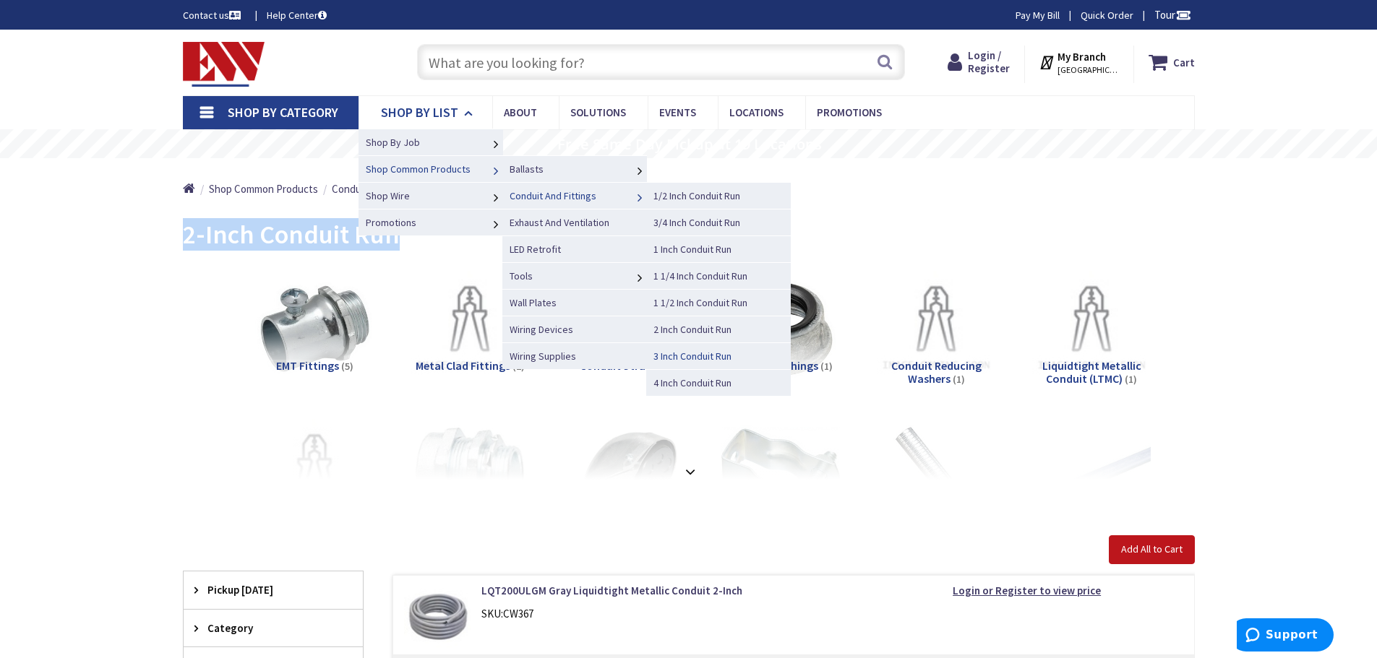
click at [692, 356] on span "3 Inch Conduit Run" at bounding box center [692, 356] width 78 height 13
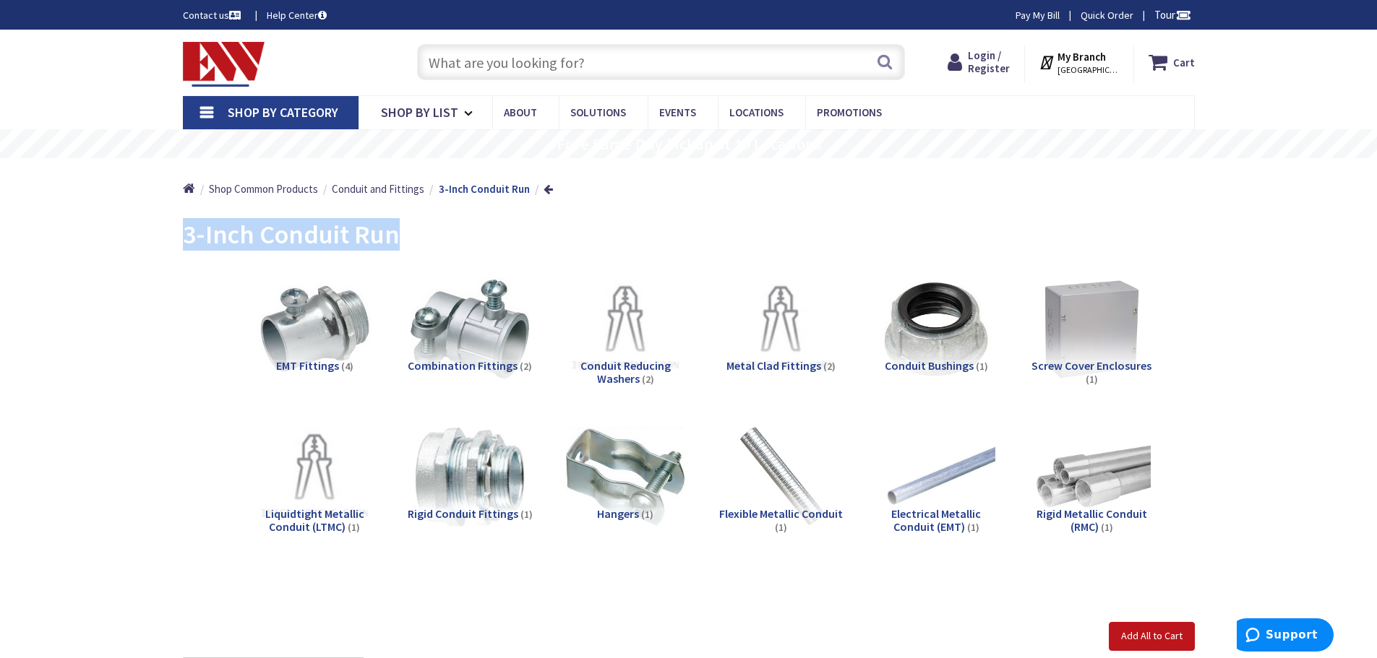
drag, startPoint x: 396, startPoint y: 237, endPoint x: 178, endPoint y: 233, distance: 218.3
copy span "3-Inch Conduit Run"
click at [405, 106] on span "Shop By List" at bounding box center [419, 112] width 77 height 17
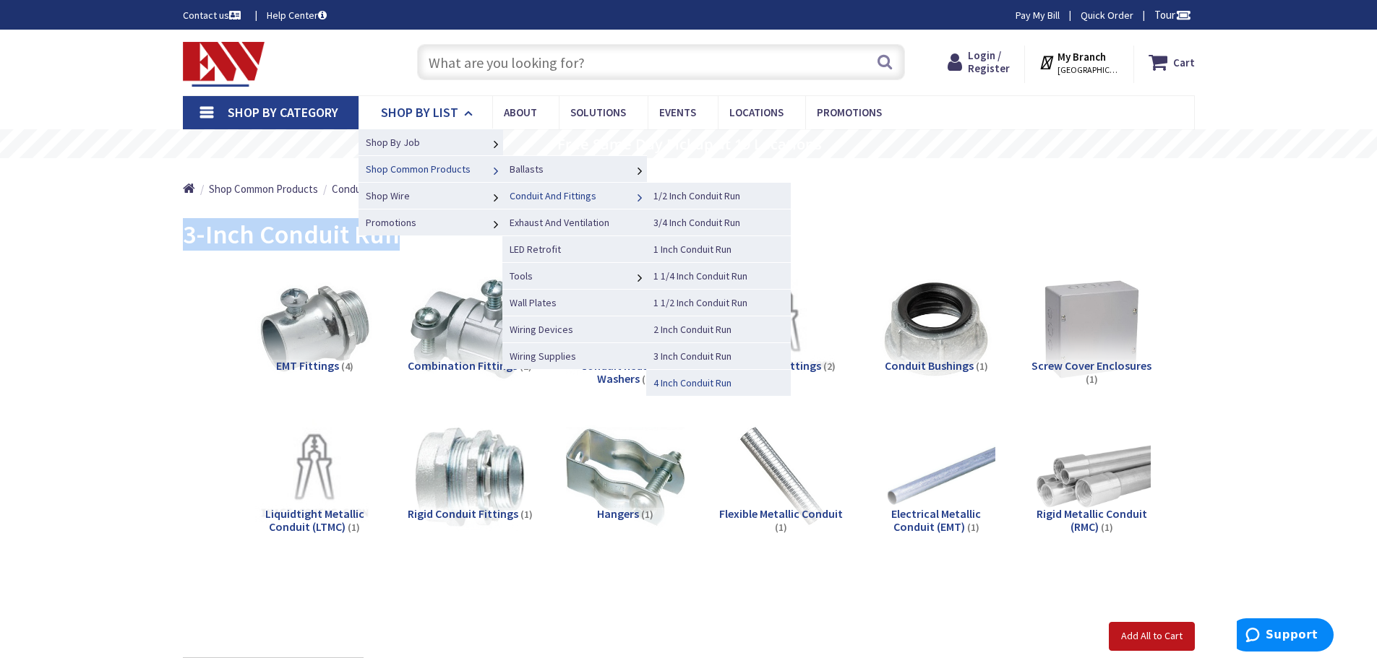
click at [686, 382] on span "4 Inch Conduit Run" at bounding box center [692, 383] width 78 height 13
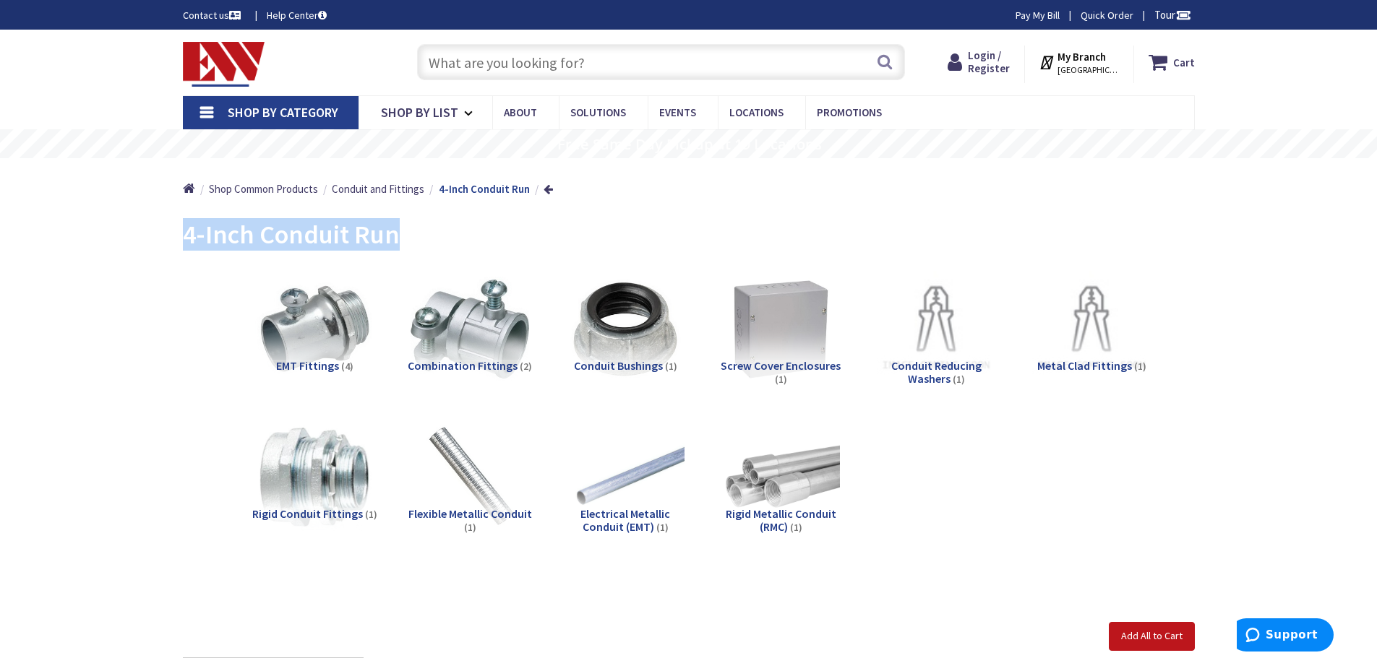
drag, startPoint x: 397, startPoint y: 236, endPoint x: 182, endPoint y: 244, distance: 214.8
click at [183, 244] on div "4-Inch Conduit Run" at bounding box center [689, 237] width 1012 height 54
copy span "4-Inch Conduit Run"
click at [423, 111] on span "Shop By List" at bounding box center [419, 112] width 77 height 17
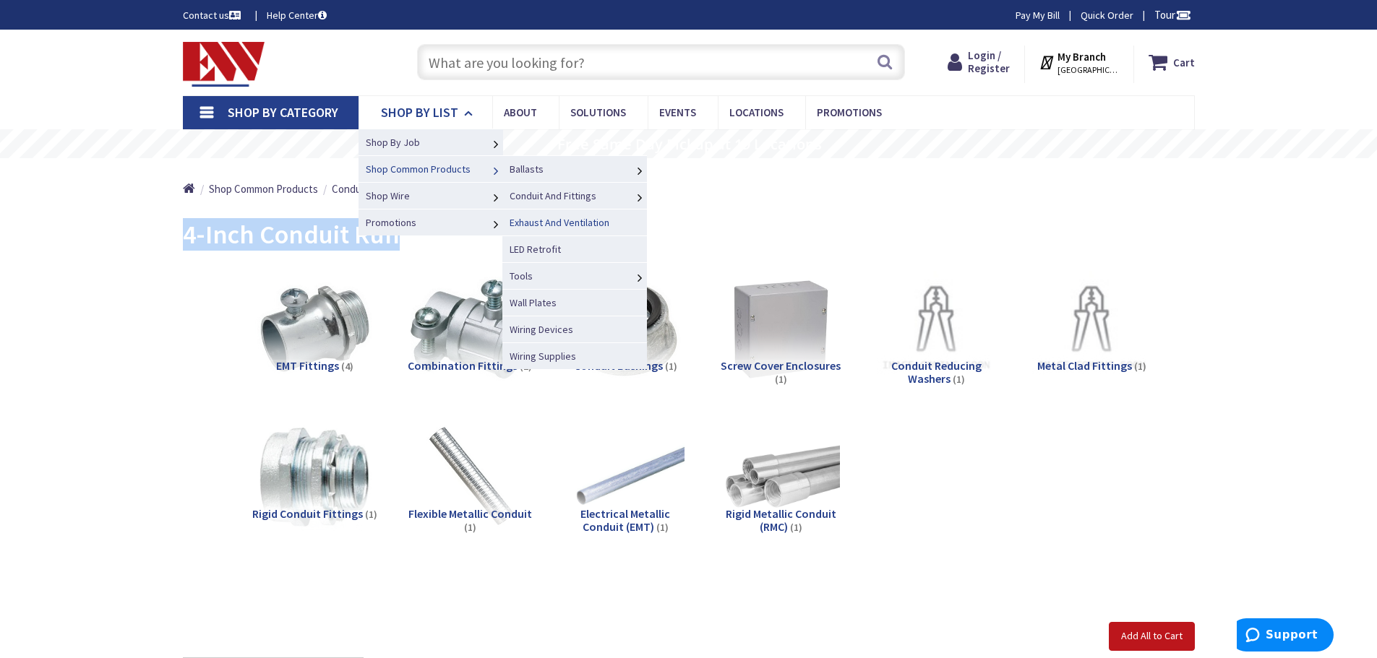
click at [564, 220] on span "Exhaust And Ventilation" at bounding box center [559, 222] width 100 height 13
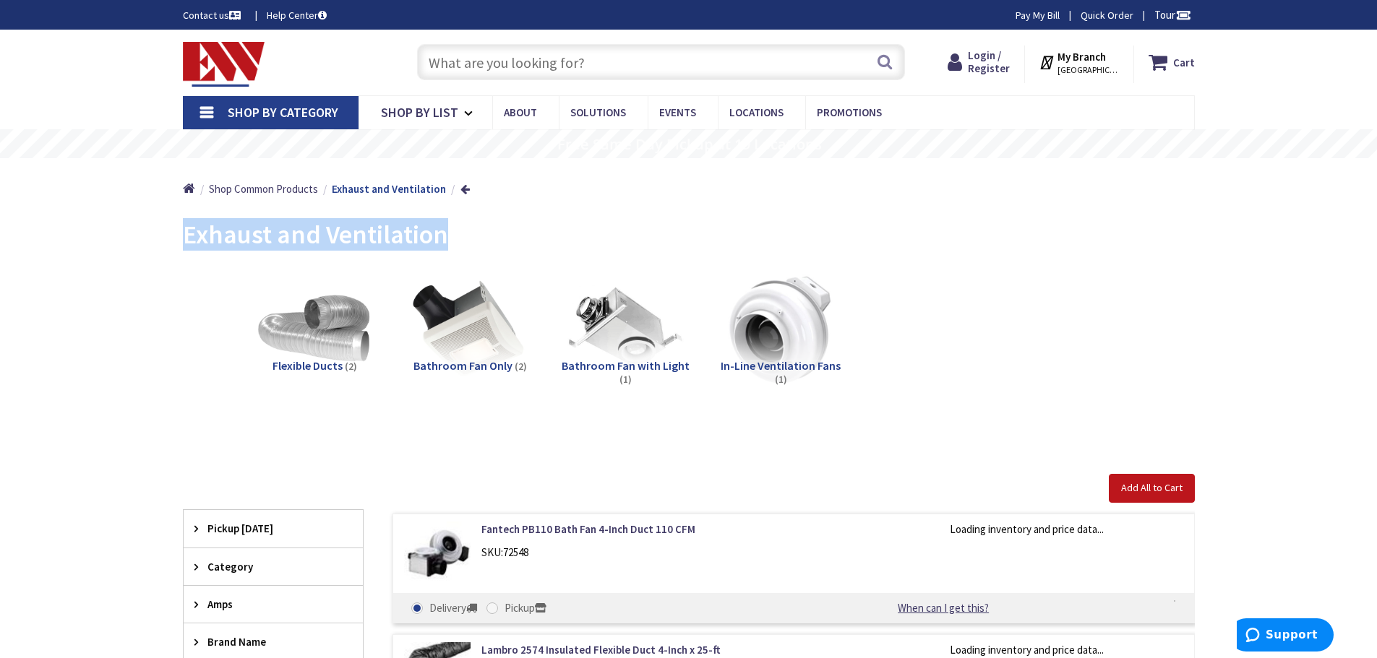
drag, startPoint x: 398, startPoint y: 246, endPoint x: 185, endPoint y: 248, distance: 213.2
click at [185, 248] on div "Exhaust and Ventilation" at bounding box center [689, 237] width 1012 height 54
copy span "Exhaust and Ventilation"
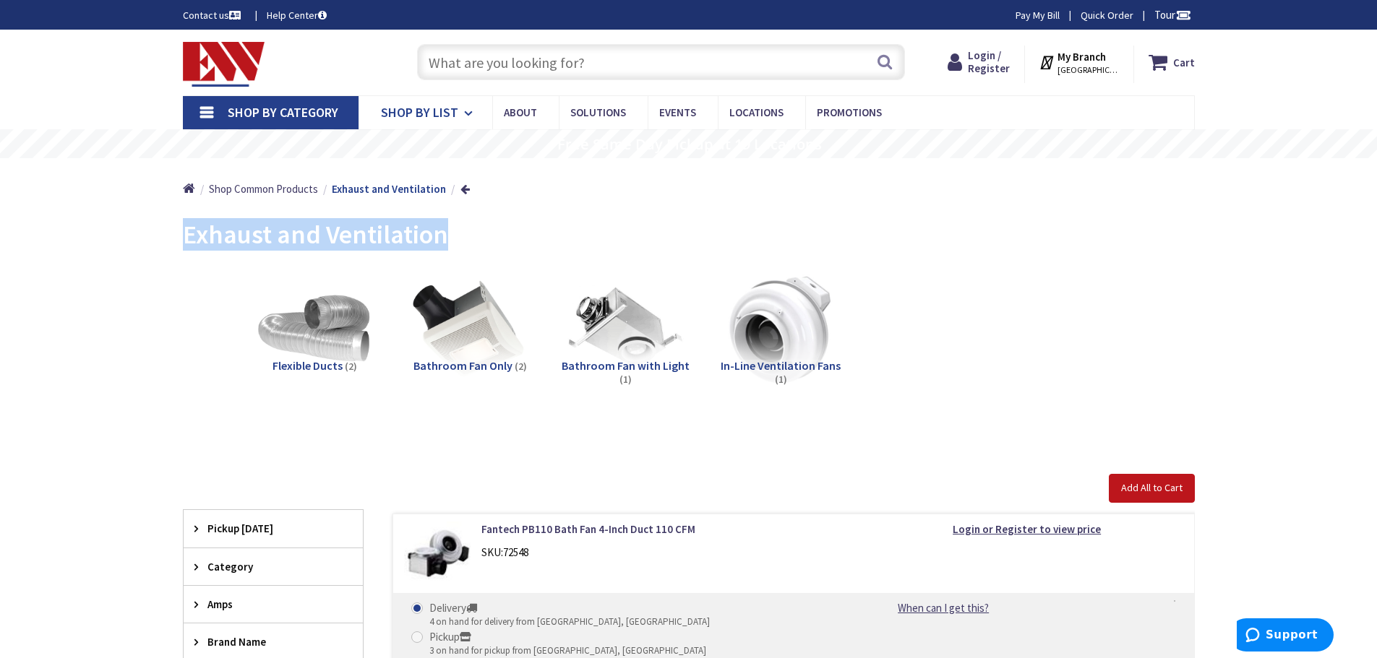
click at [461, 111] on link "Shop By List" at bounding box center [425, 112] width 134 height 33
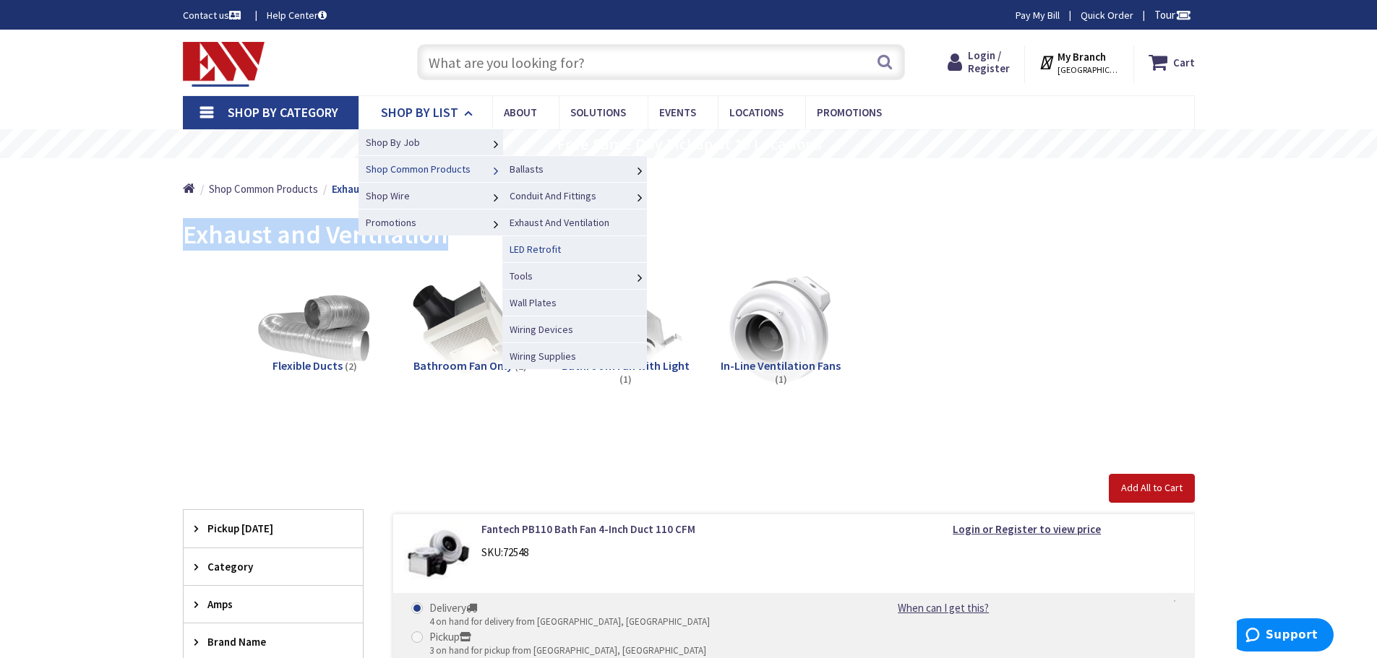
click at [529, 250] on span "LED Retrofit" at bounding box center [534, 249] width 51 height 13
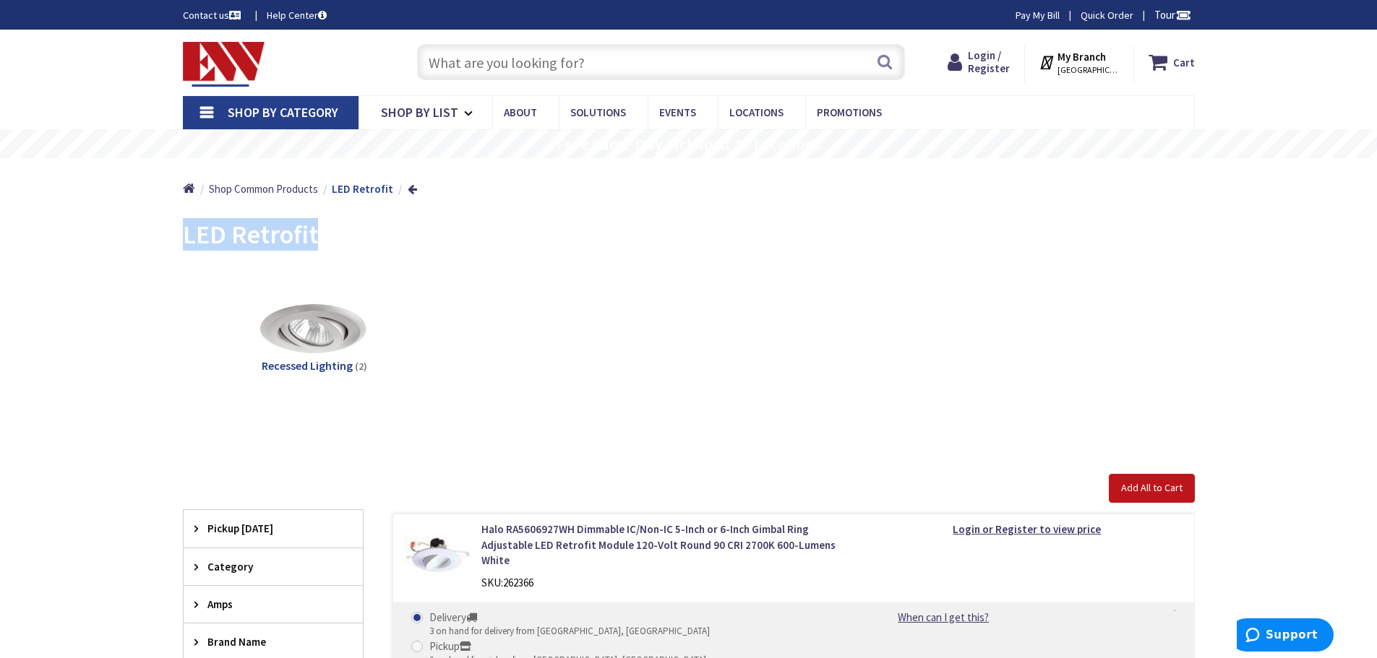
drag, startPoint x: 320, startPoint y: 238, endPoint x: 172, endPoint y: 238, distance: 148.2
click at [172, 238] on main "Back LED Retrofit View Subcategories Recessed Lighting (2) Clear all Add All to…" at bounding box center [689, 566] width 1084 height 713
copy span "LED Retrofit"
click at [397, 103] on link "Shop By List" at bounding box center [425, 112] width 134 height 33
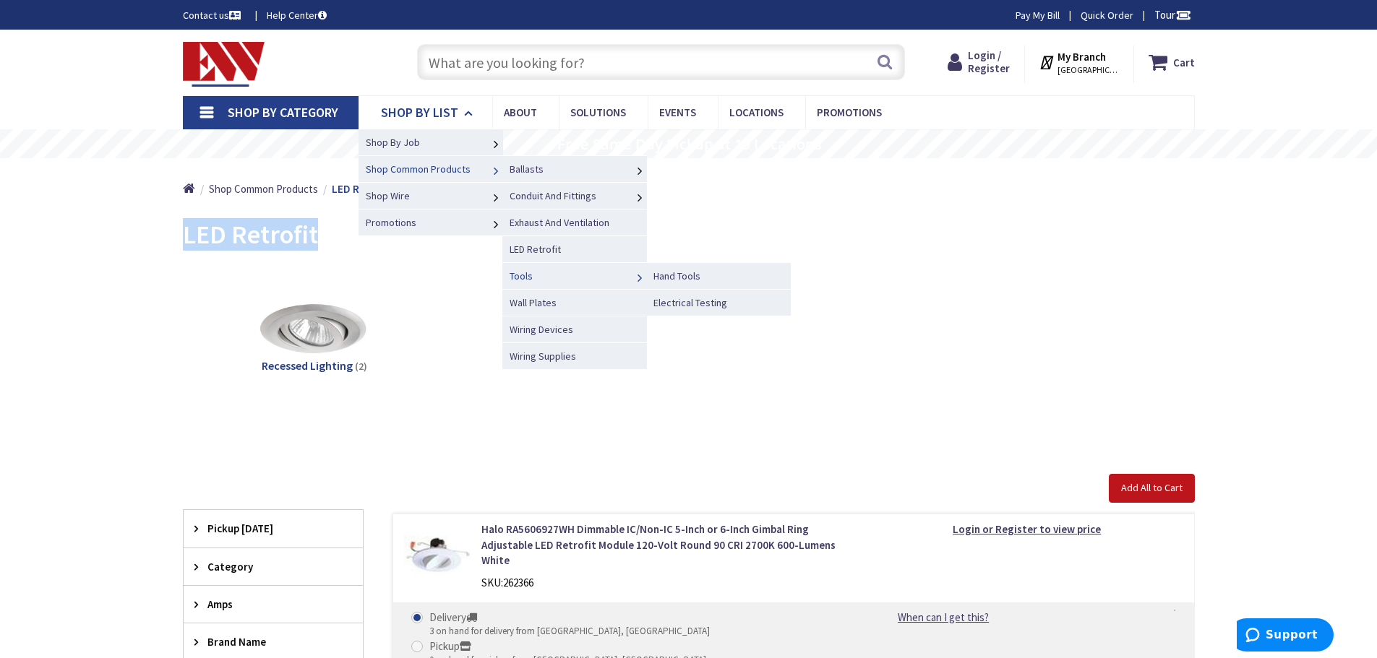
click at [520, 277] on span "Tools" at bounding box center [520, 276] width 23 height 13
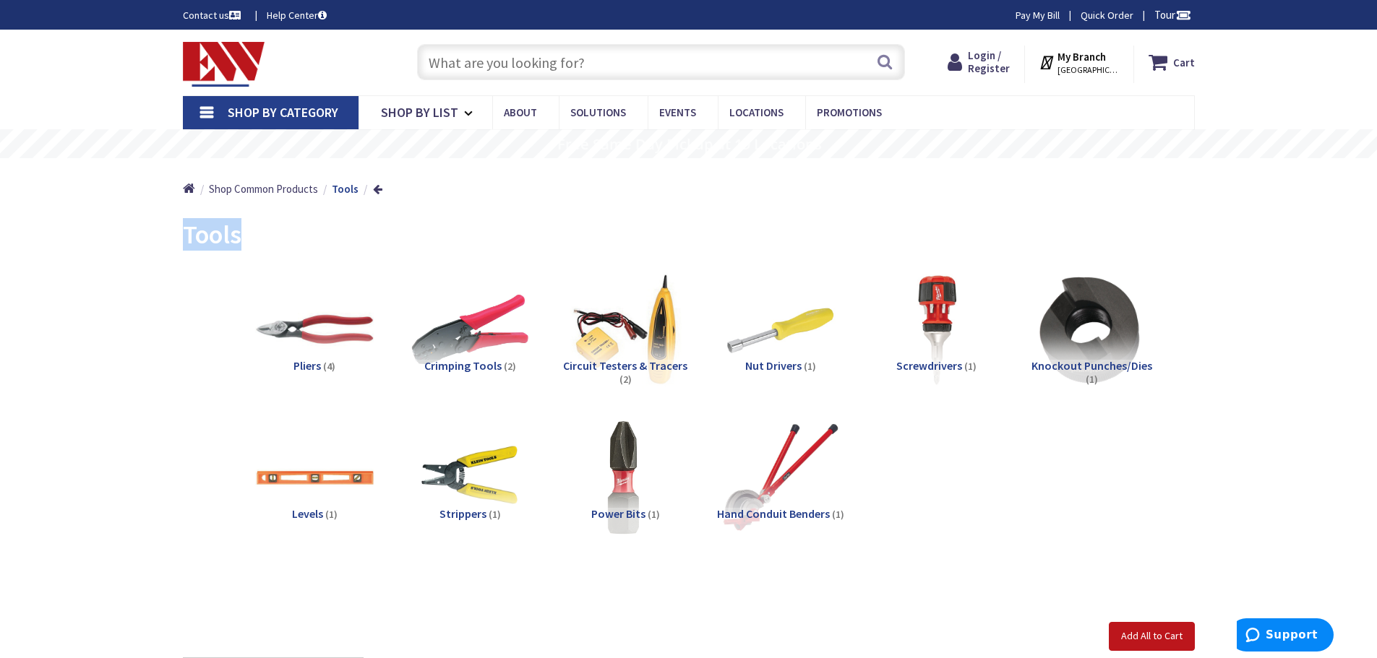
drag, startPoint x: 270, startPoint y: 244, endPoint x: 176, endPoint y: 238, distance: 94.1
copy span "Tools"
click at [445, 114] on span "Shop By List" at bounding box center [419, 112] width 77 height 17
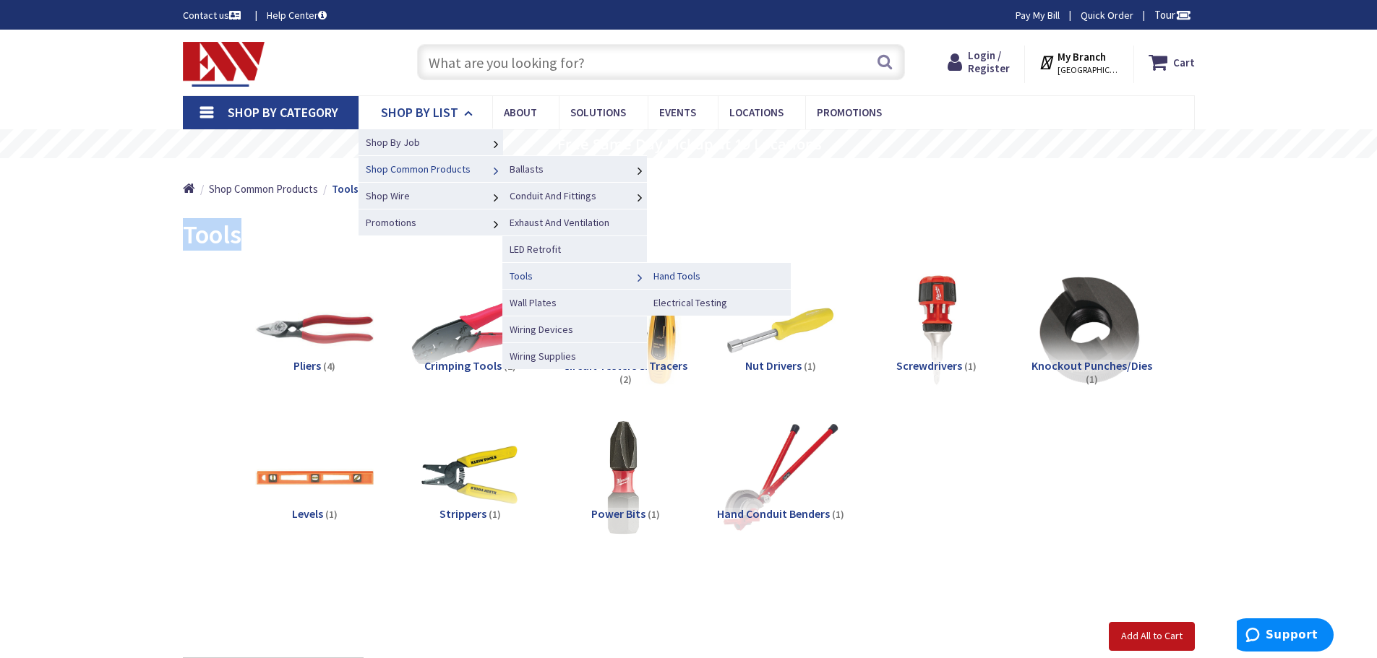
click at [679, 275] on span "Hand Tools" at bounding box center [676, 276] width 47 height 13
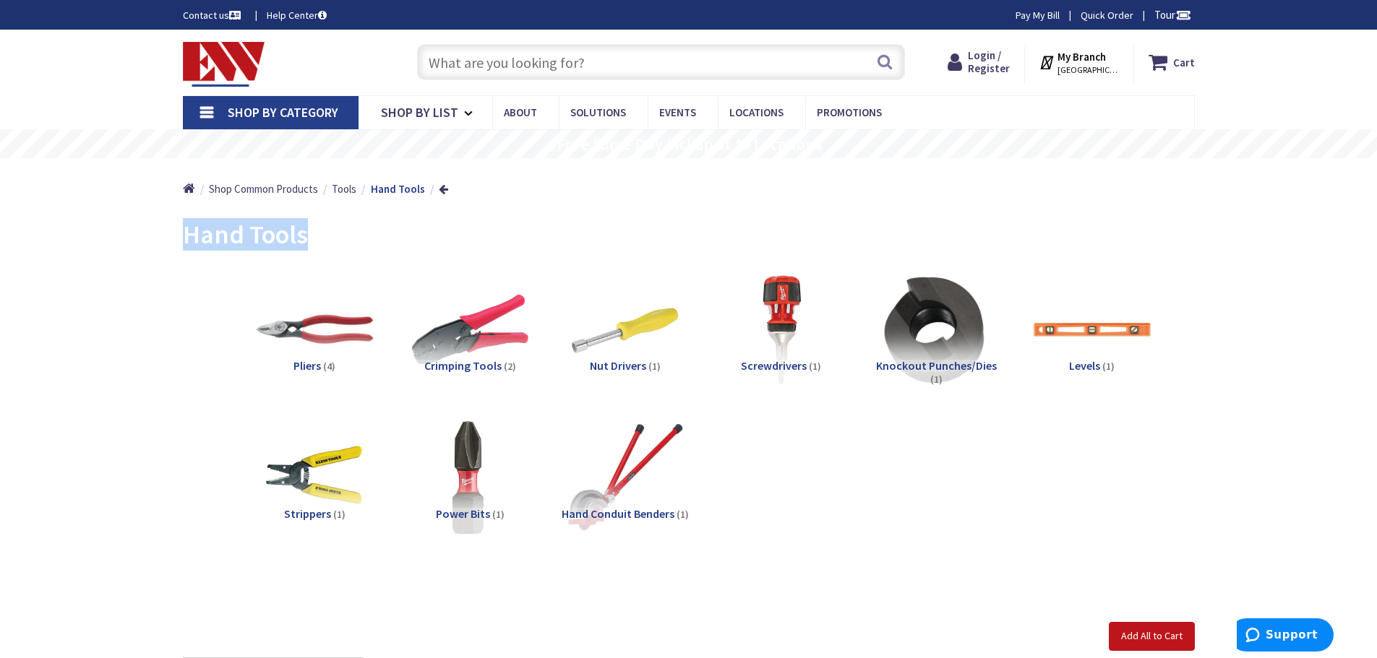
drag, startPoint x: 307, startPoint y: 241, endPoint x: 189, endPoint y: 239, distance: 117.8
click at [189, 239] on div "Hand Tools" at bounding box center [689, 237] width 1012 height 54
copy span "Hand Tools"
click at [416, 117] on span "Shop By List" at bounding box center [419, 112] width 77 height 17
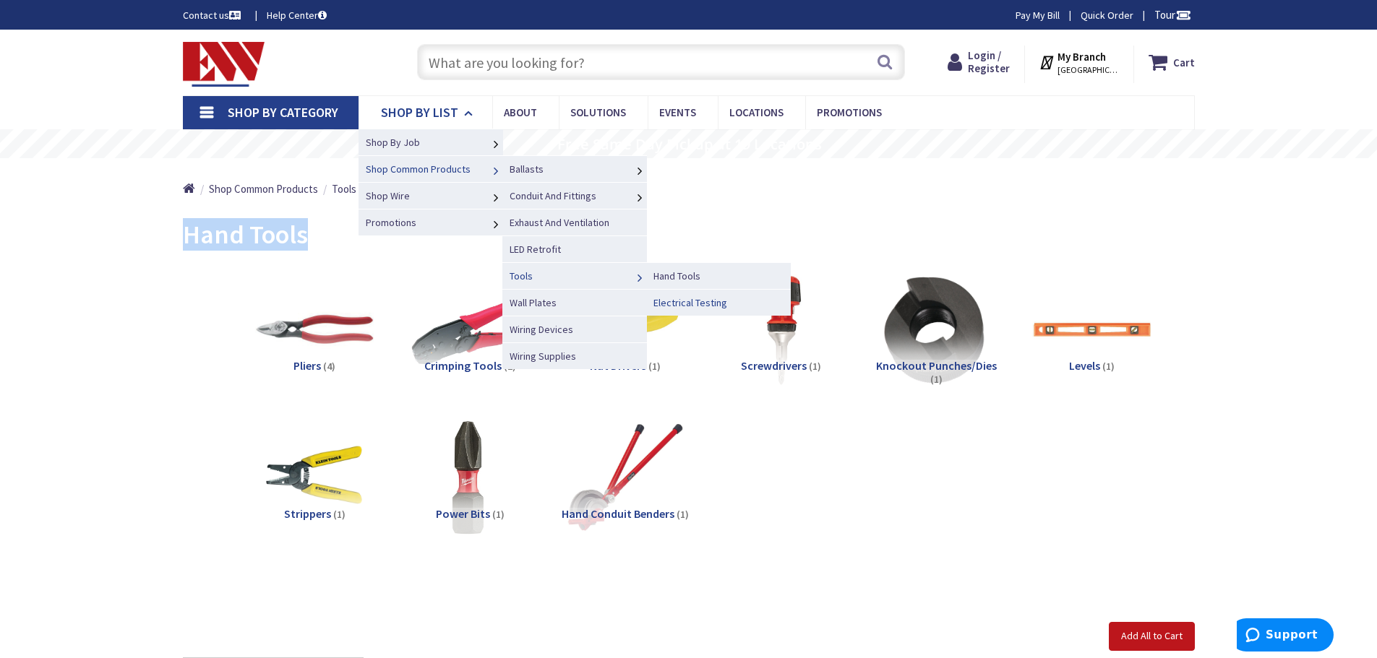
click at [688, 300] on span "Electrical Testing" at bounding box center [690, 302] width 74 height 13
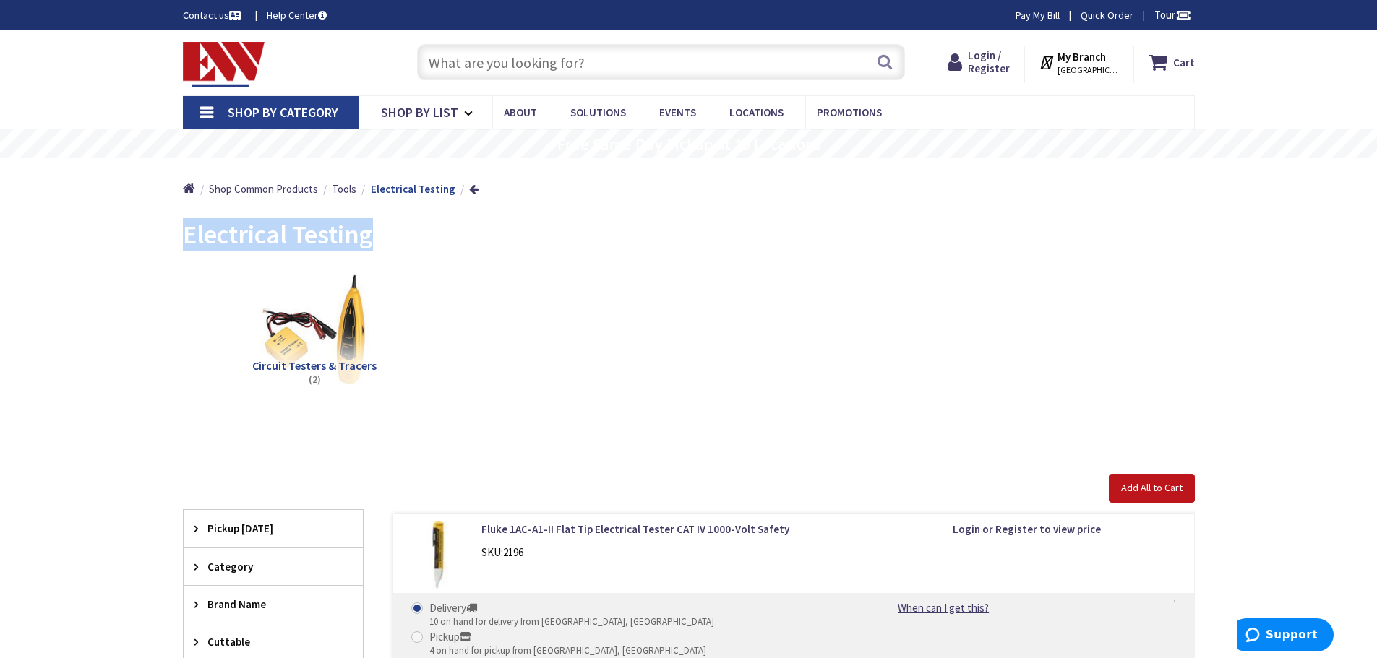
drag, startPoint x: 372, startPoint y: 241, endPoint x: 186, endPoint y: 244, distance: 186.5
click at [186, 244] on span "Electrical Testing" at bounding box center [278, 234] width 190 height 33
copy span "Electrical Testing"
click at [429, 118] on span "Shop By List" at bounding box center [419, 112] width 77 height 17
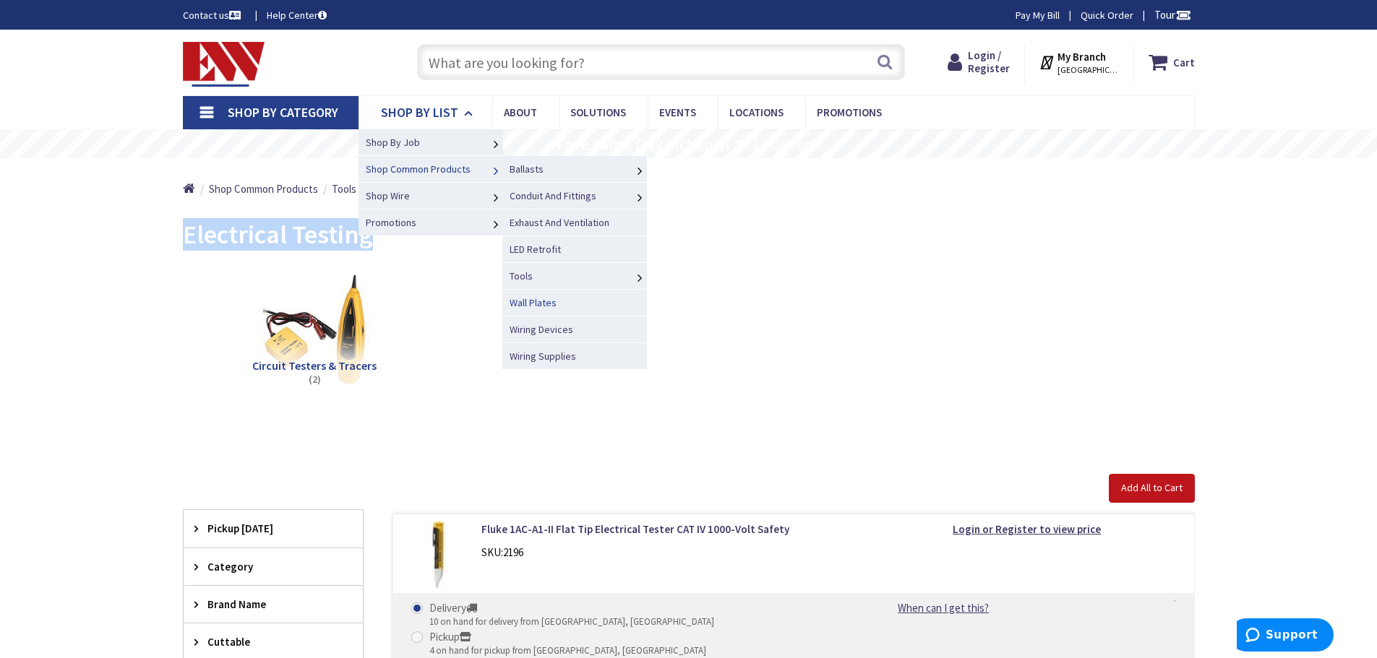
click at [543, 304] on span "Wall Plates" at bounding box center [532, 302] width 47 height 13
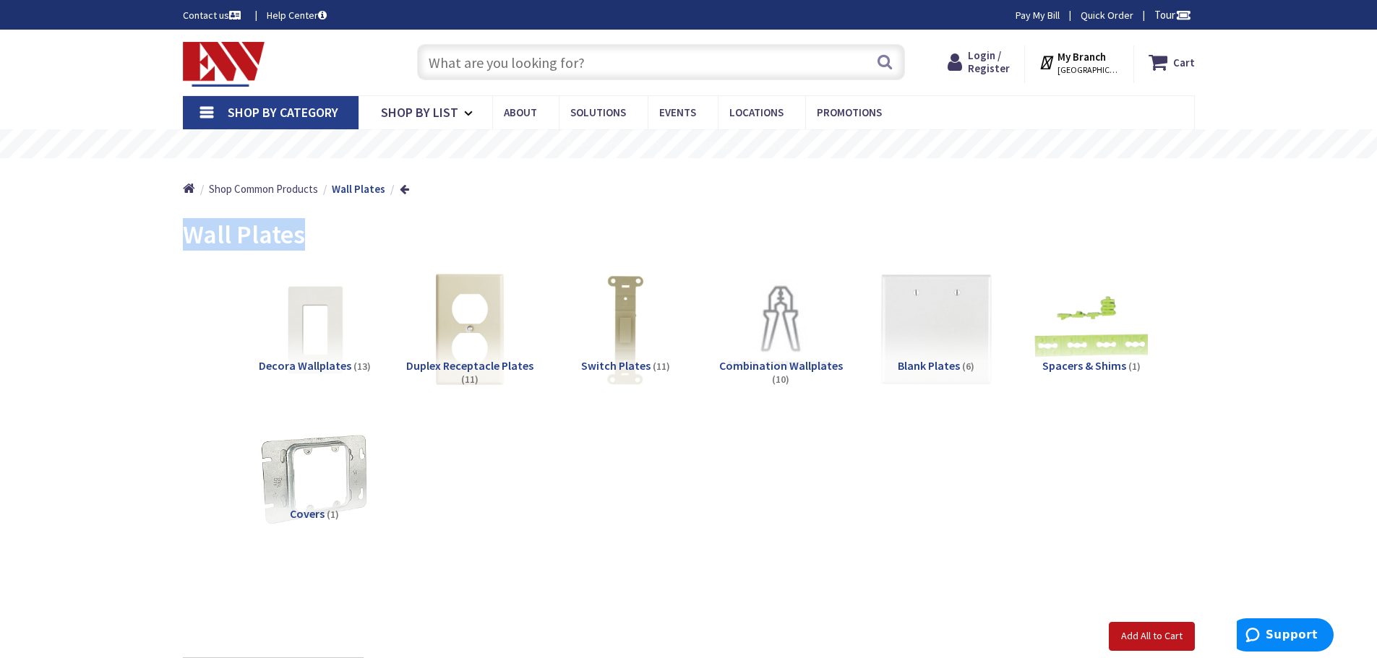
drag, startPoint x: 318, startPoint y: 241, endPoint x: 164, endPoint y: 234, distance: 154.1
copy span "Wall Plates"
click at [410, 113] on span "Shop By List" at bounding box center [419, 112] width 77 height 17
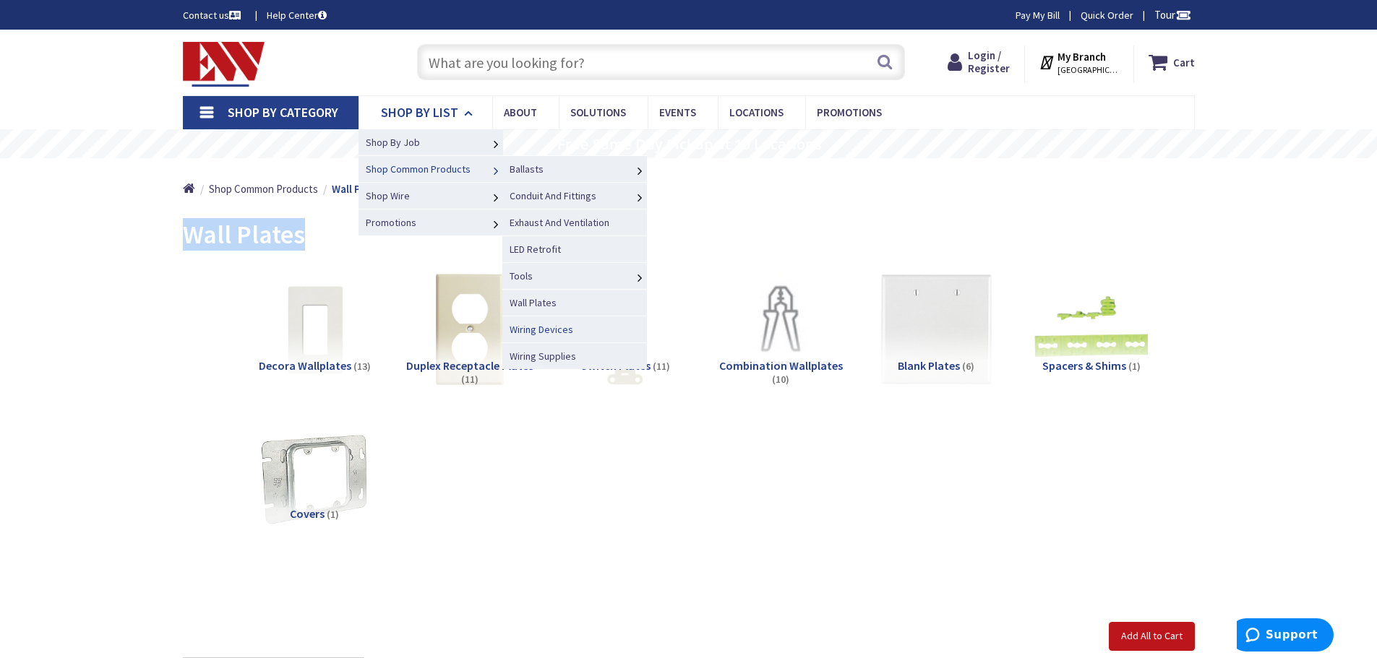
click at [546, 330] on span "Wiring Devices" at bounding box center [541, 329] width 64 height 13
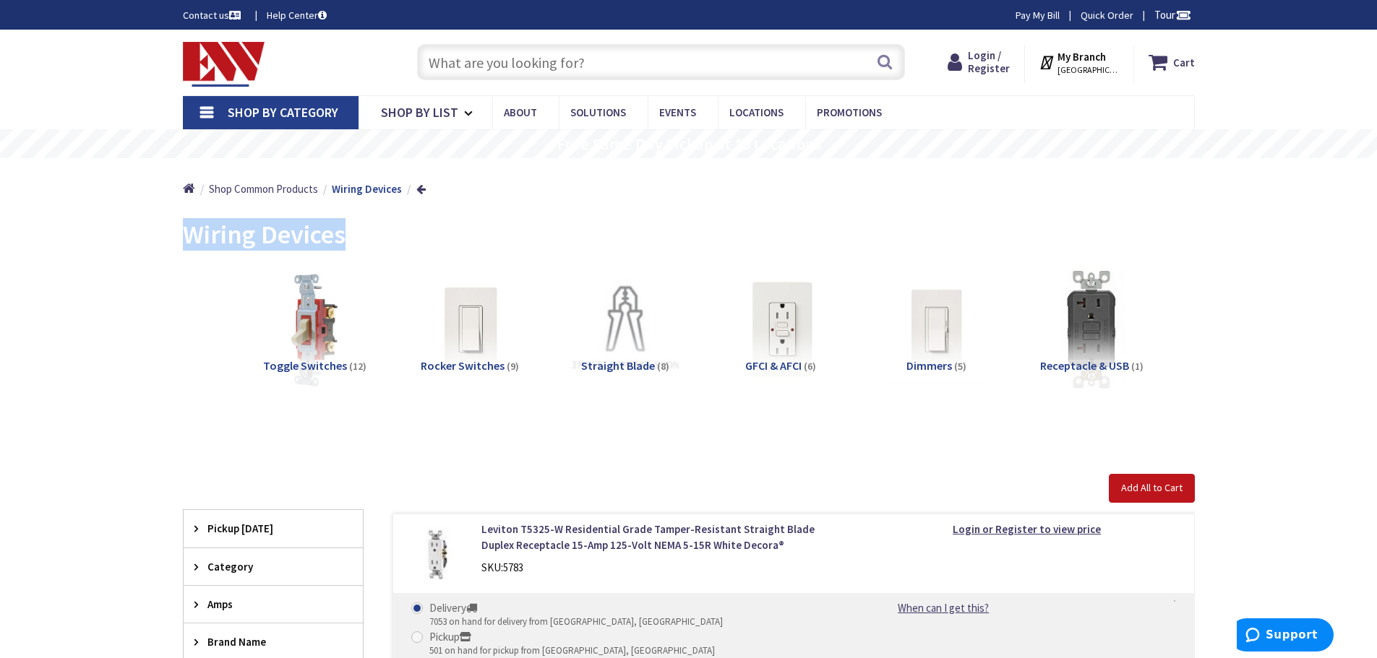
drag, startPoint x: 345, startPoint y: 241, endPoint x: 182, endPoint y: 244, distance: 162.6
click at [183, 244] on span "Wiring Devices" at bounding box center [264, 234] width 163 height 33
copy span "Wiring Devices"
click at [405, 110] on span "Shop By List" at bounding box center [419, 112] width 77 height 17
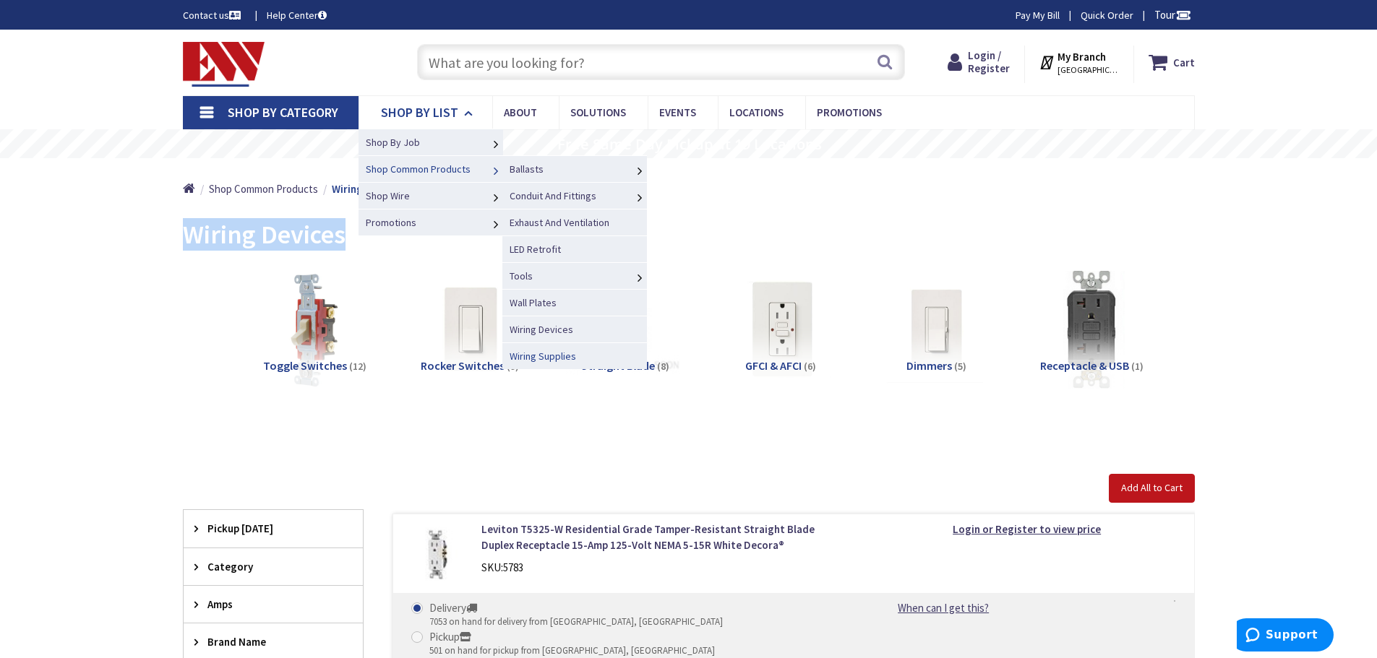
click at [533, 358] on span "Wiring Supplies" at bounding box center [542, 356] width 66 height 13
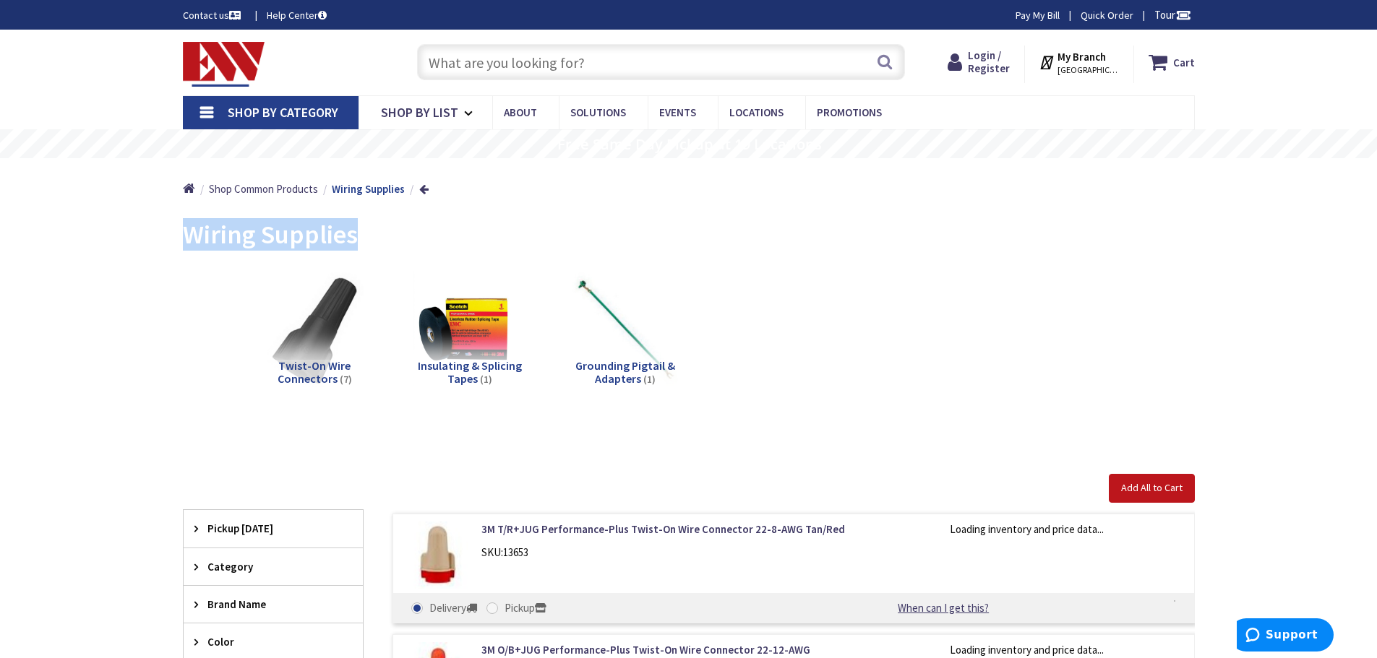
drag, startPoint x: 361, startPoint y: 233, endPoint x: 181, endPoint y: 236, distance: 180.7
copy span "Wiring Supplies"
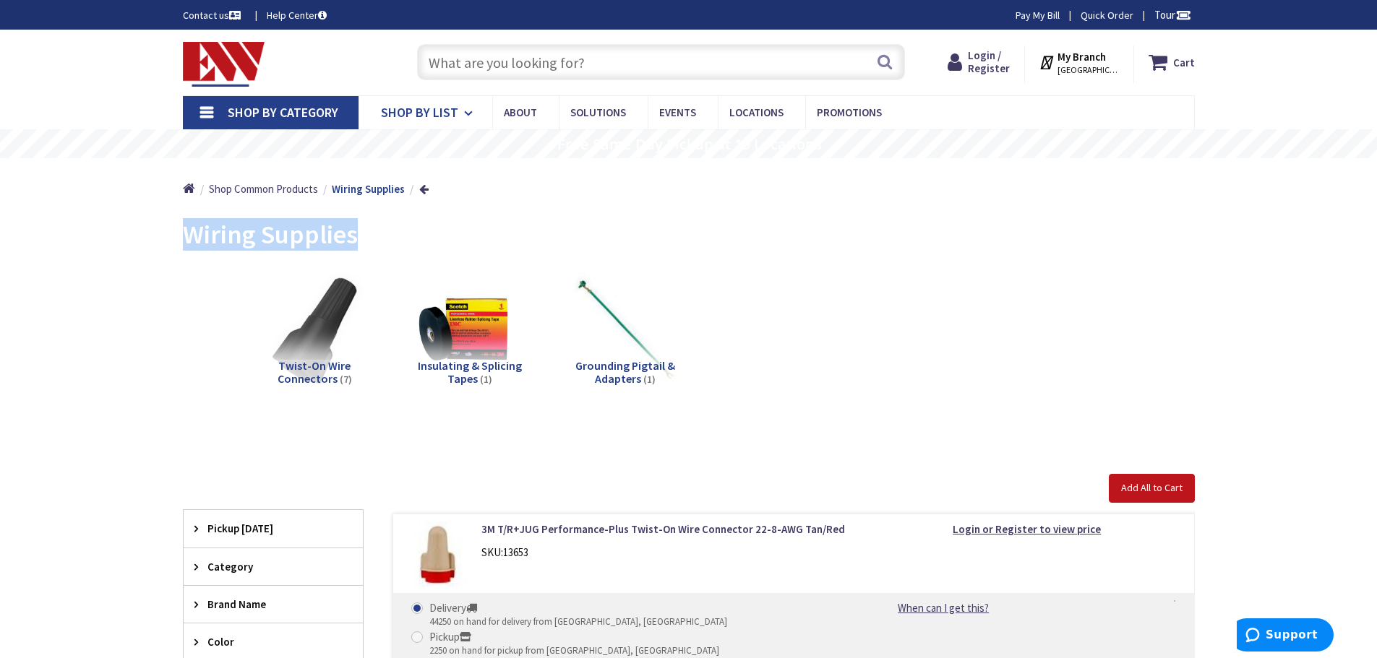
click at [442, 116] on span "Shop By List" at bounding box center [419, 112] width 77 height 17
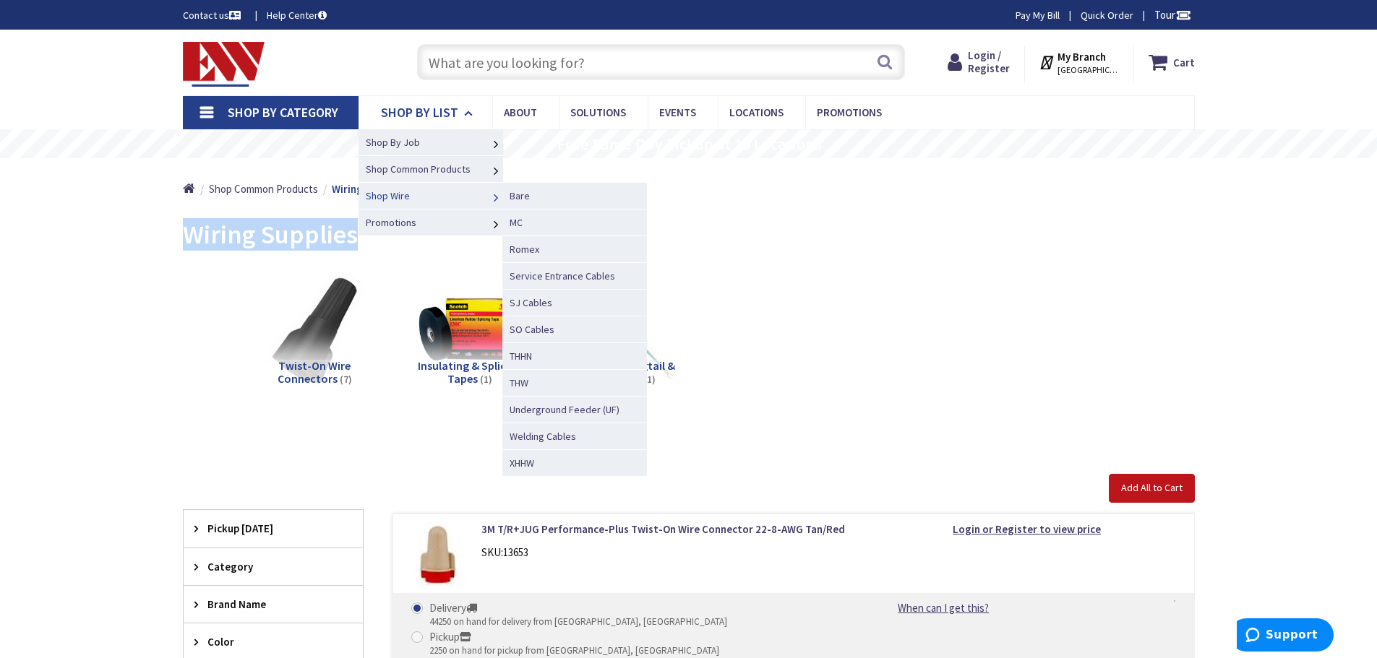
click at [398, 197] on span "Shop Wire" at bounding box center [388, 195] width 44 height 13
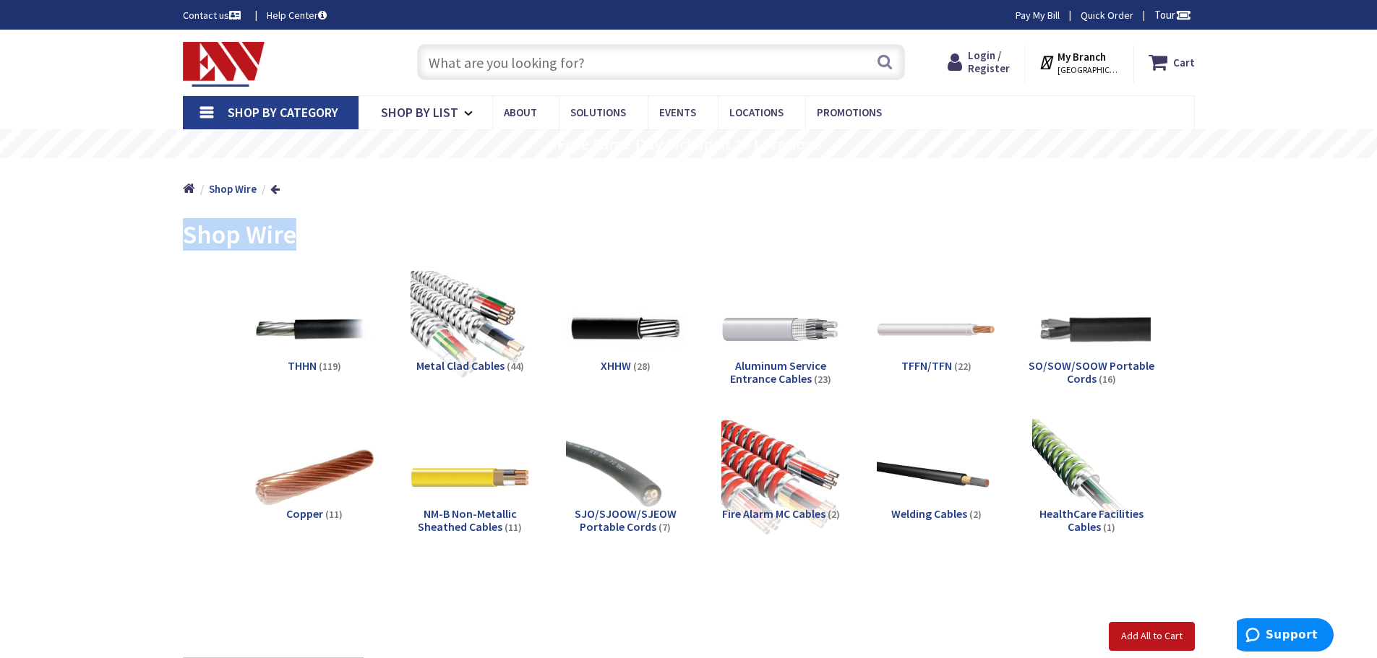
drag, startPoint x: 298, startPoint y: 244, endPoint x: 176, endPoint y: 238, distance: 123.0
copy span "Shop Wire"
click at [418, 110] on span "Shop By List" at bounding box center [419, 112] width 77 height 17
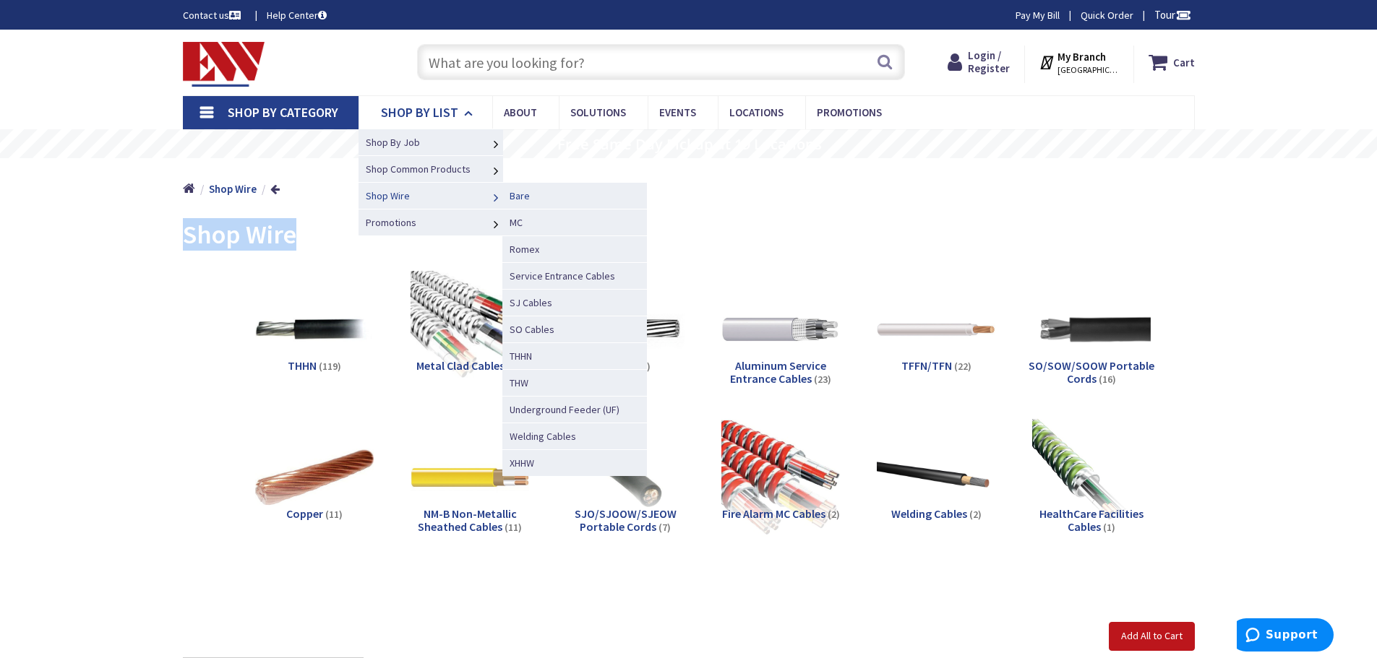
click at [514, 196] on span "Bare" at bounding box center [519, 195] width 20 height 13
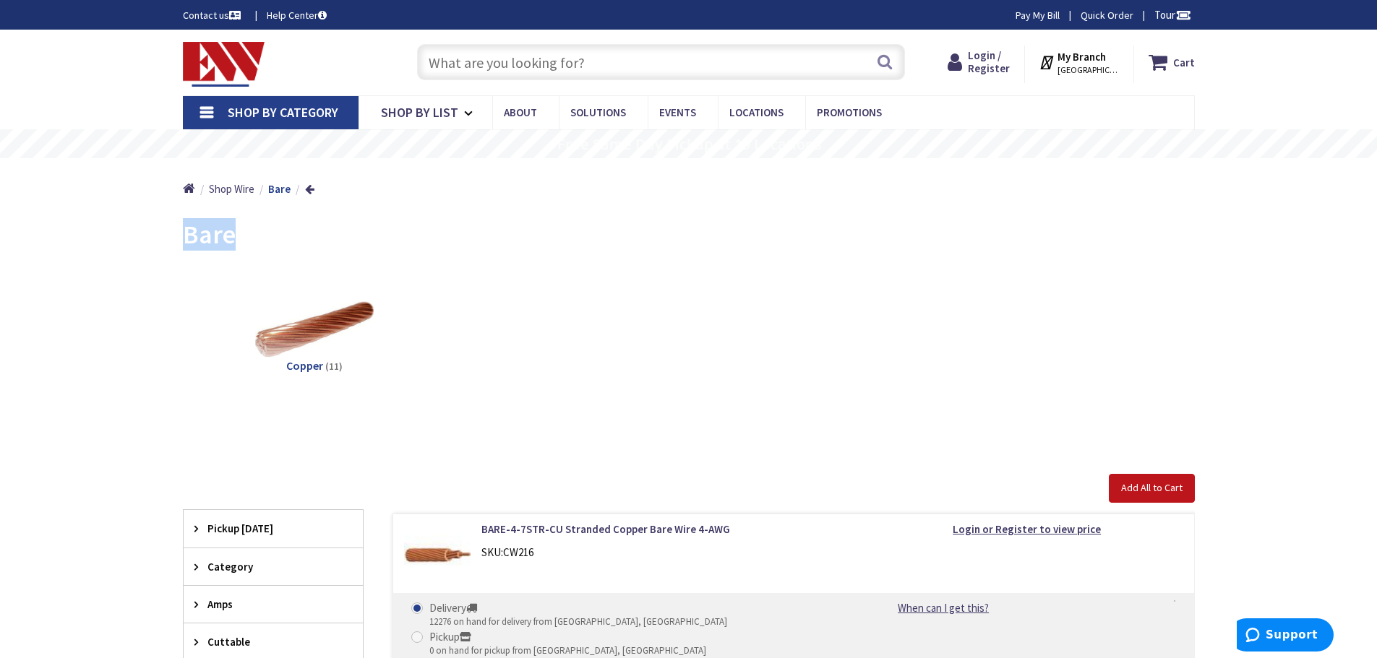
drag, startPoint x: 230, startPoint y: 242, endPoint x: 169, endPoint y: 238, distance: 60.9
copy span "Bare"
click at [400, 121] on link "Shop By List" at bounding box center [425, 112] width 134 height 33
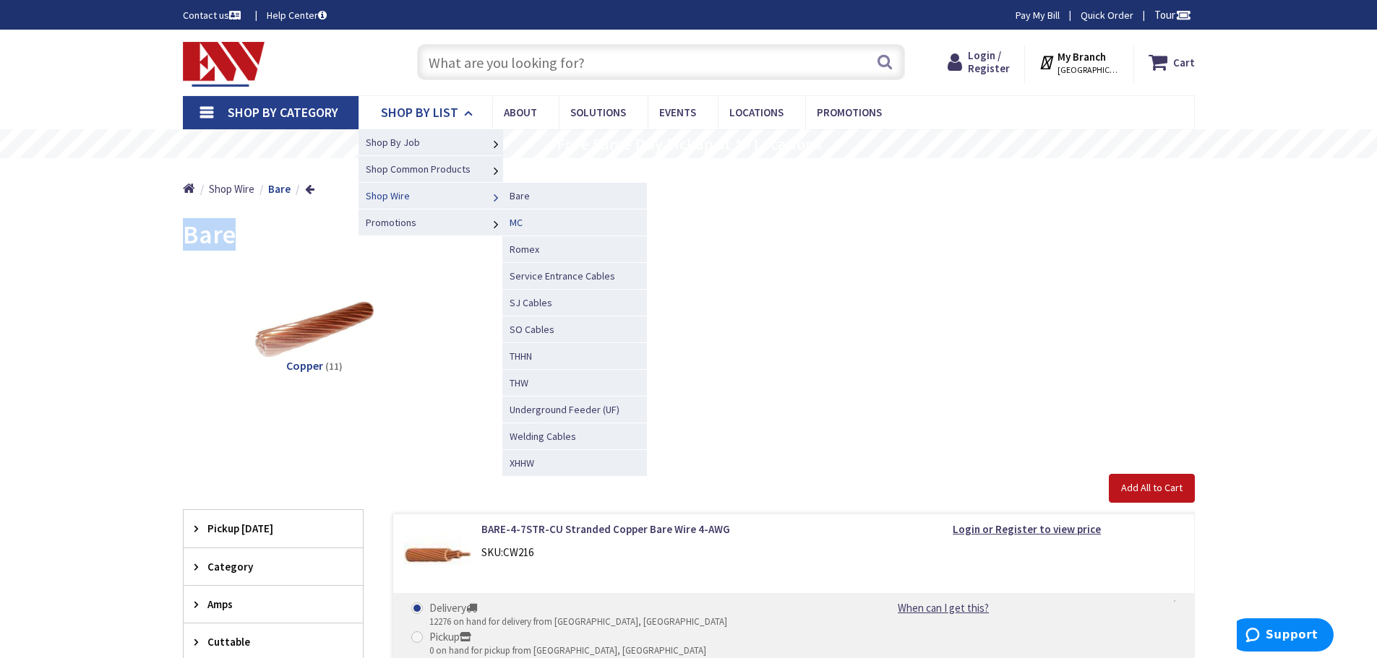
click at [520, 223] on span "MC" at bounding box center [515, 222] width 13 height 13
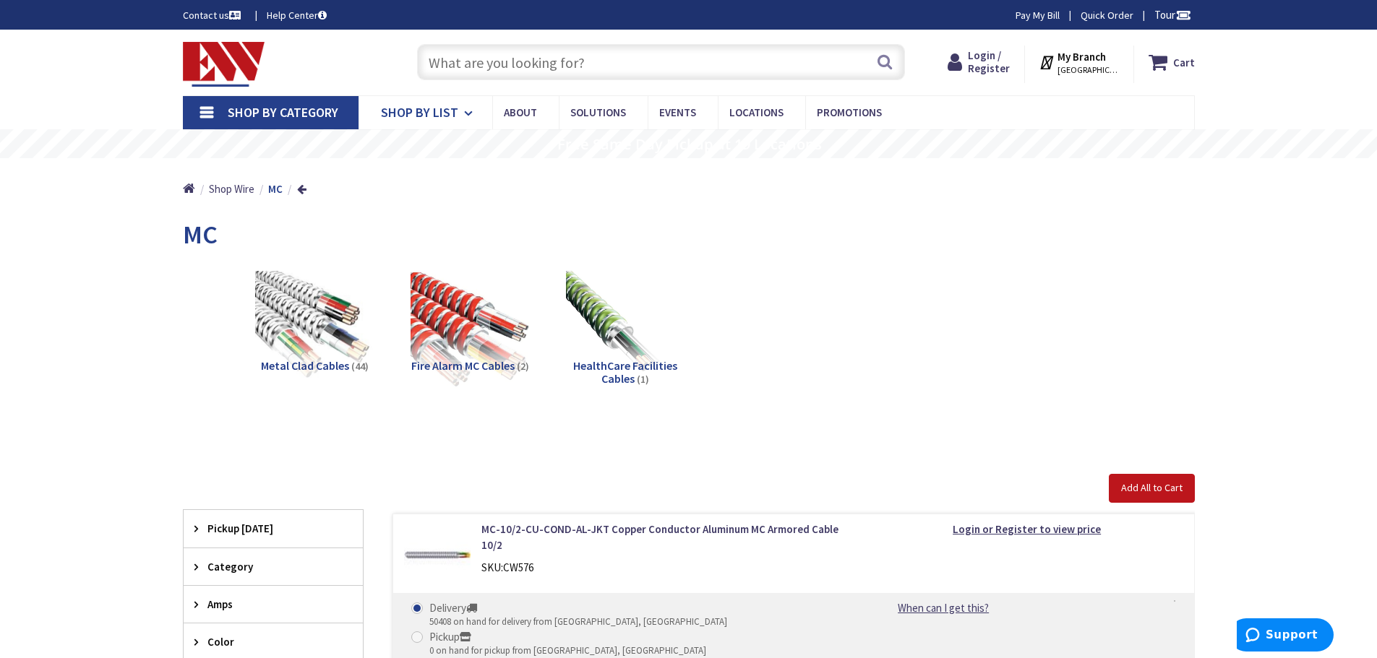
click at [426, 112] on span "Shop By List" at bounding box center [419, 112] width 77 height 17
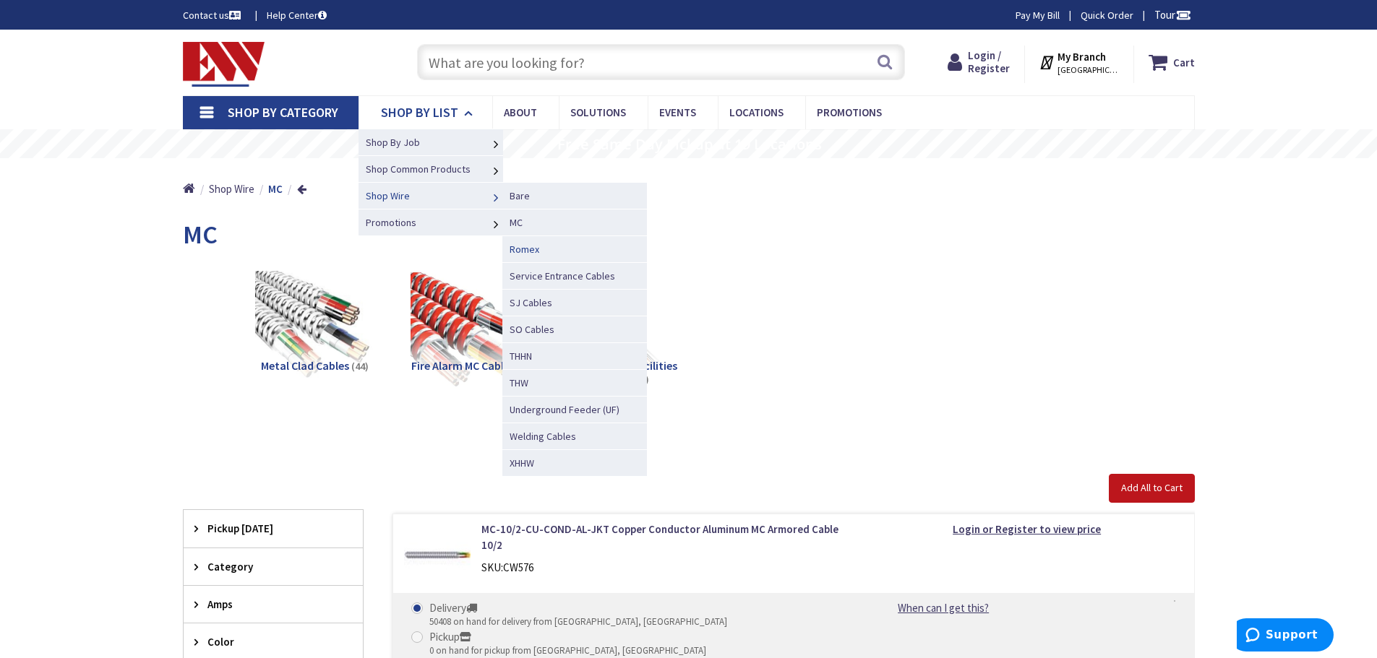
click at [525, 249] on span "Romex" at bounding box center [524, 249] width 30 height 13
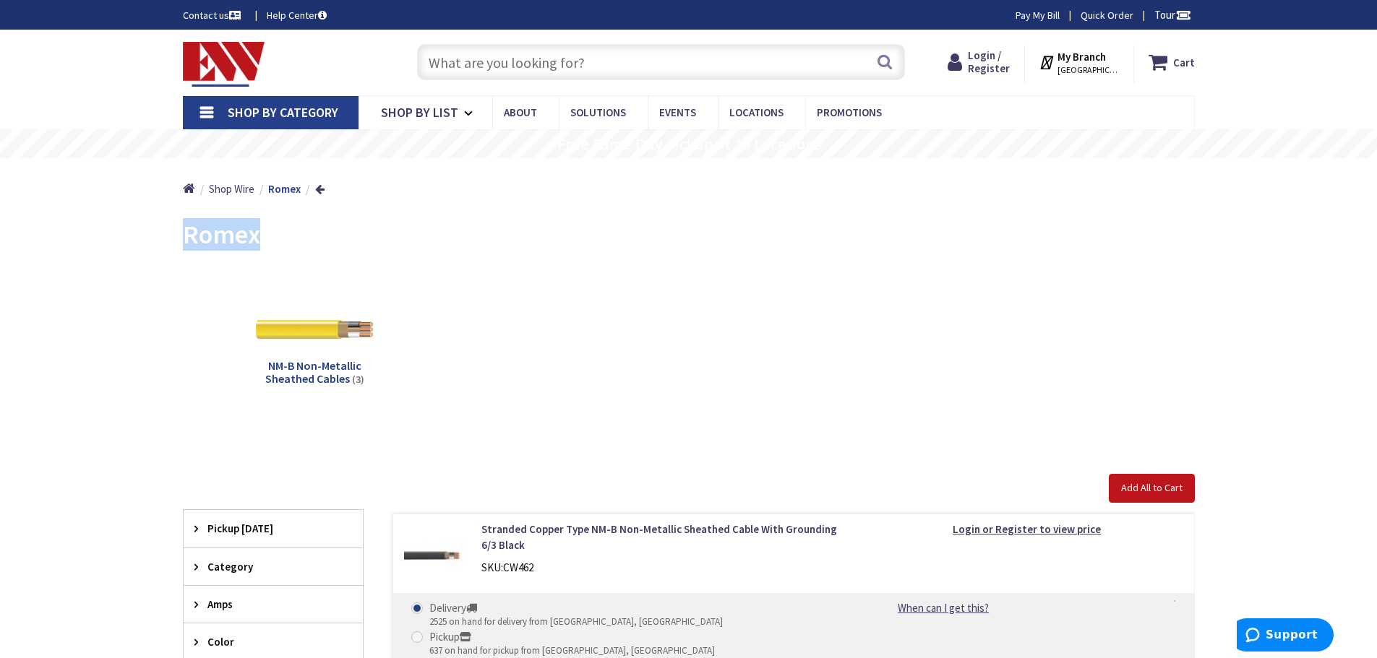
drag, startPoint x: 262, startPoint y: 241, endPoint x: 186, endPoint y: 243, distance: 75.9
click at [186, 243] on div "Romex" at bounding box center [689, 237] width 1012 height 54
click at [428, 114] on span "Shop By List" at bounding box center [419, 112] width 77 height 17
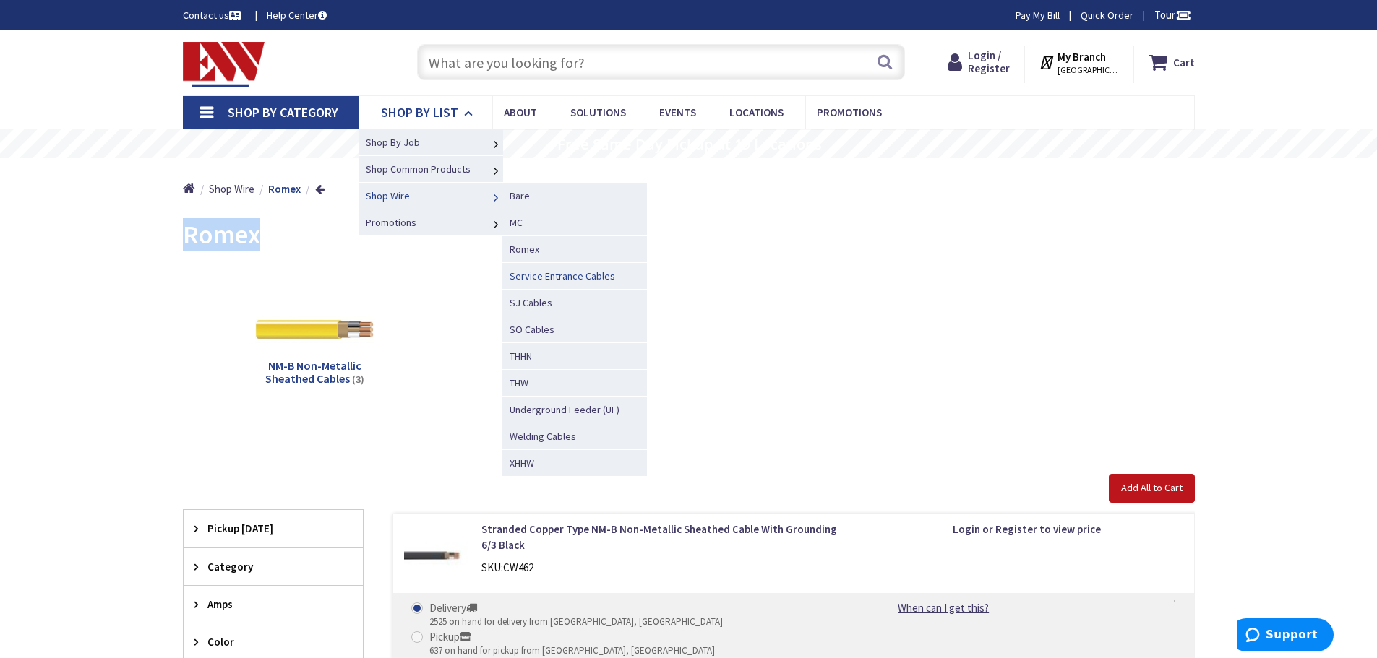
click at [545, 279] on span "Service Entrance Cables" at bounding box center [562, 276] width 106 height 13
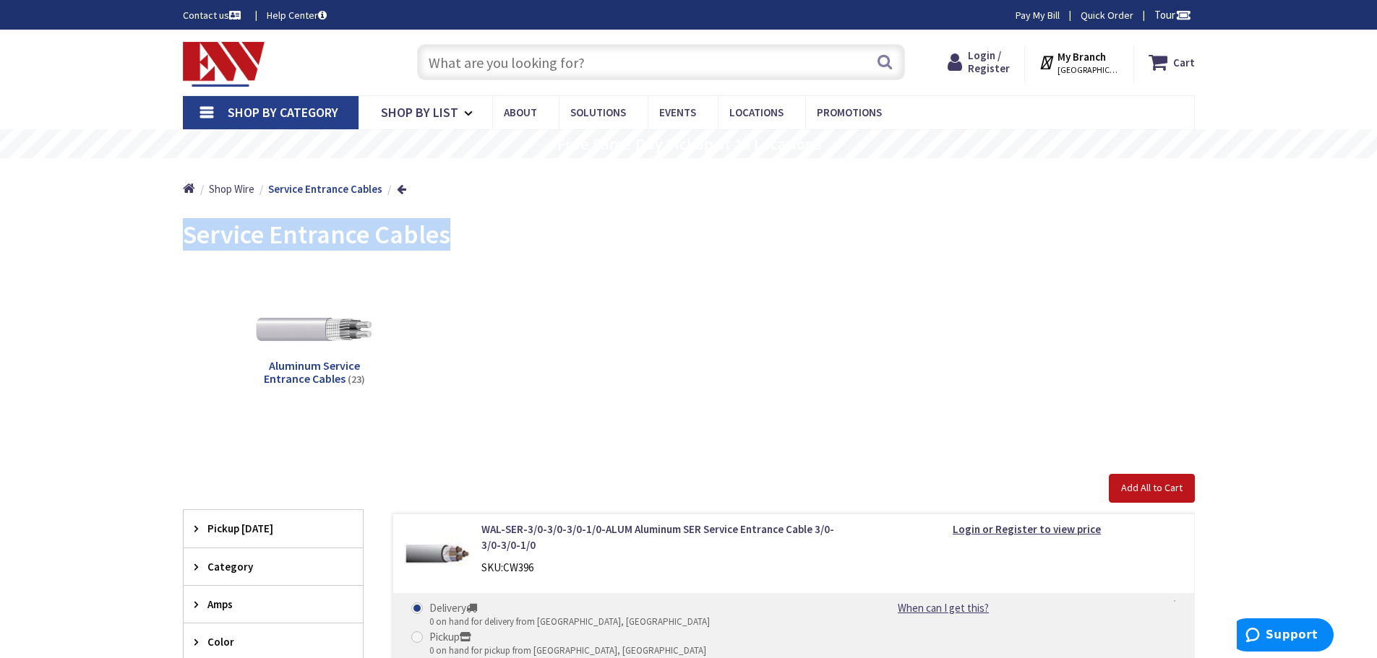
drag, startPoint x: 445, startPoint y: 239, endPoint x: 187, endPoint y: 241, distance: 258.0
click at [187, 241] on span "Service Entrance Cables" at bounding box center [316, 234] width 267 height 33
copy span "Service Entrance Cables"
click at [401, 108] on span "Shop By List" at bounding box center [419, 112] width 77 height 17
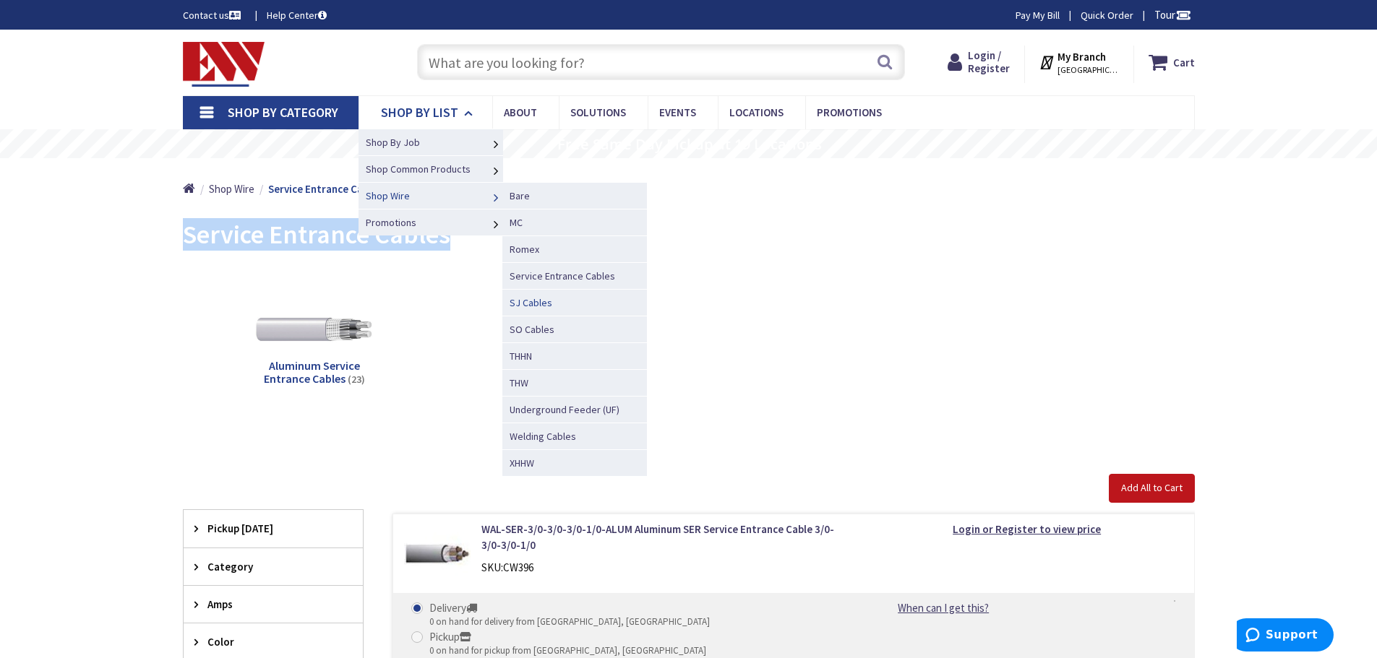
click at [536, 302] on span "SJ Cables" at bounding box center [530, 302] width 43 height 13
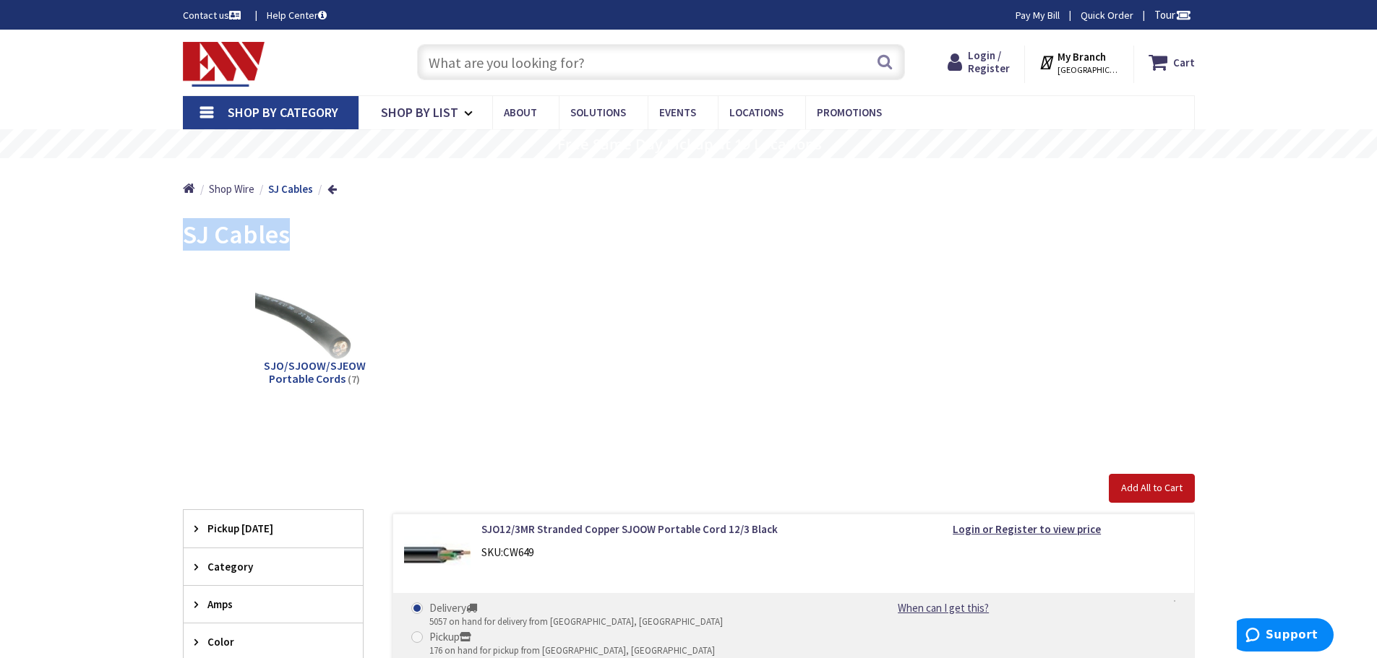
drag, startPoint x: 288, startPoint y: 243, endPoint x: 178, endPoint y: 239, distance: 110.6
copy span "SJ Cables"
click at [434, 110] on span "Shop By List" at bounding box center [419, 112] width 77 height 17
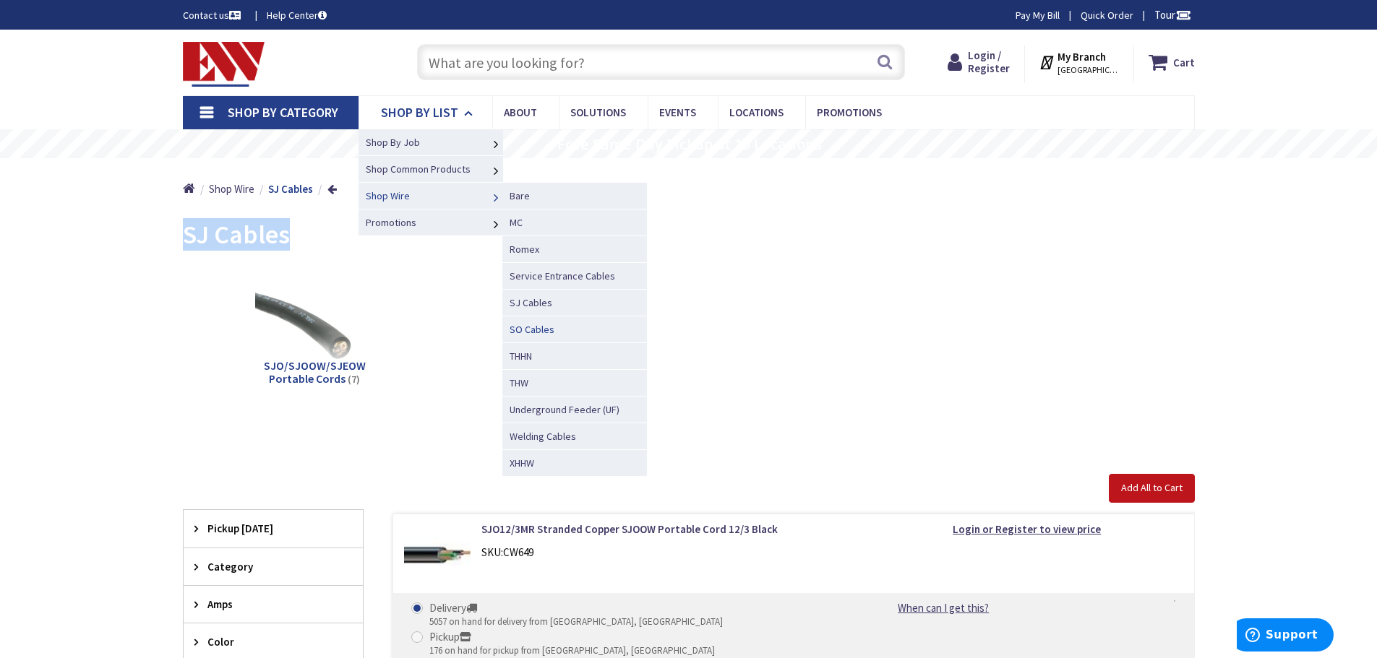
click at [526, 329] on span "SO Cables" at bounding box center [531, 329] width 45 height 13
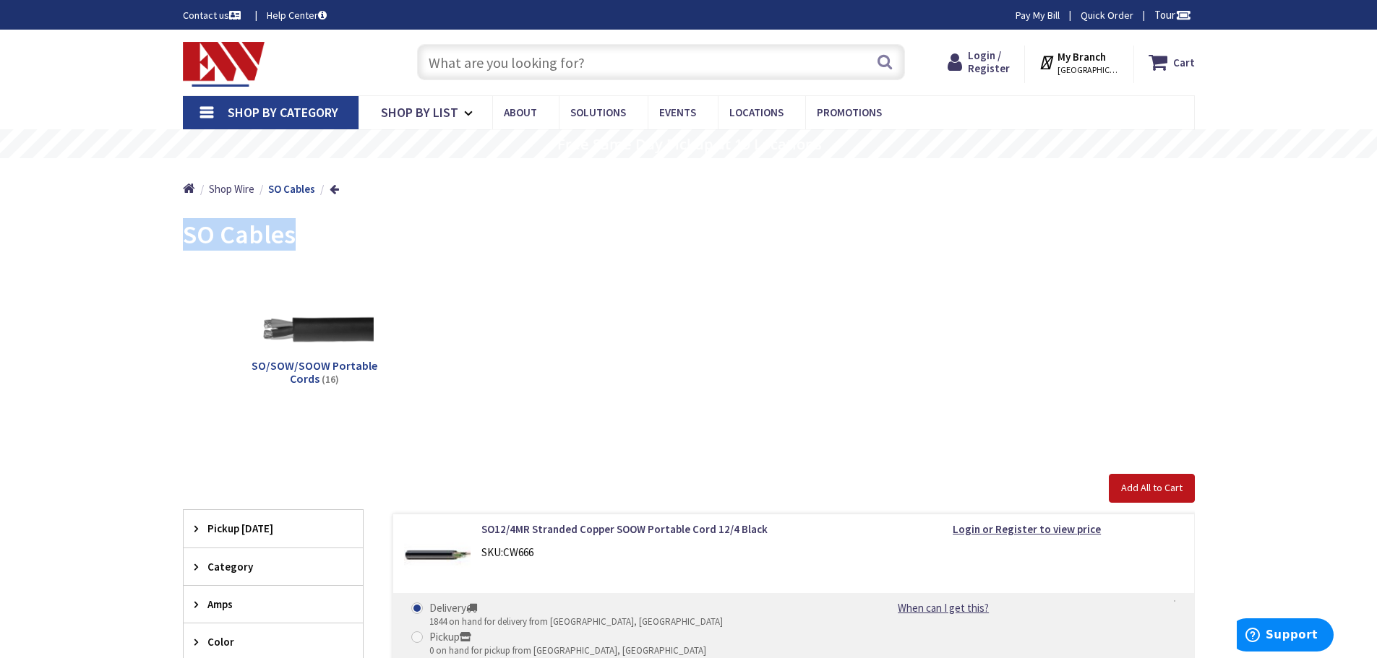
drag, startPoint x: 296, startPoint y: 237, endPoint x: 179, endPoint y: 237, distance: 117.1
copy span "SO Cables"
click at [431, 112] on span "Shop By List" at bounding box center [419, 112] width 77 height 17
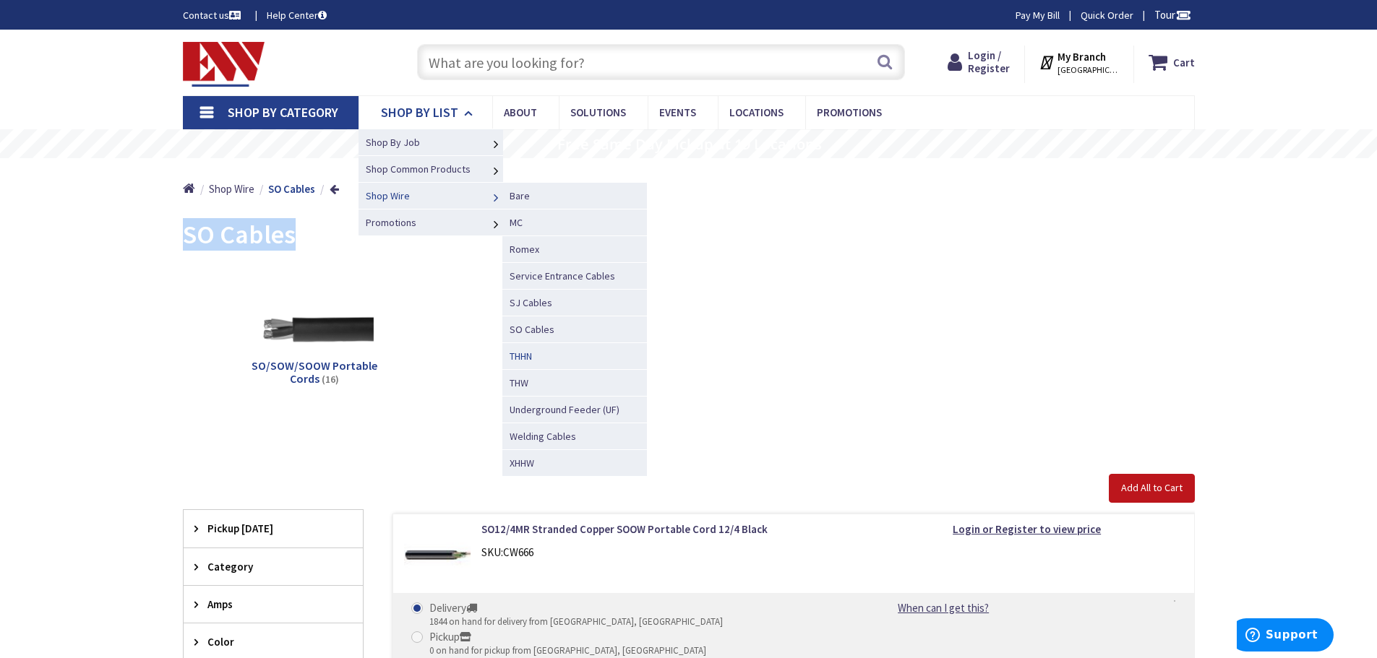
click at [521, 355] on span "THHN" at bounding box center [520, 356] width 22 height 13
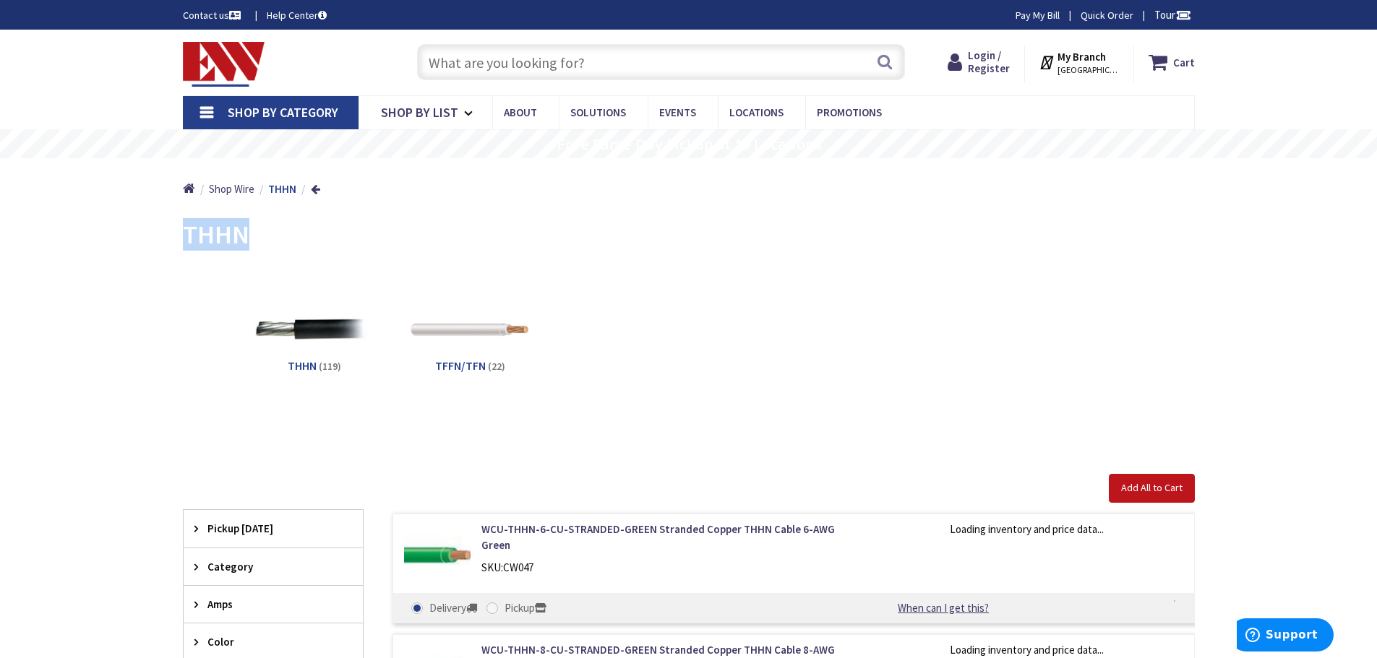
drag, startPoint x: 268, startPoint y: 241, endPoint x: 181, endPoint y: 237, distance: 87.6
copy span "THHN"
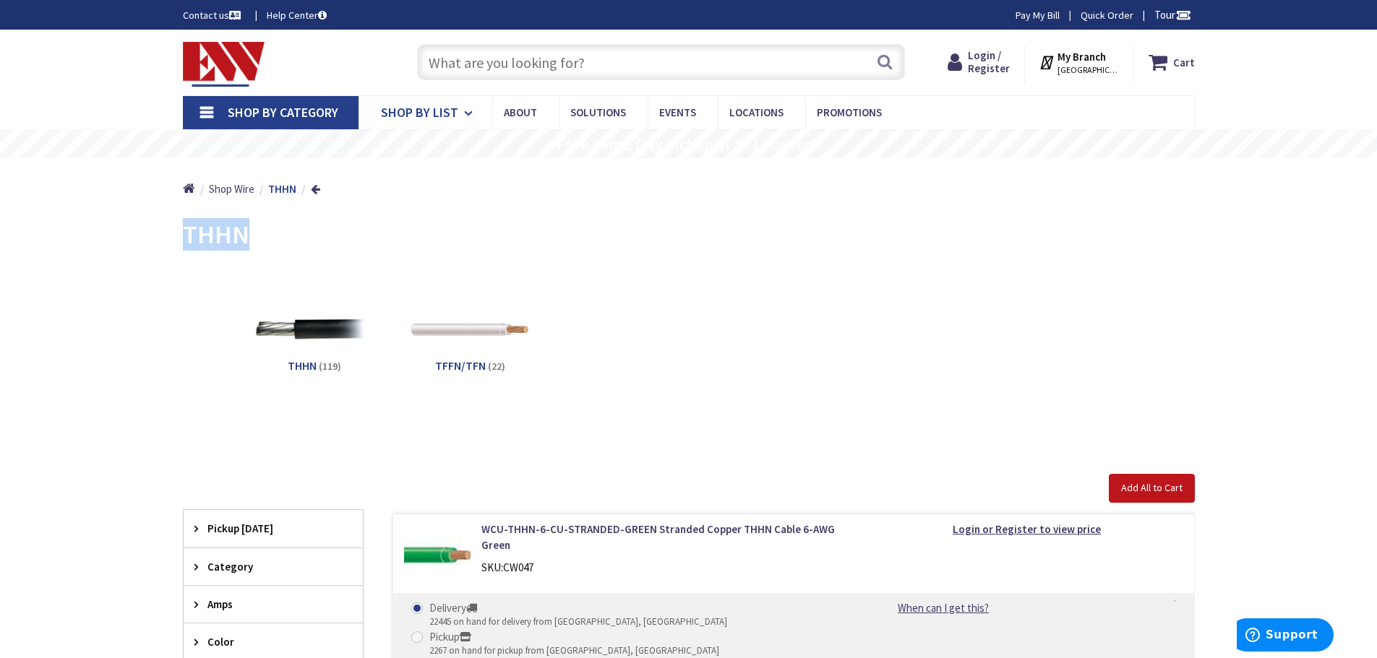
click at [436, 106] on span "Shop By List" at bounding box center [419, 112] width 77 height 17
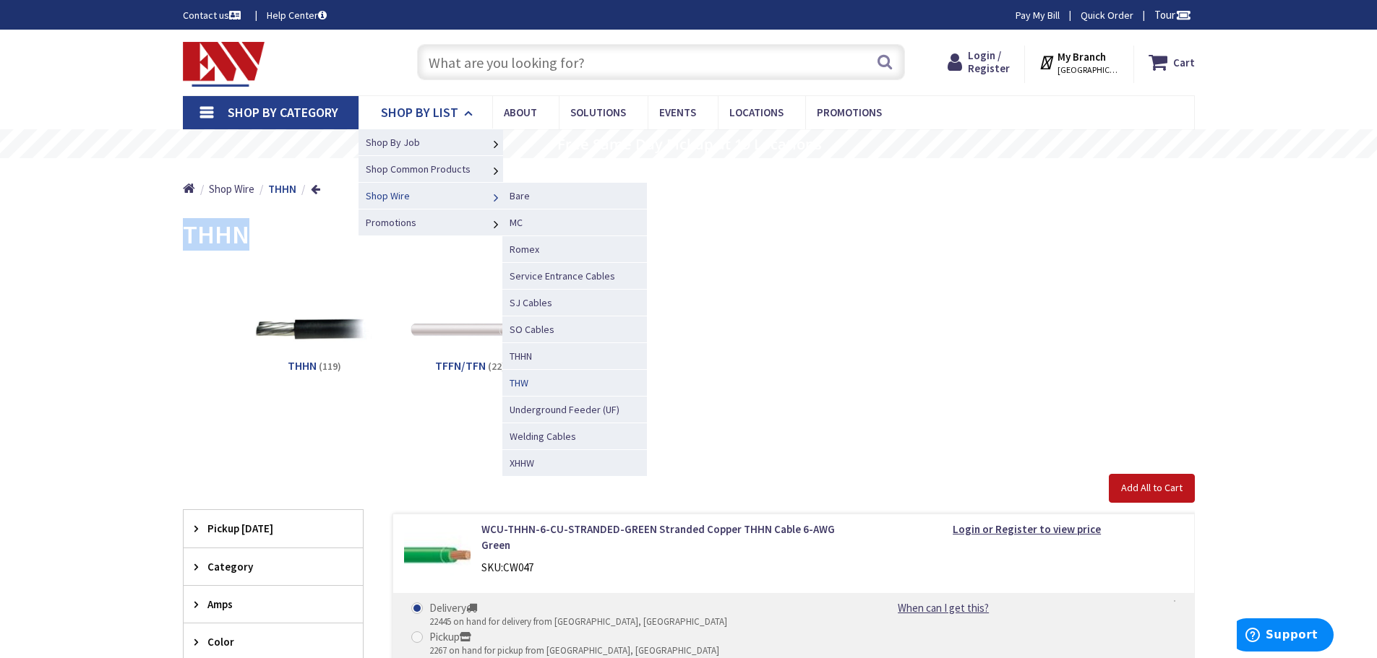
click at [517, 382] on span "THW" at bounding box center [518, 383] width 19 height 13
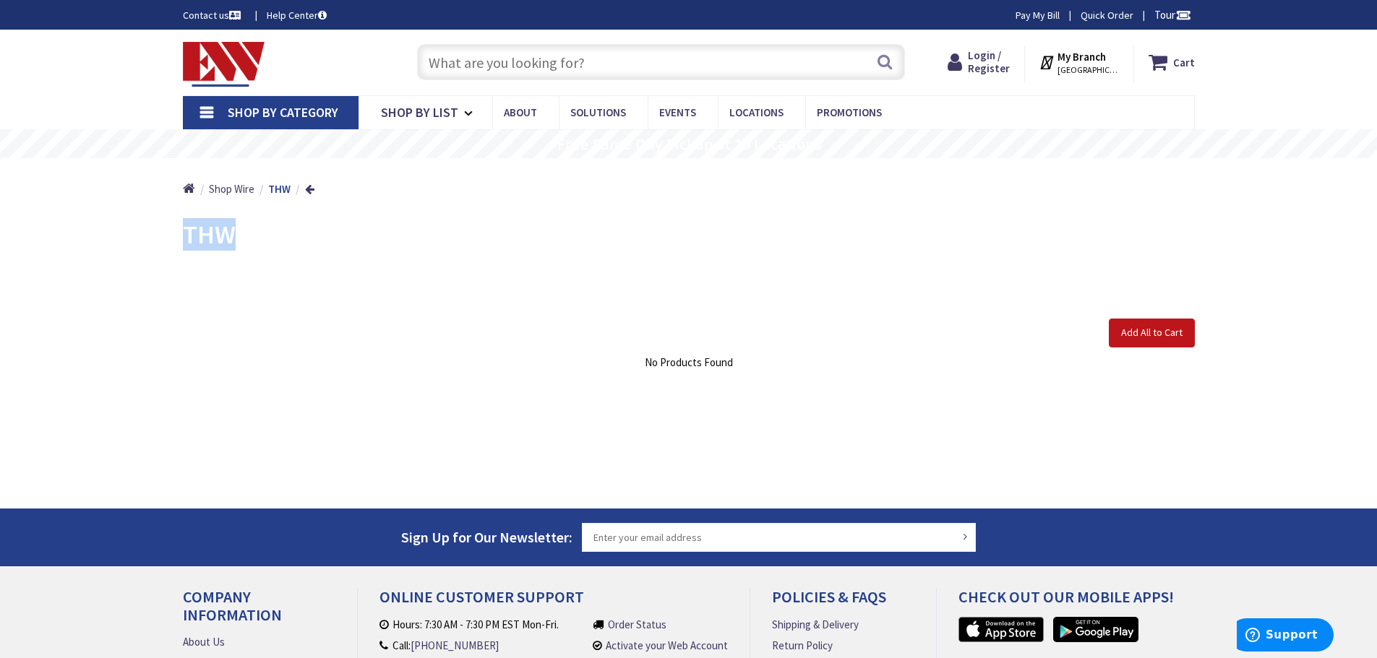
drag, startPoint x: 241, startPoint y: 233, endPoint x: 186, endPoint y: 233, distance: 54.2
click at [186, 233] on div "THW" at bounding box center [689, 237] width 1012 height 54
copy span "THW"
click at [413, 107] on span "Shop By List" at bounding box center [419, 112] width 77 height 17
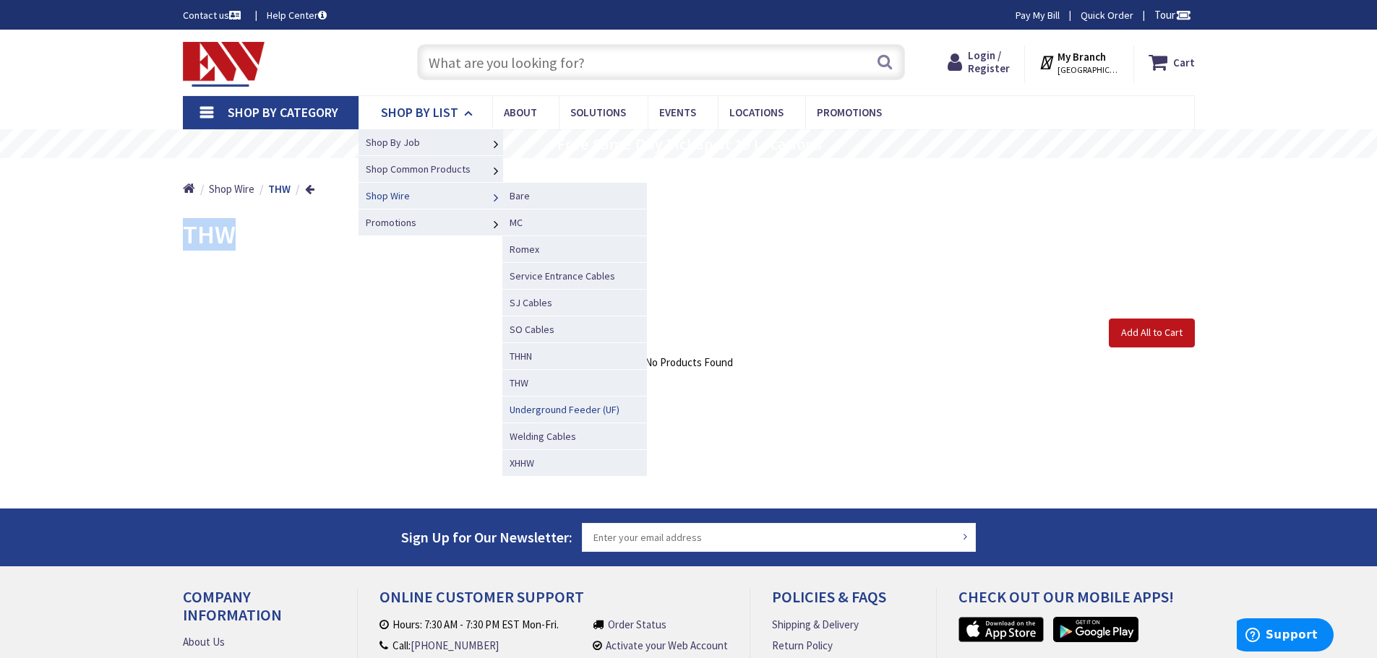
click at [577, 408] on span "Underground Feeder (UF)" at bounding box center [564, 409] width 110 height 13
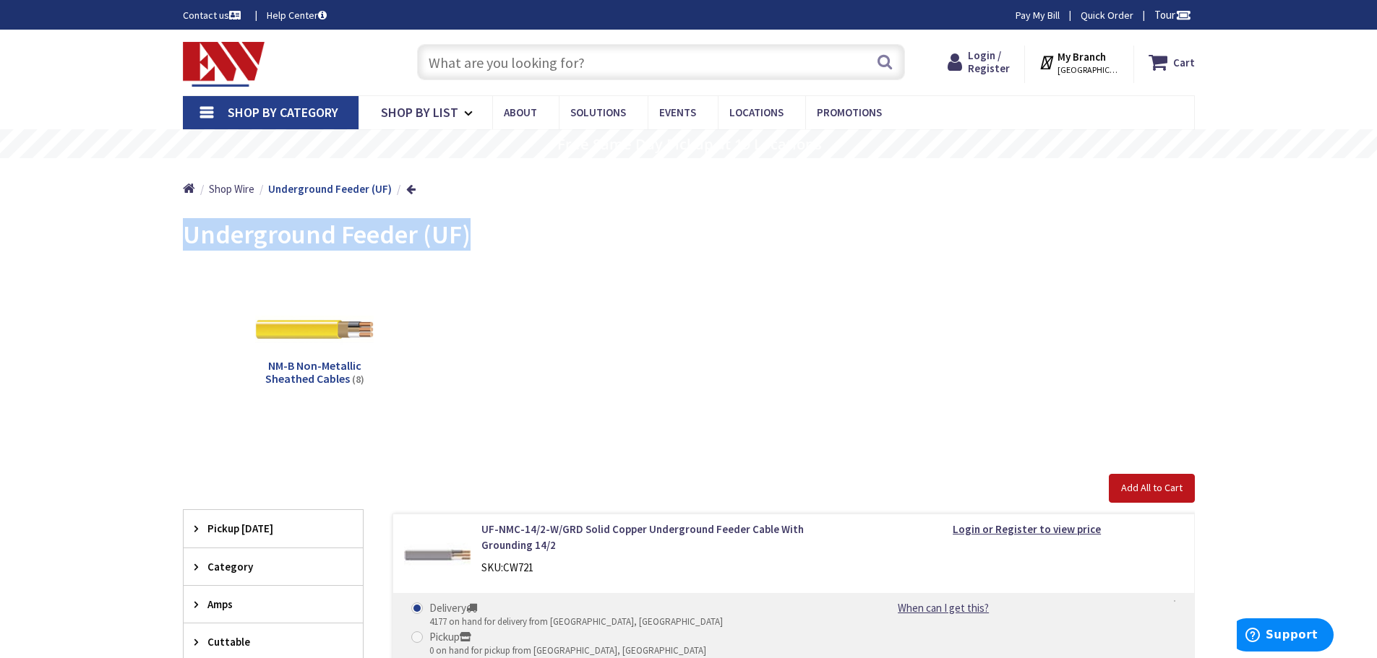
drag, startPoint x: 465, startPoint y: 236, endPoint x: 188, endPoint y: 238, distance: 277.5
click at [188, 238] on span "Underground Feeder (UF)" at bounding box center [327, 234] width 288 height 33
copy span "Underground Feeder (UF)"
click at [417, 113] on span "Shop By List" at bounding box center [419, 112] width 77 height 17
click at [395, 117] on span "Shop By List" at bounding box center [419, 112] width 77 height 17
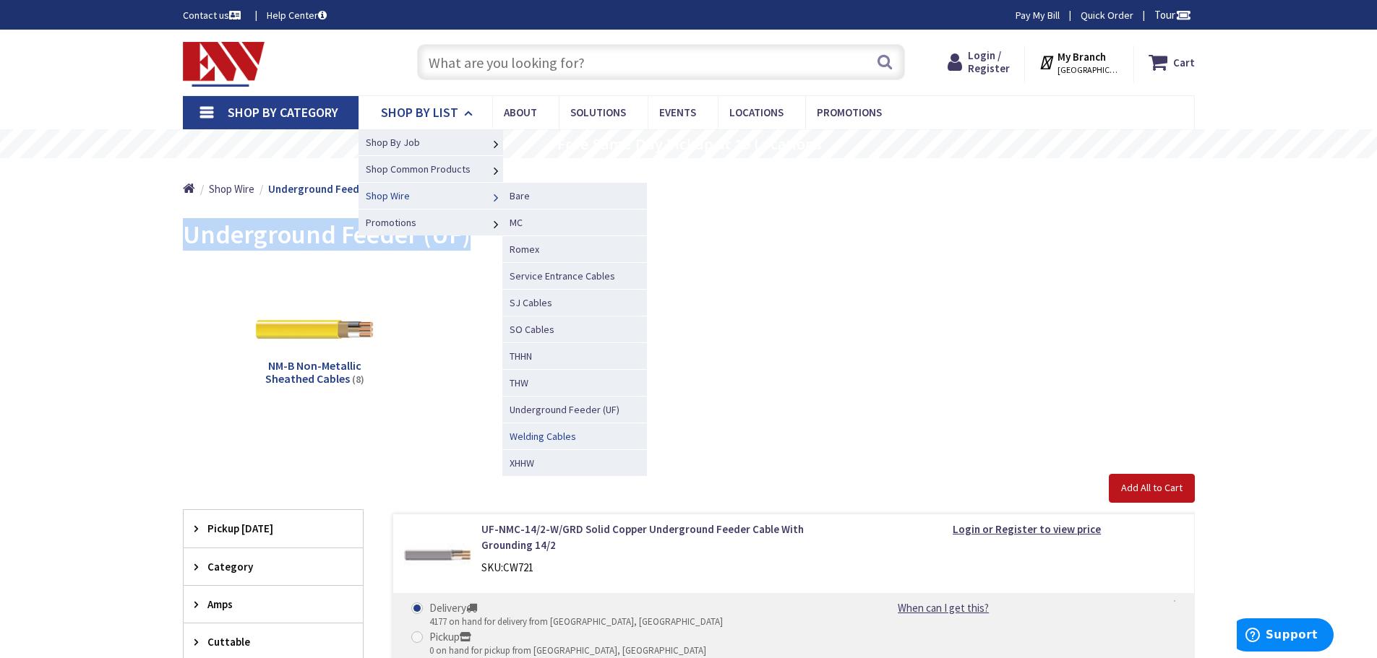
click at [538, 434] on span "Welding Cables" at bounding box center [542, 436] width 66 height 13
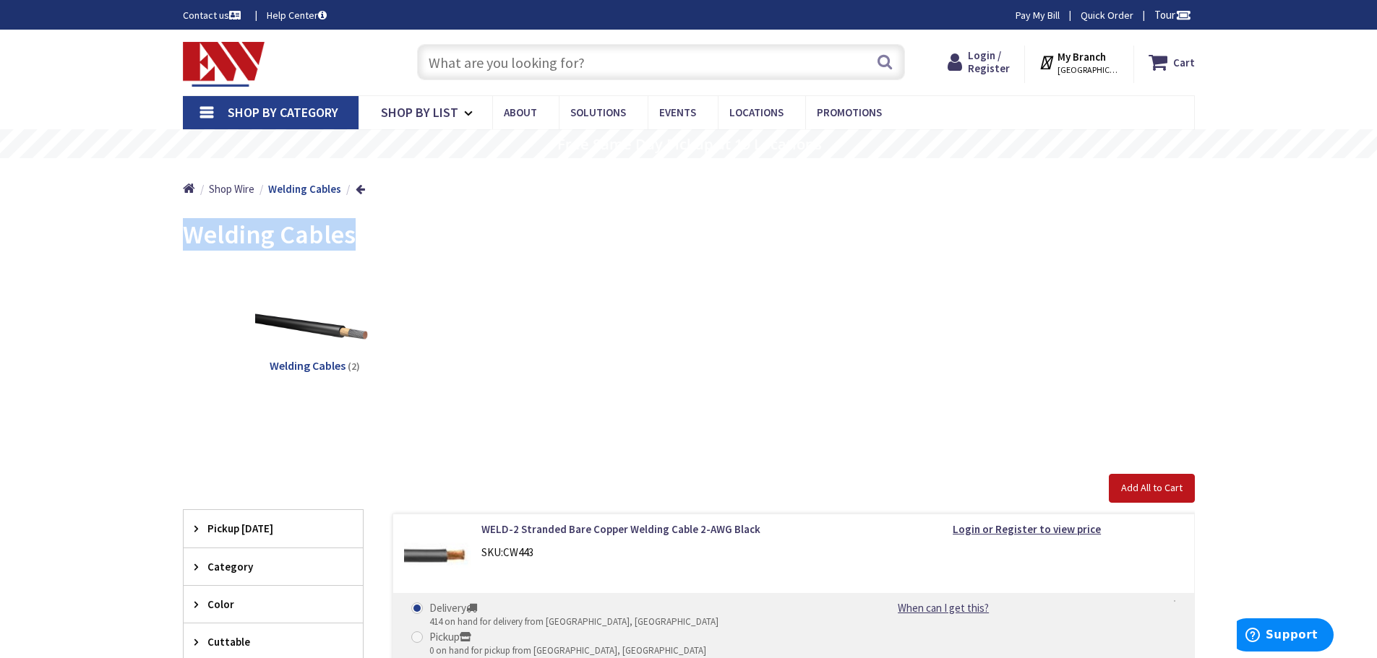
drag, startPoint x: 356, startPoint y: 231, endPoint x: 174, endPoint y: 235, distance: 181.4
click at [174, 235] on main "Back Welding Cables View Subcategories Welding Cables (2) Clear all Add All to …" at bounding box center [689, 540] width 1084 height 660
copy span "Welding Cables"
click at [395, 116] on span "Shop By List" at bounding box center [419, 112] width 77 height 17
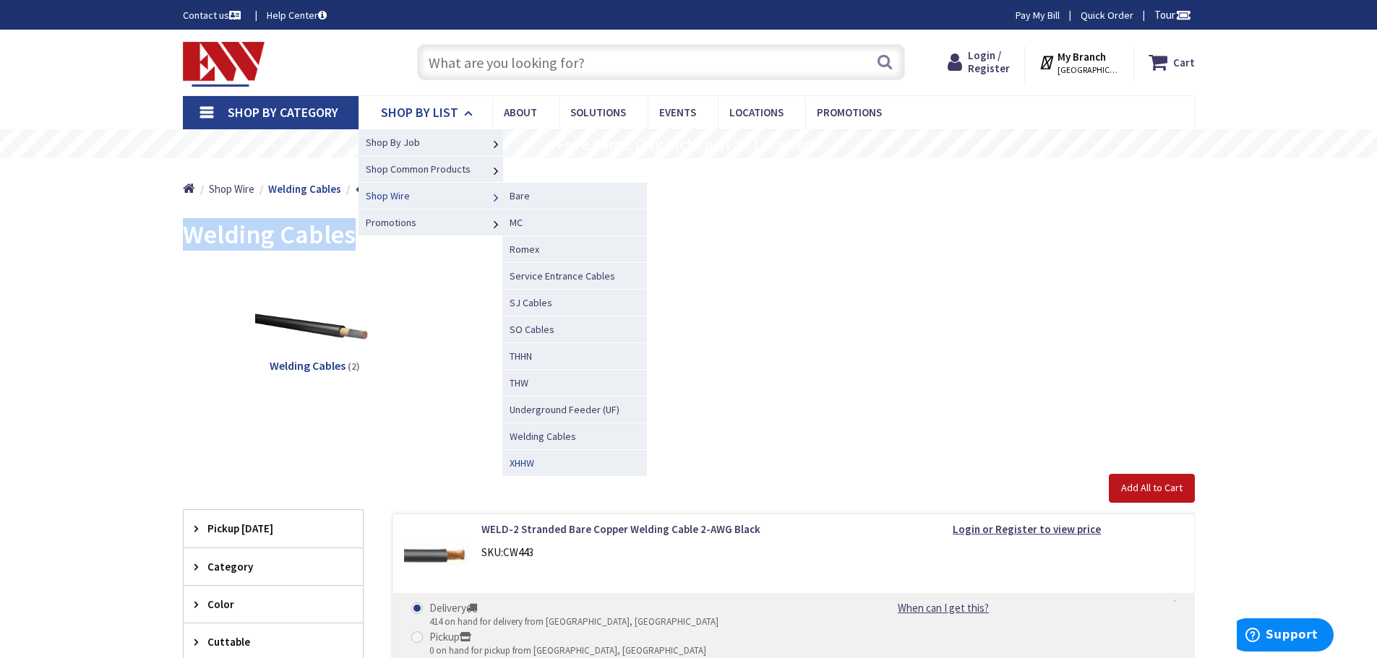
click at [523, 463] on span "XHHW" at bounding box center [521, 463] width 25 height 13
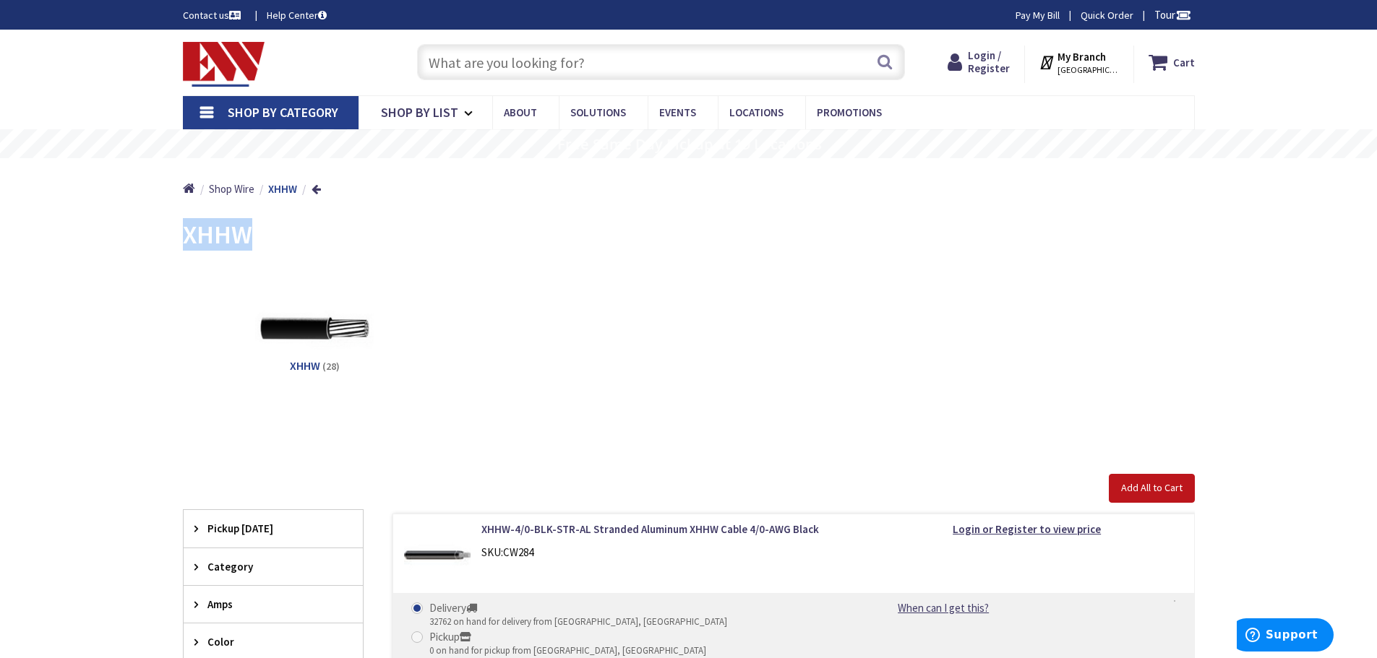
drag, startPoint x: 250, startPoint y: 226, endPoint x: 182, endPoint y: 223, distance: 68.0
click at [183, 223] on span "XHHW" at bounding box center [217, 234] width 69 height 33
copy span "XHHW"
click at [400, 104] on span "Shop By List" at bounding box center [419, 112] width 77 height 17
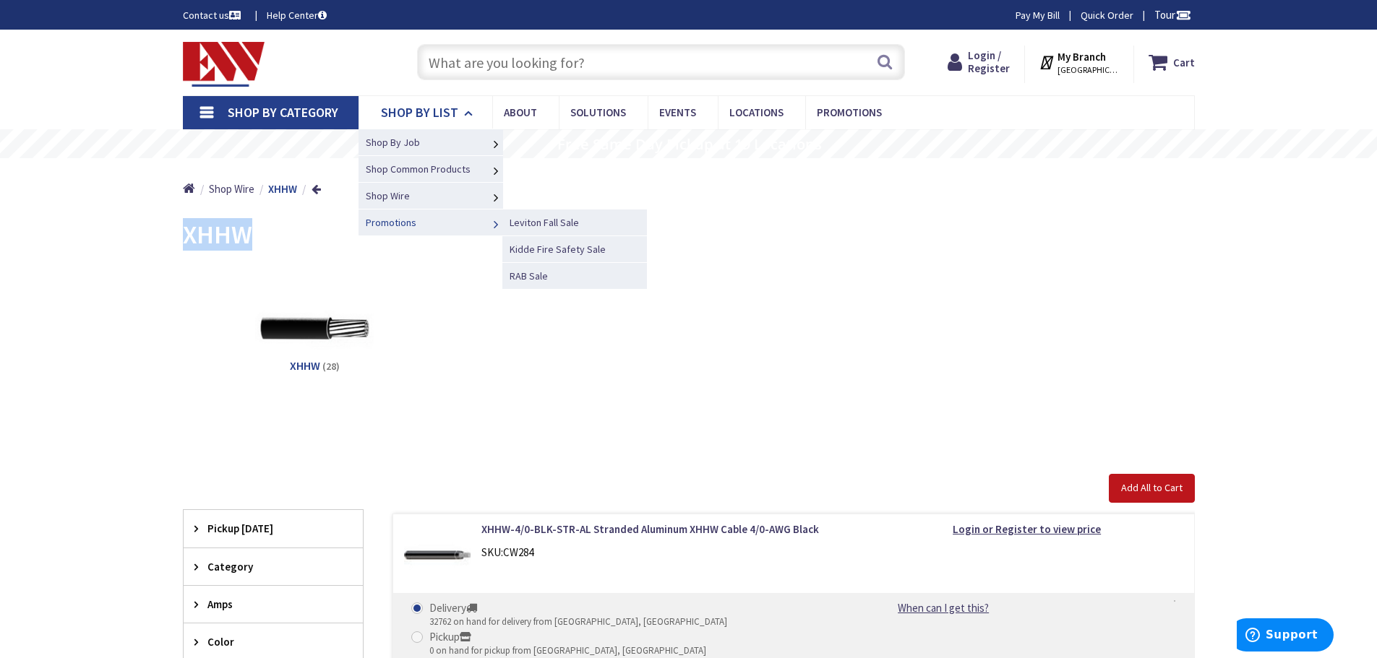
click at [401, 221] on span "Promotions" at bounding box center [391, 222] width 51 height 13
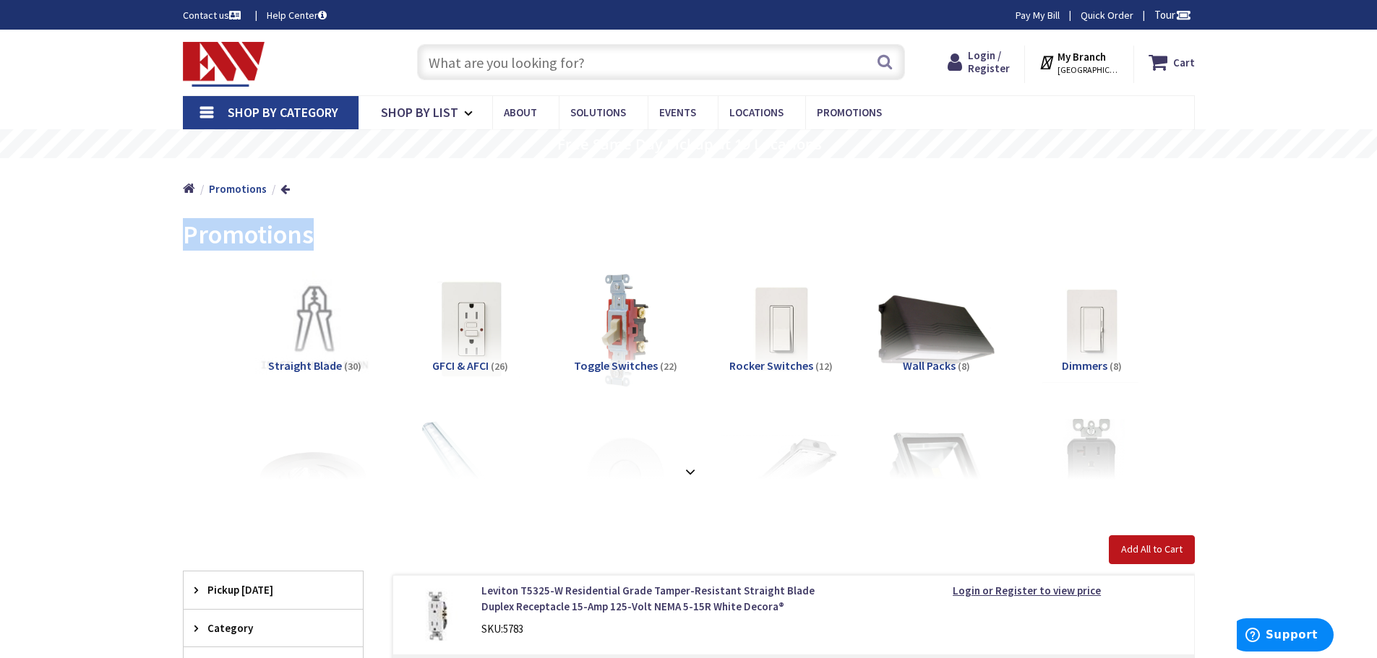
drag, startPoint x: 317, startPoint y: 237, endPoint x: 179, endPoint y: 225, distance: 138.6
copy span "Promotions"
click at [429, 110] on span "Shop By List" at bounding box center [419, 112] width 77 height 17
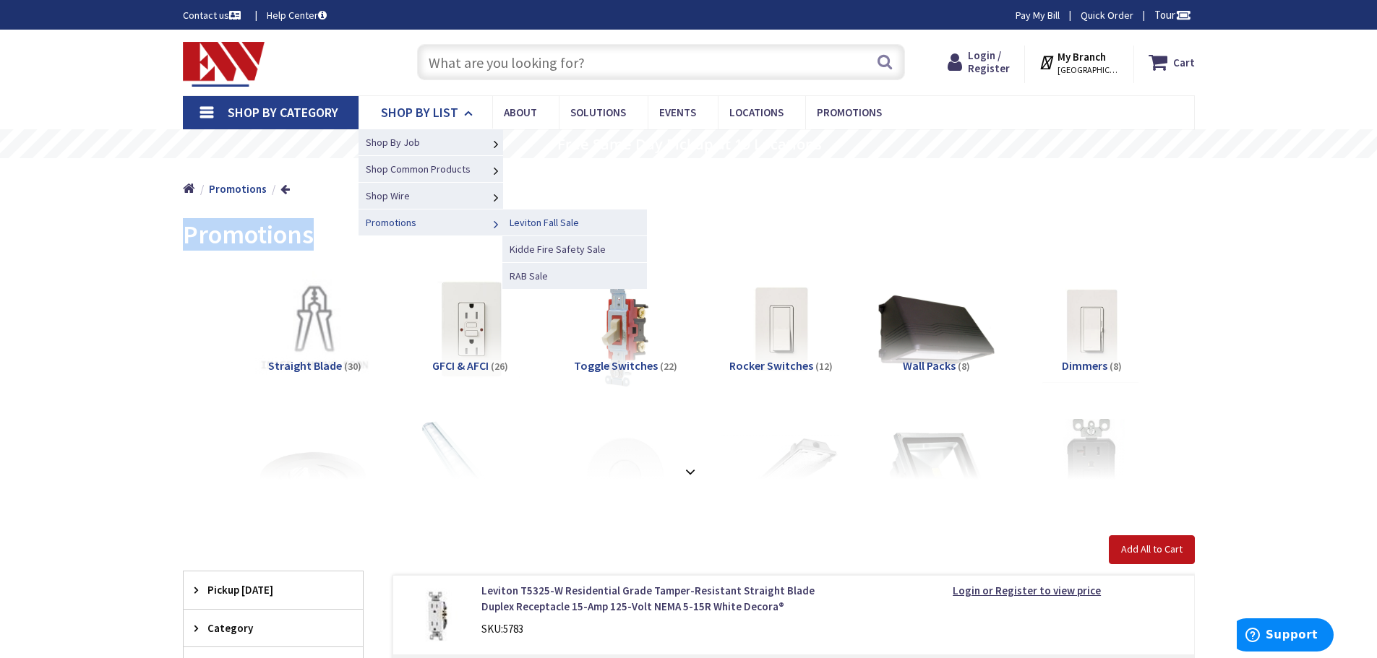
click at [528, 222] on span "Leviton Fall Sale" at bounding box center [543, 222] width 69 height 13
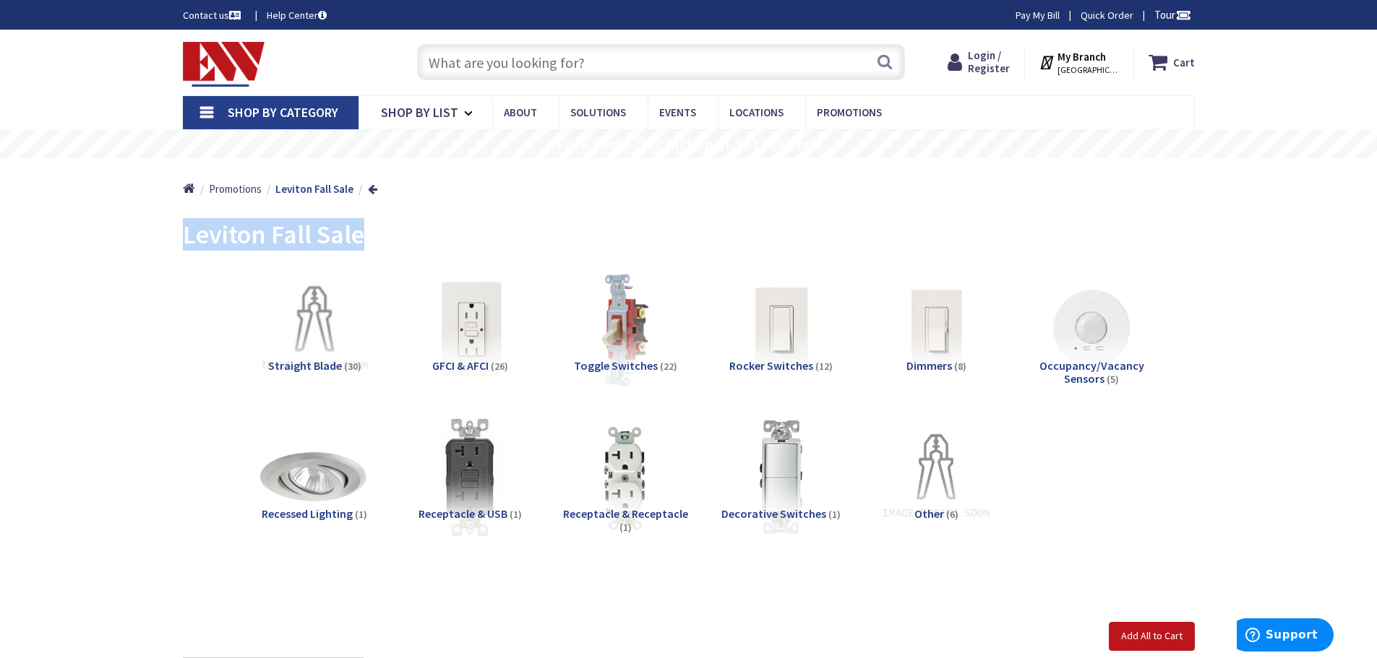
drag, startPoint x: 363, startPoint y: 240, endPoint x: 184, endPoint y: 236, distance: 179.3
click at [184, 236] on span "Leviton Fall Sale" at bounding box center [273, 234] width 181 height 33
copy span "Leviton Fall Sale"
drag, startPoint x: 403, startPoint y: 106, endPoint x: 406, endPoint y: 138, distance: 32.0
click at [403, 106] on span "Shop By List" at bounding box center [419, 112] width 77 height 17
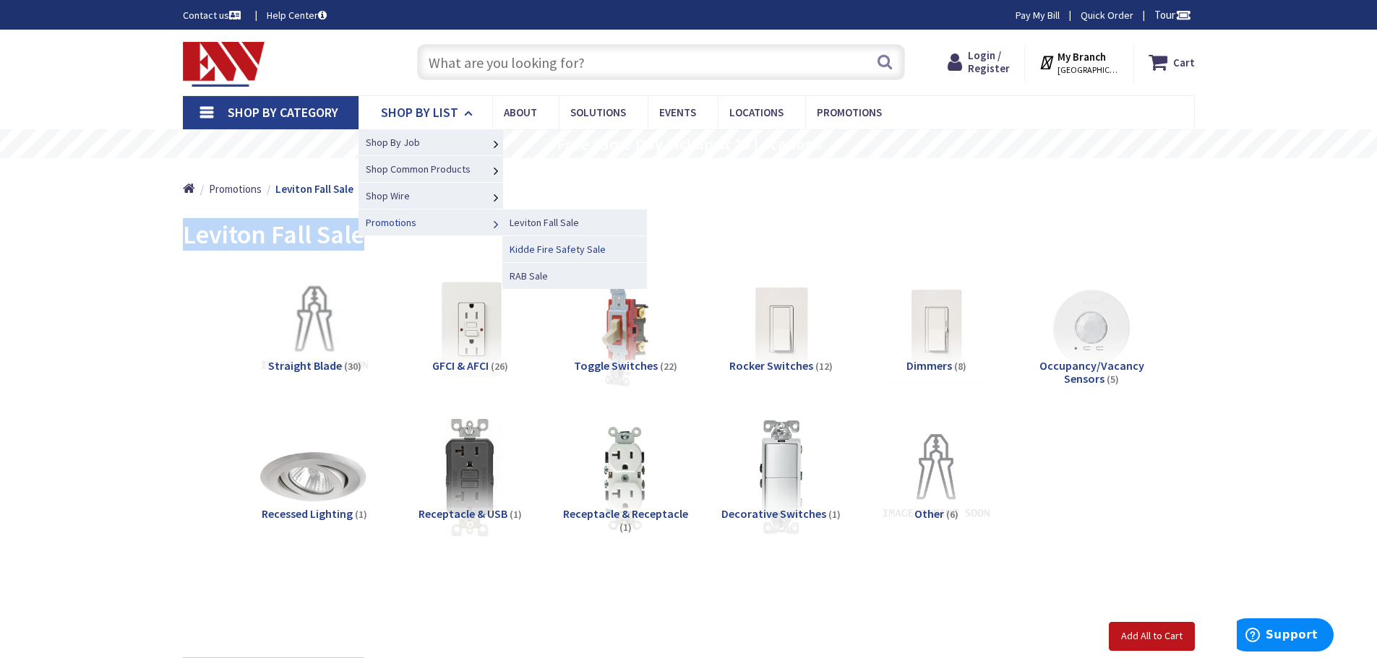
click at [540, 249] on span "Kidde Fire Safety Sale" at bounding box center [557, 249] width 96 height 13
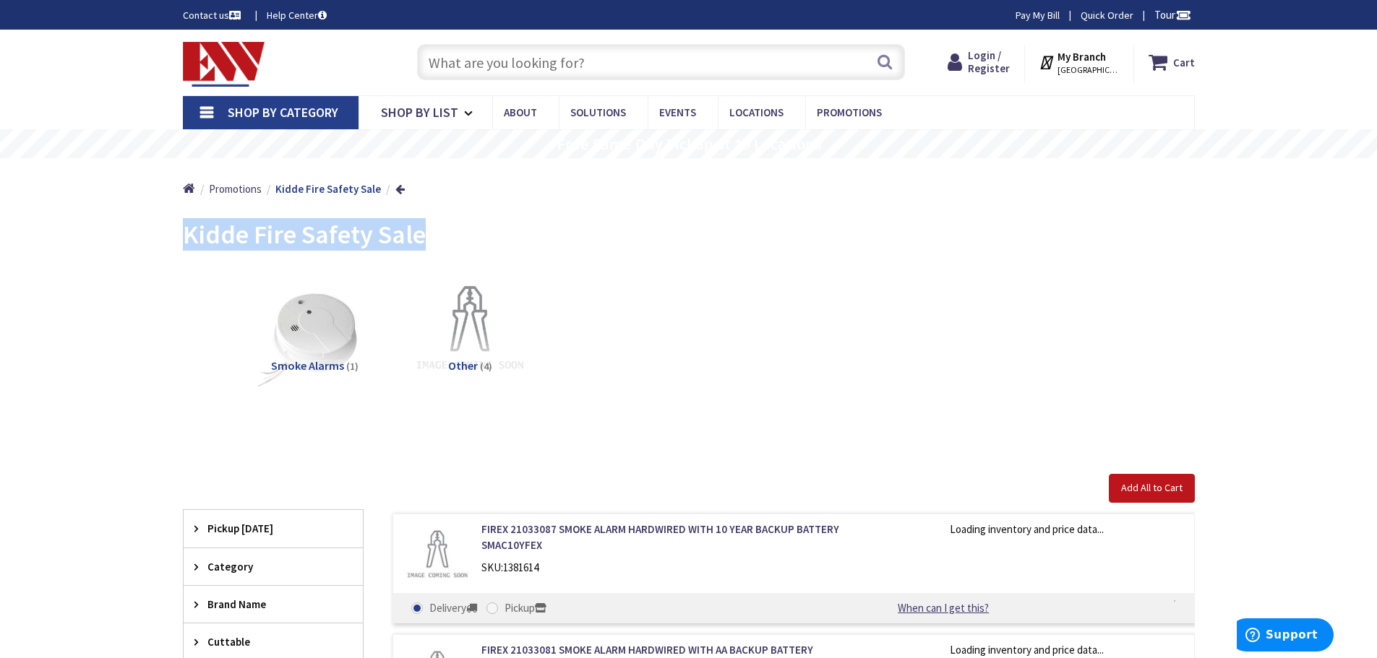
drag, startPoint x: 420, startPoint y: 233, endPoint x: 162, endPoint y: 219, distance: 258.4
copy span "Kidde Fire Safety Sale"
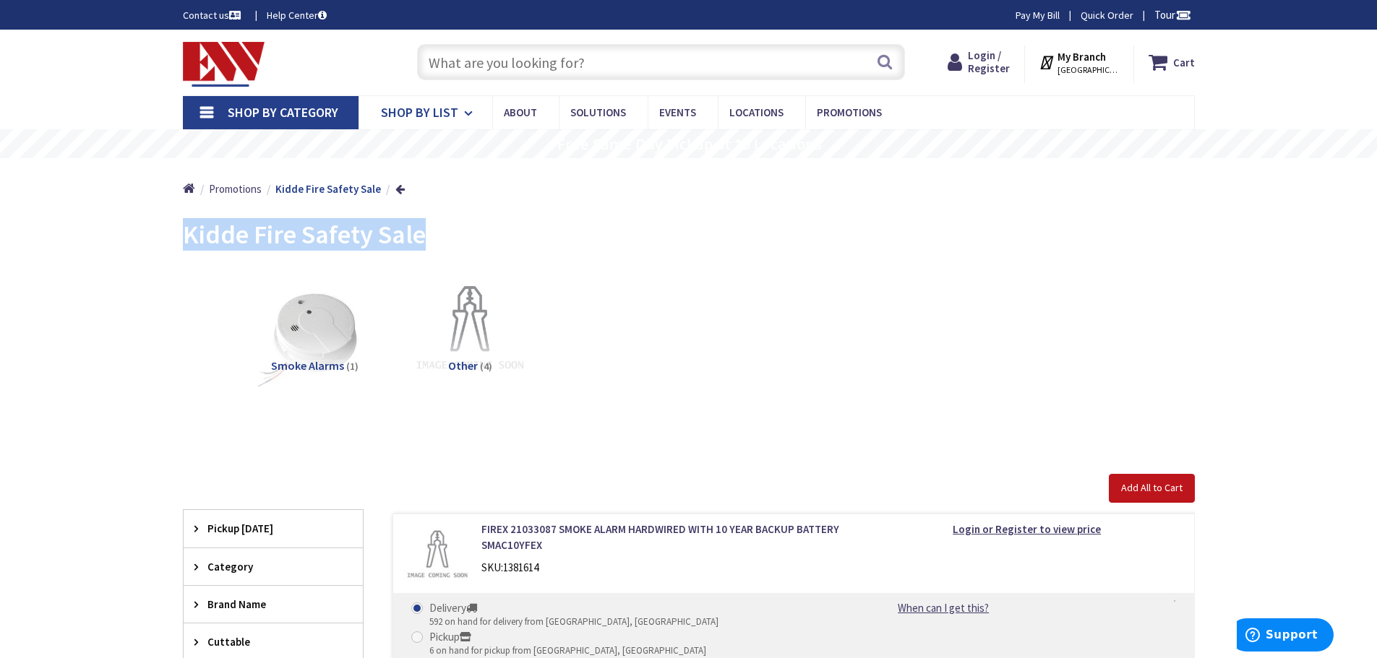
click at [408, 108] on span "Shop By List" at bounding box center [419, 112] width 77 height 17
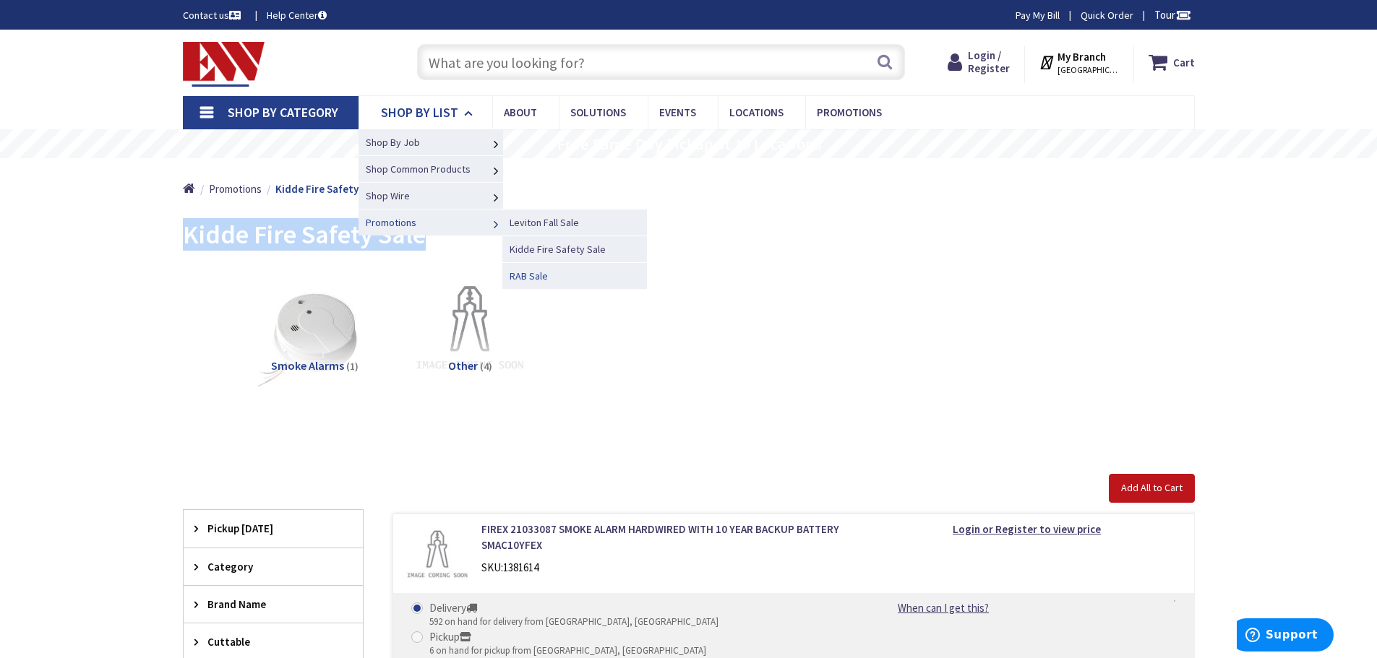
click at [520, 278] on span "RAB Sale" at bounding box center [528, 276] width 38 height 13
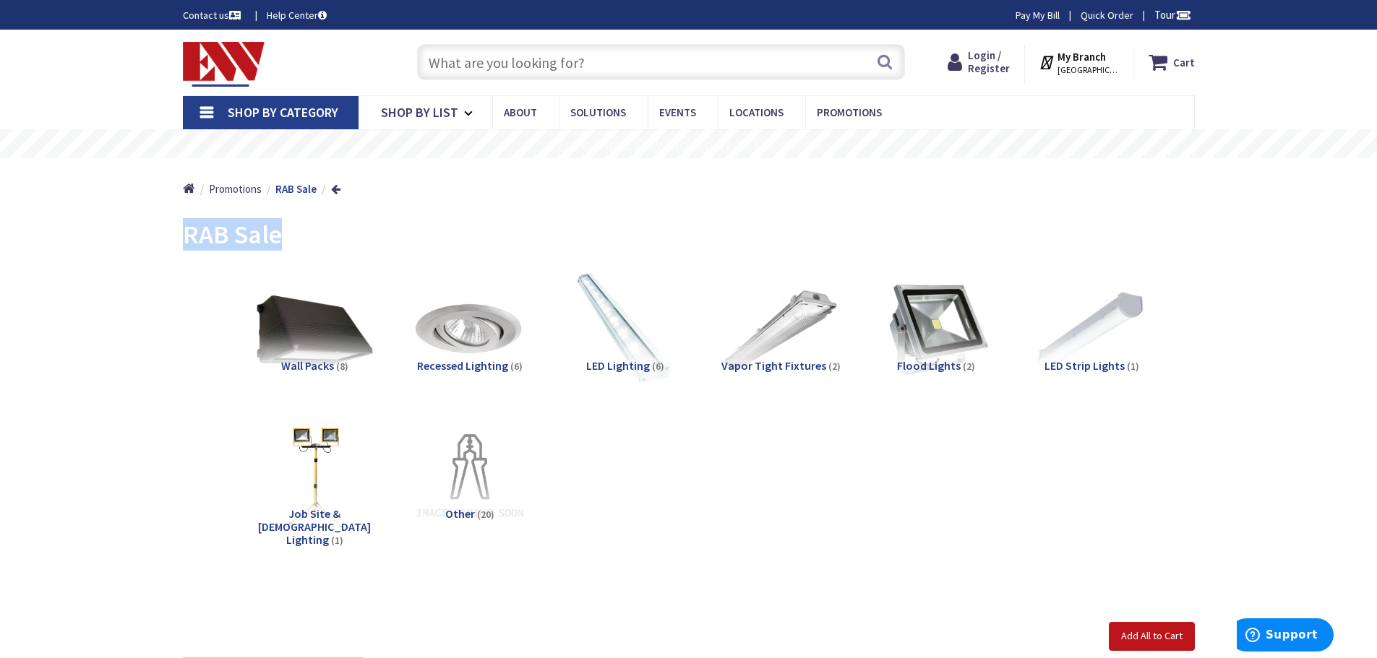
drag, startPoint x: 282, startPoint y: 234, endPoint x: 176, endPoint y: 238, distance: 105.6
copy span "RAB Sale"
